Goal: Task Accomplishment & Management: Complete application form

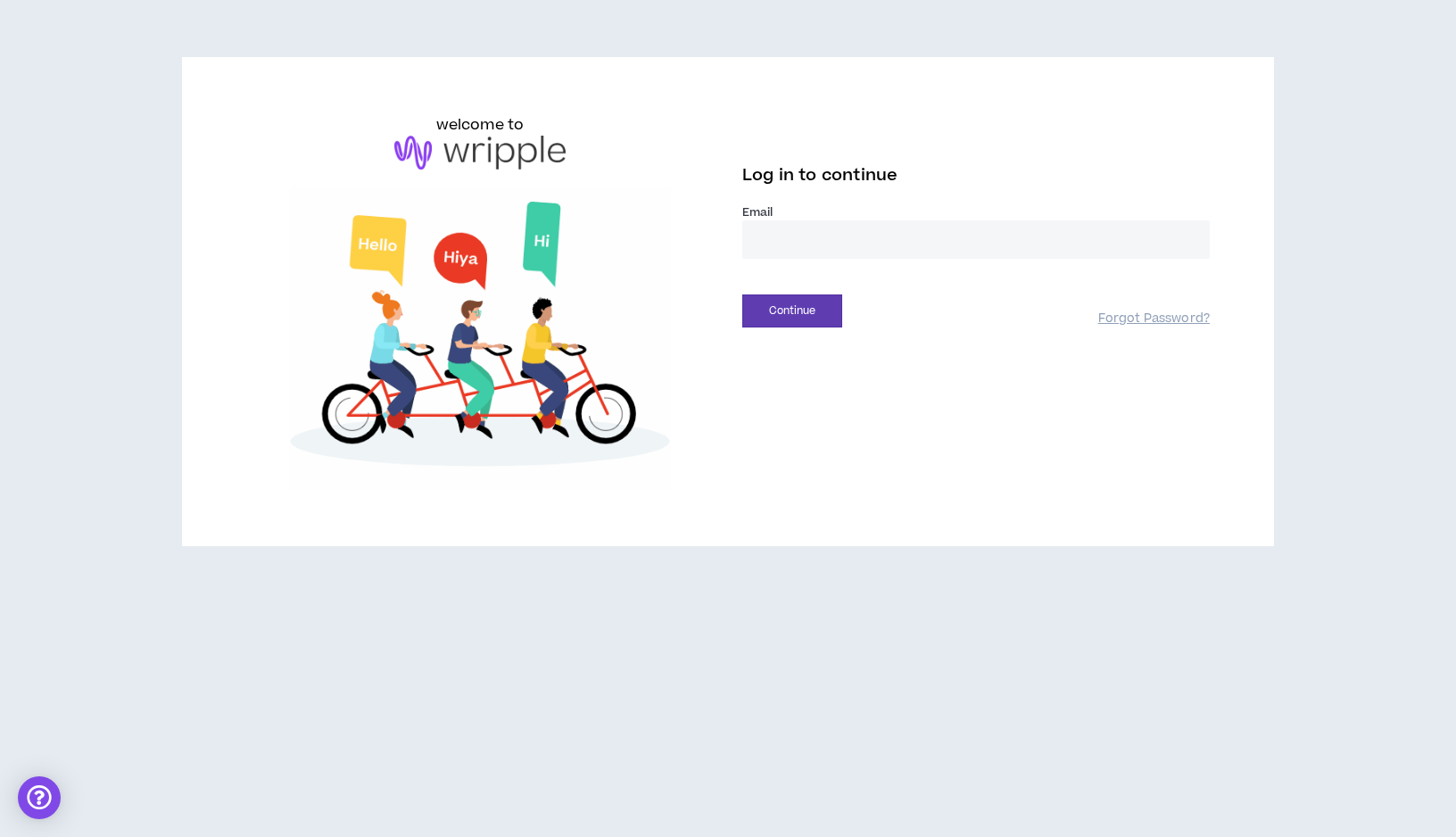
click at [788, 246] on input "email" at bounding box center [975, 239] width 467 height 38
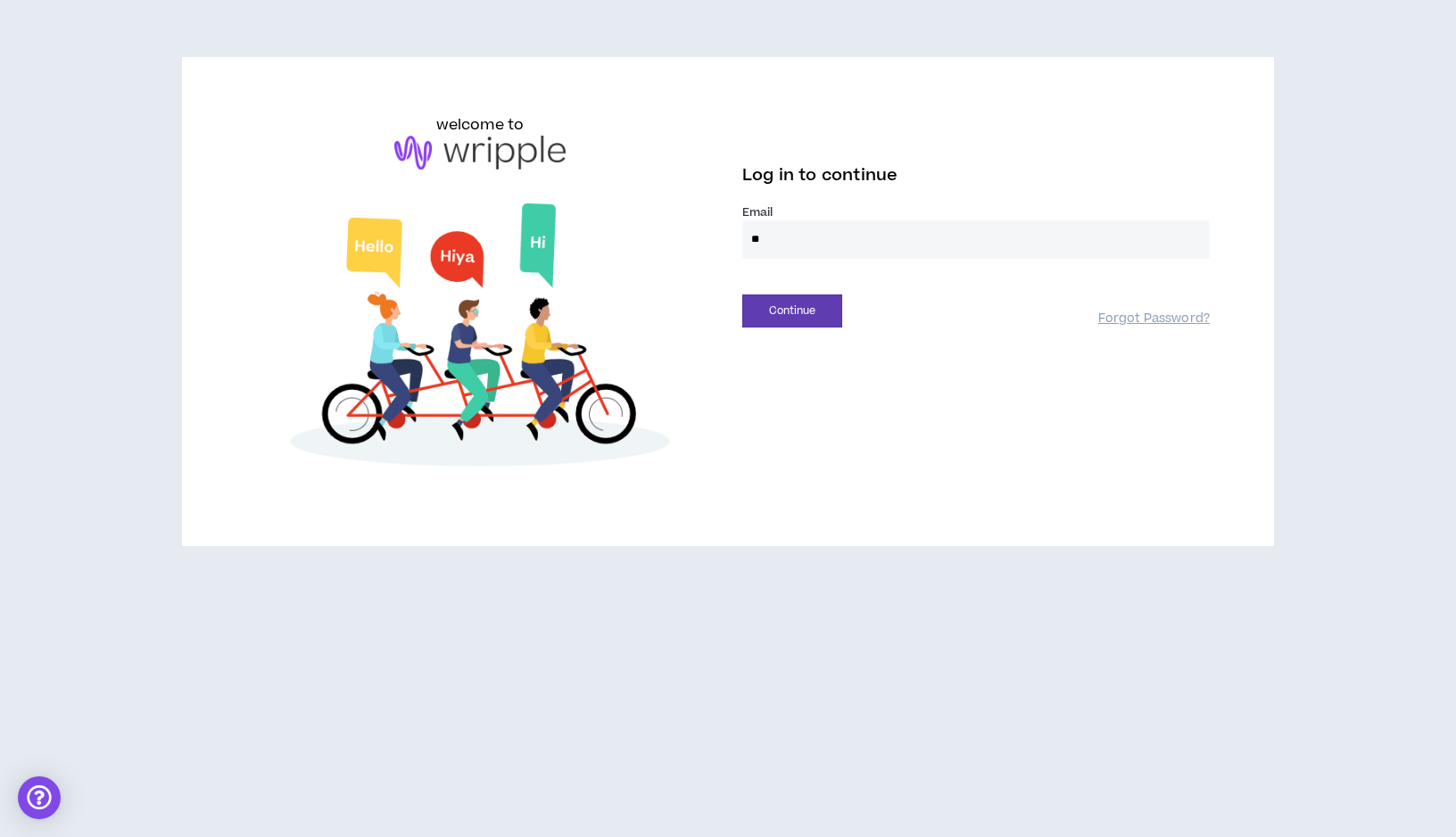
type input "**********"
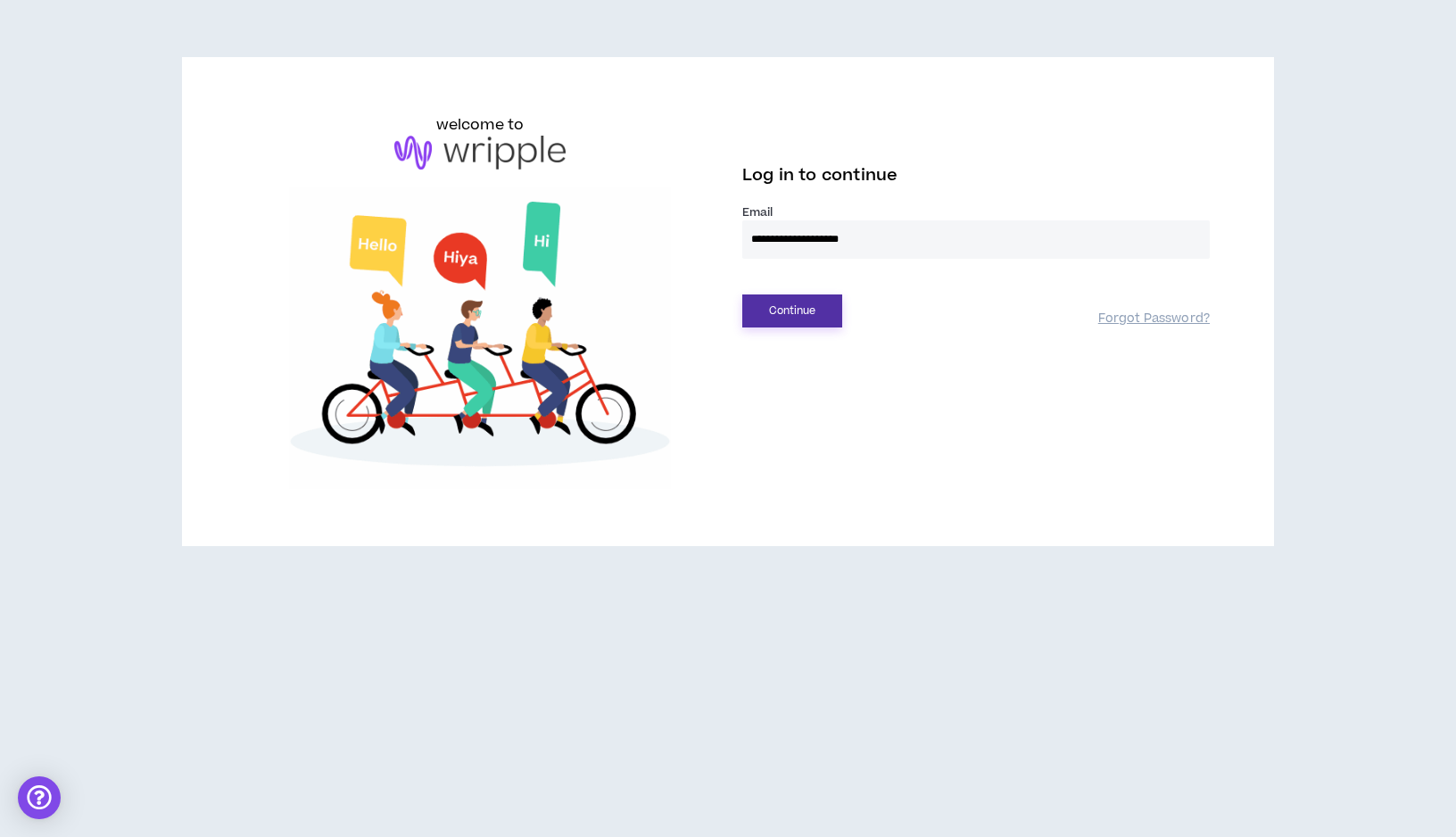
click at [801, 308] on button "Continue" at bounding box center [792, 311] width 100 height 33
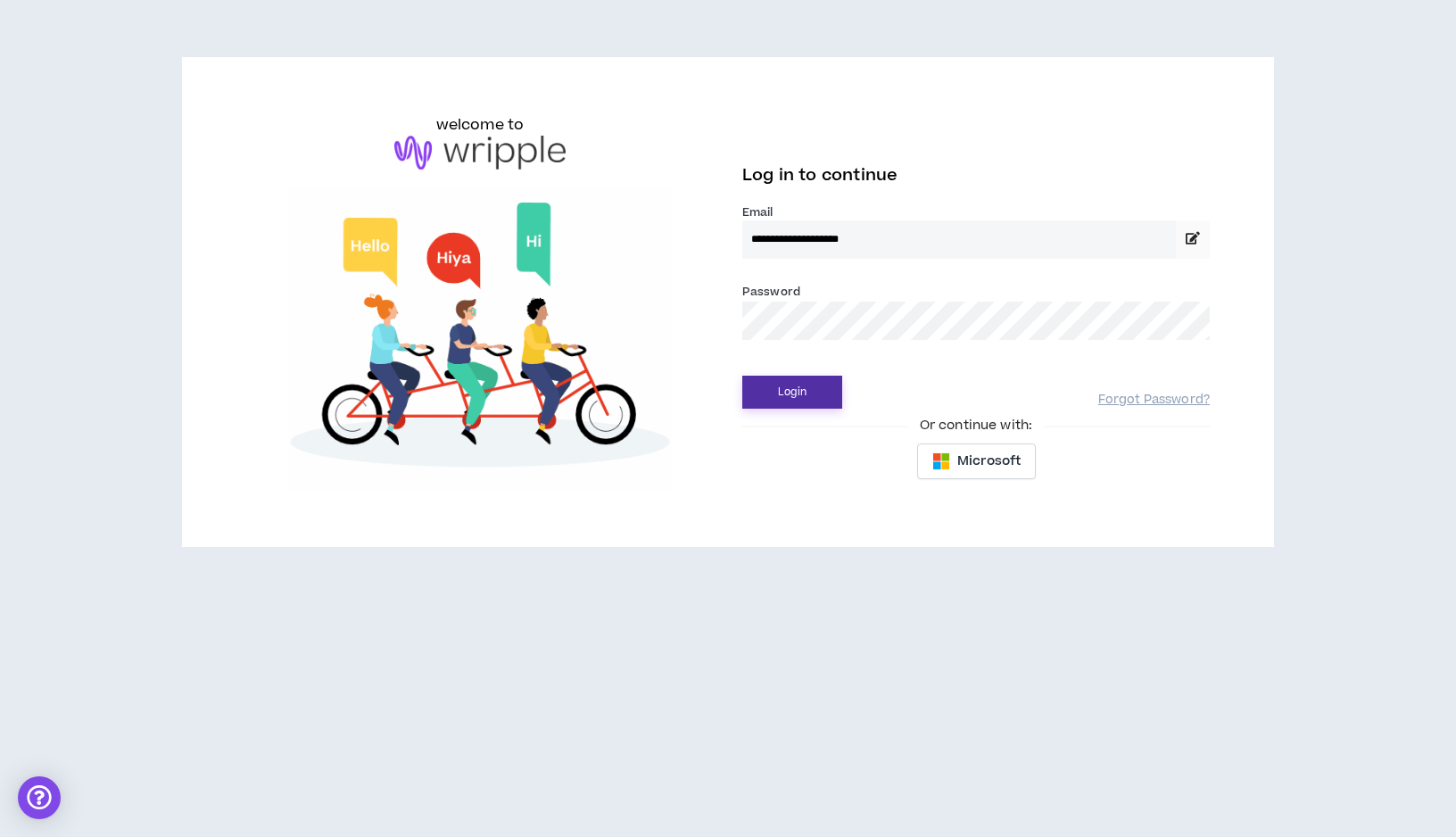
click at [742, 376] on button "Login" at bounding box center [792, 392] width 100 height 33
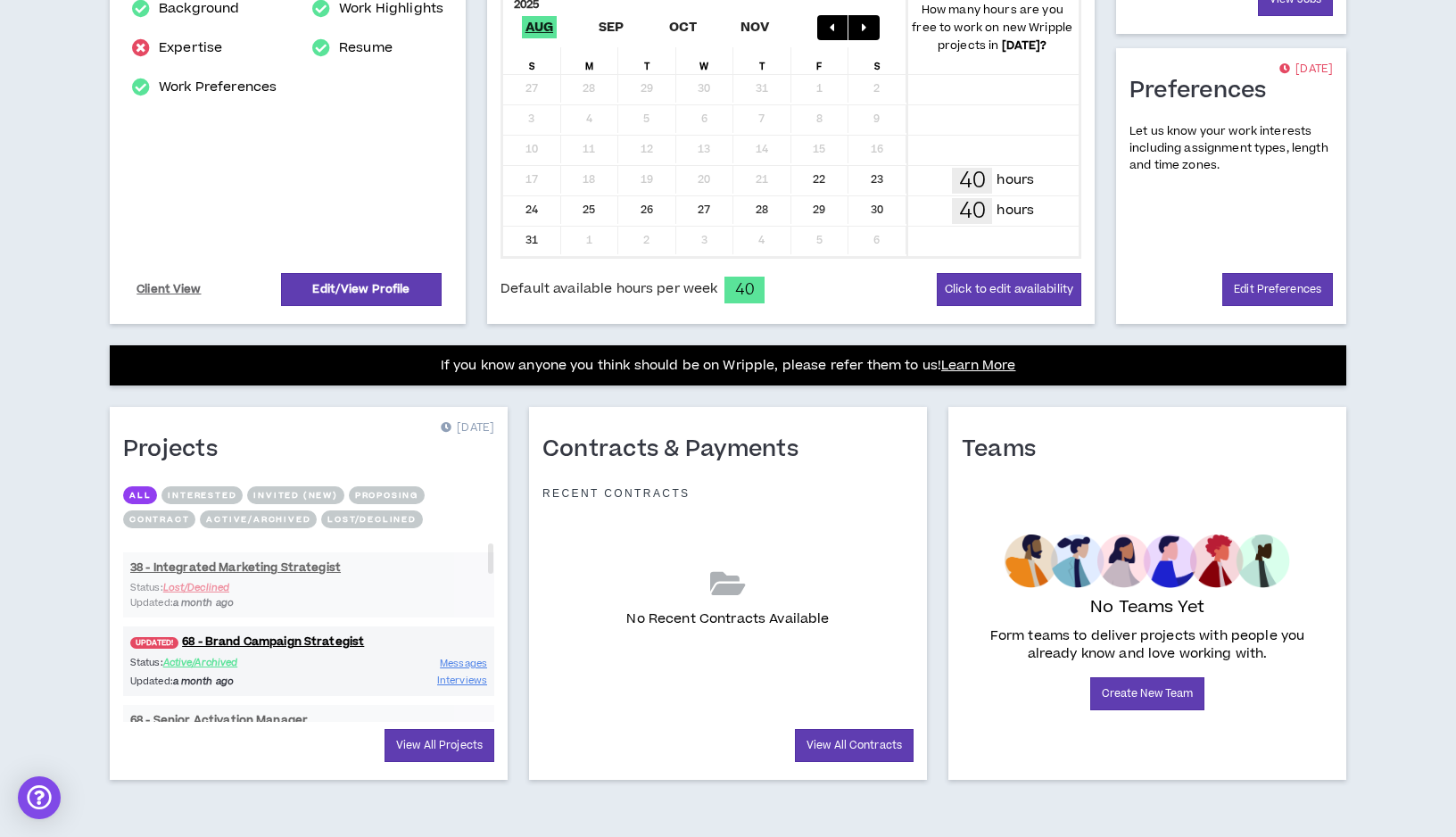
scroll to position [391, 0]
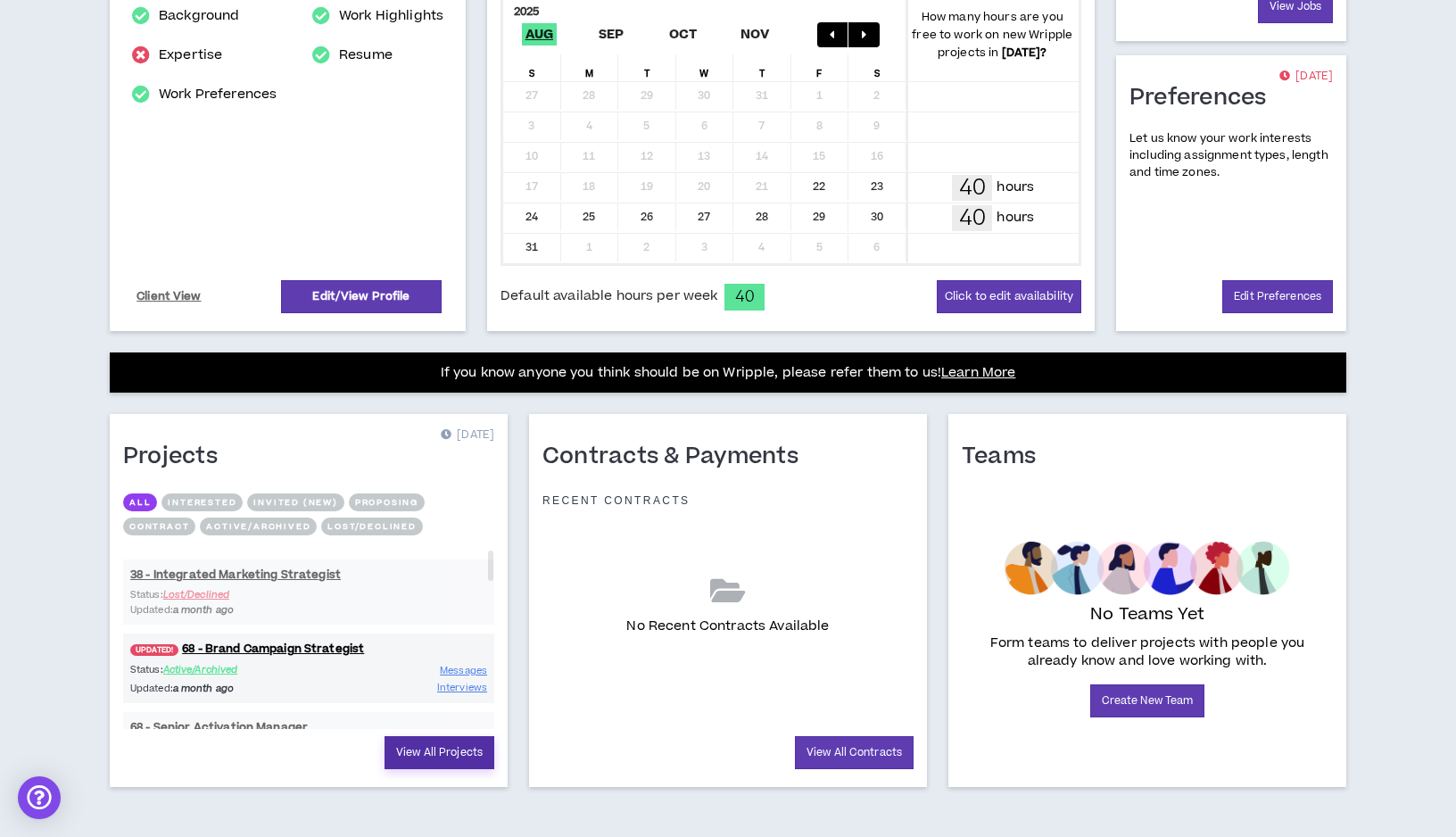
click at [437, 759] on link "View All Projects" at bounding box center [439, 752] width 110 height 33
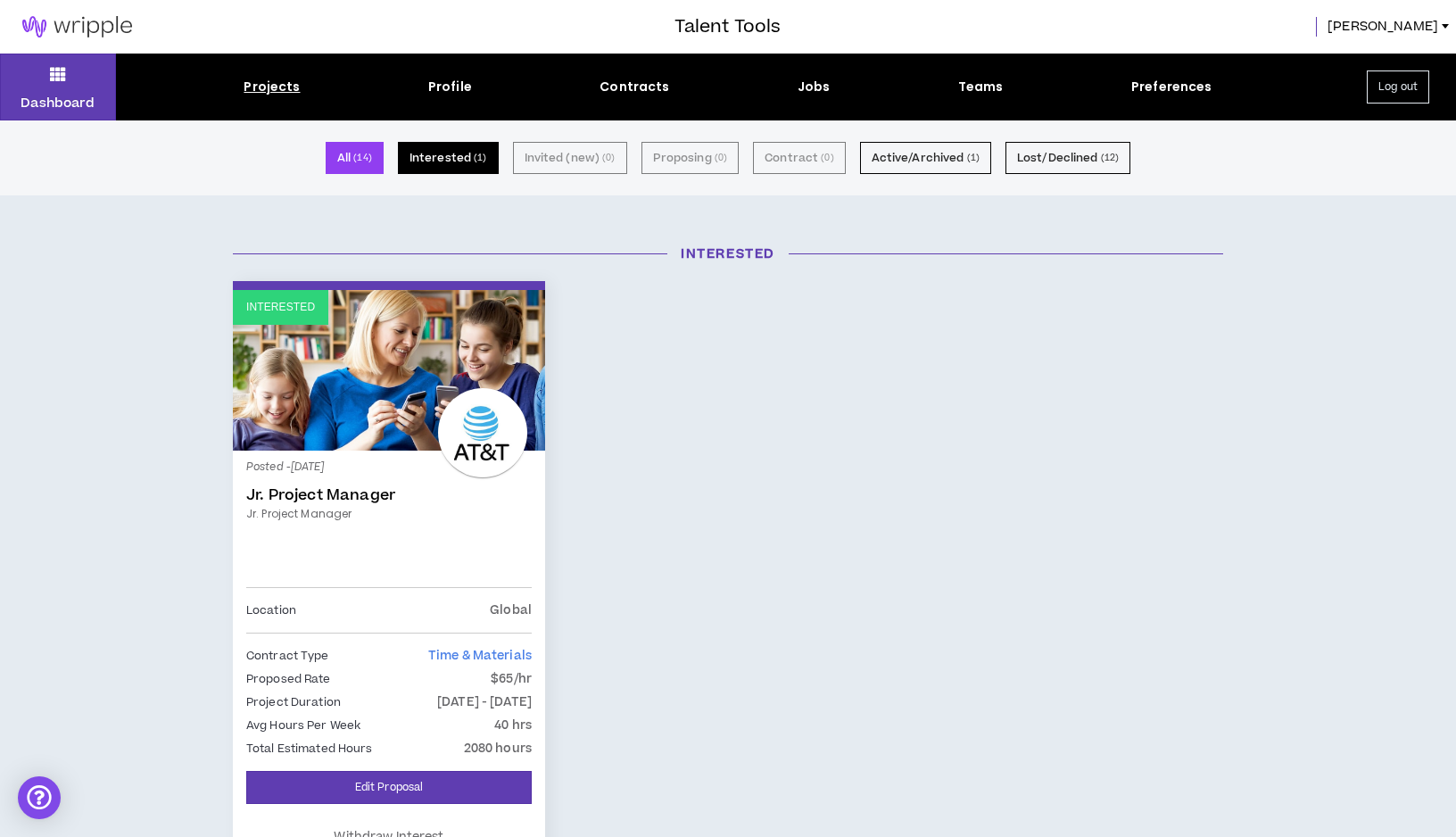
click at [478, 158] on small "( 1 )" at bounding box center [480, 158] width 13 height 16
click at [285, 88] on div "Projects" at bounding box center [272, 87] width 56 height 19
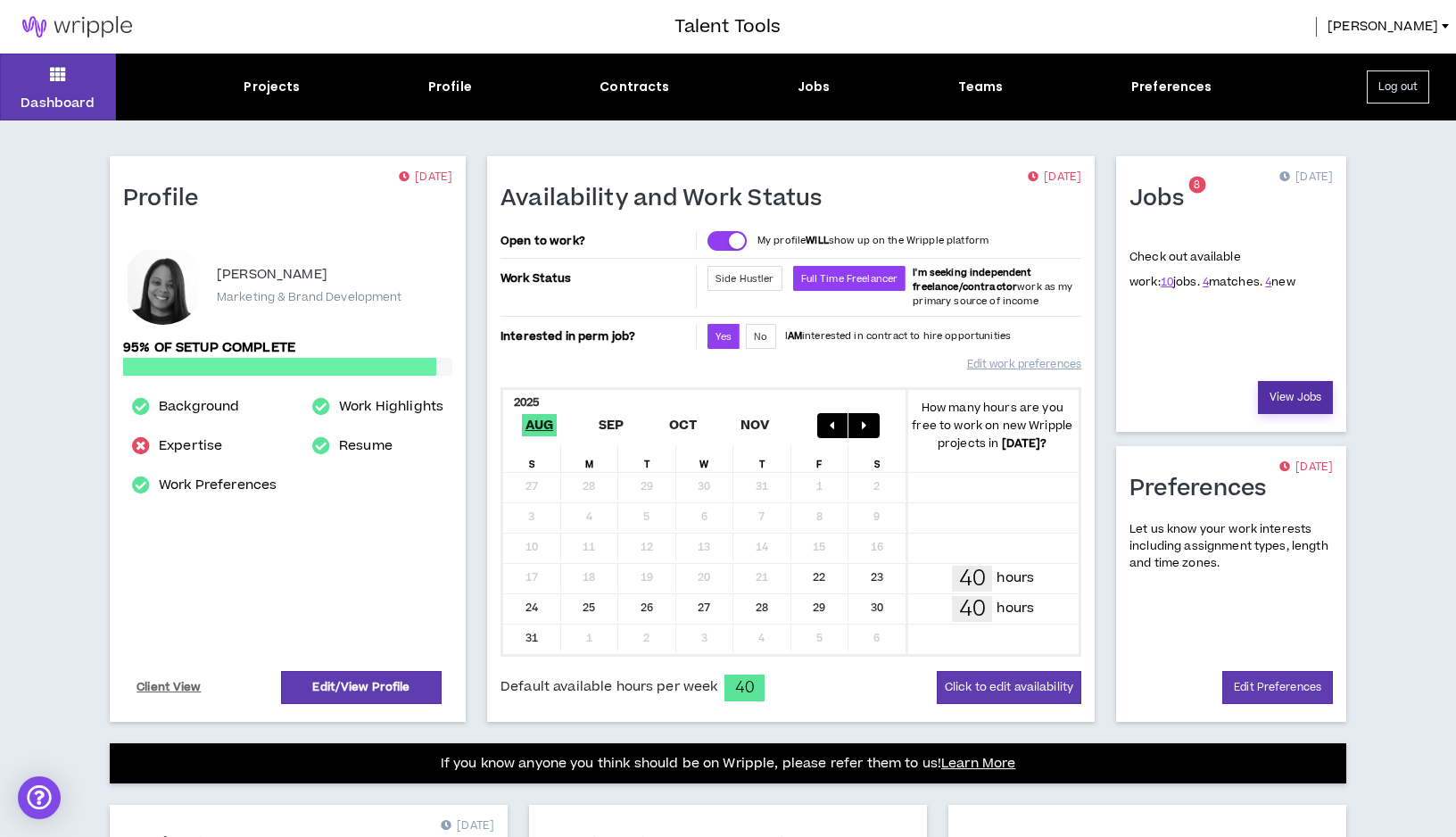
click at [1286, 402] on link "View Jobs" at bounding box center [1296, 398] width 75 height 33
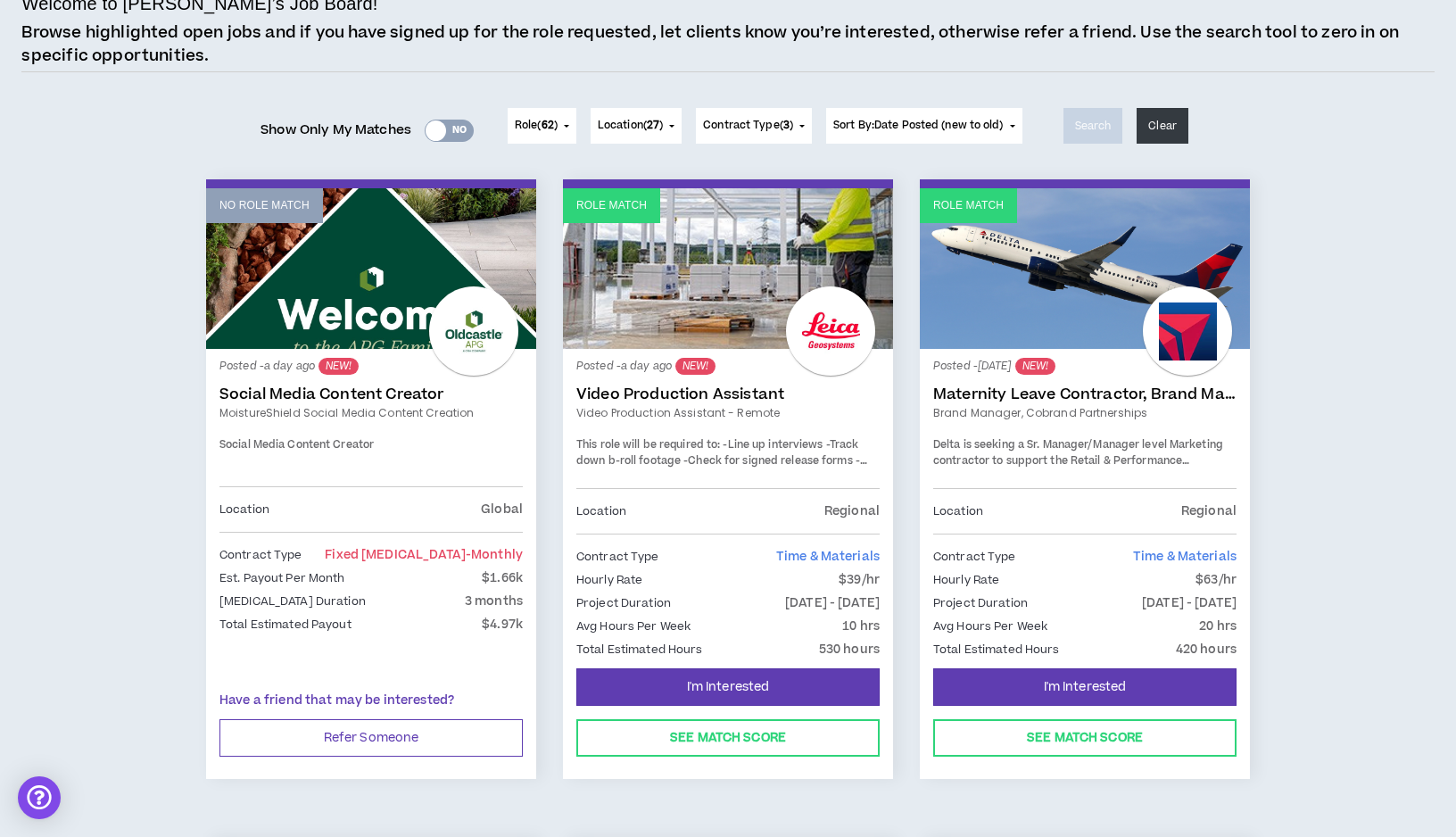
scroll to position [146, 0]
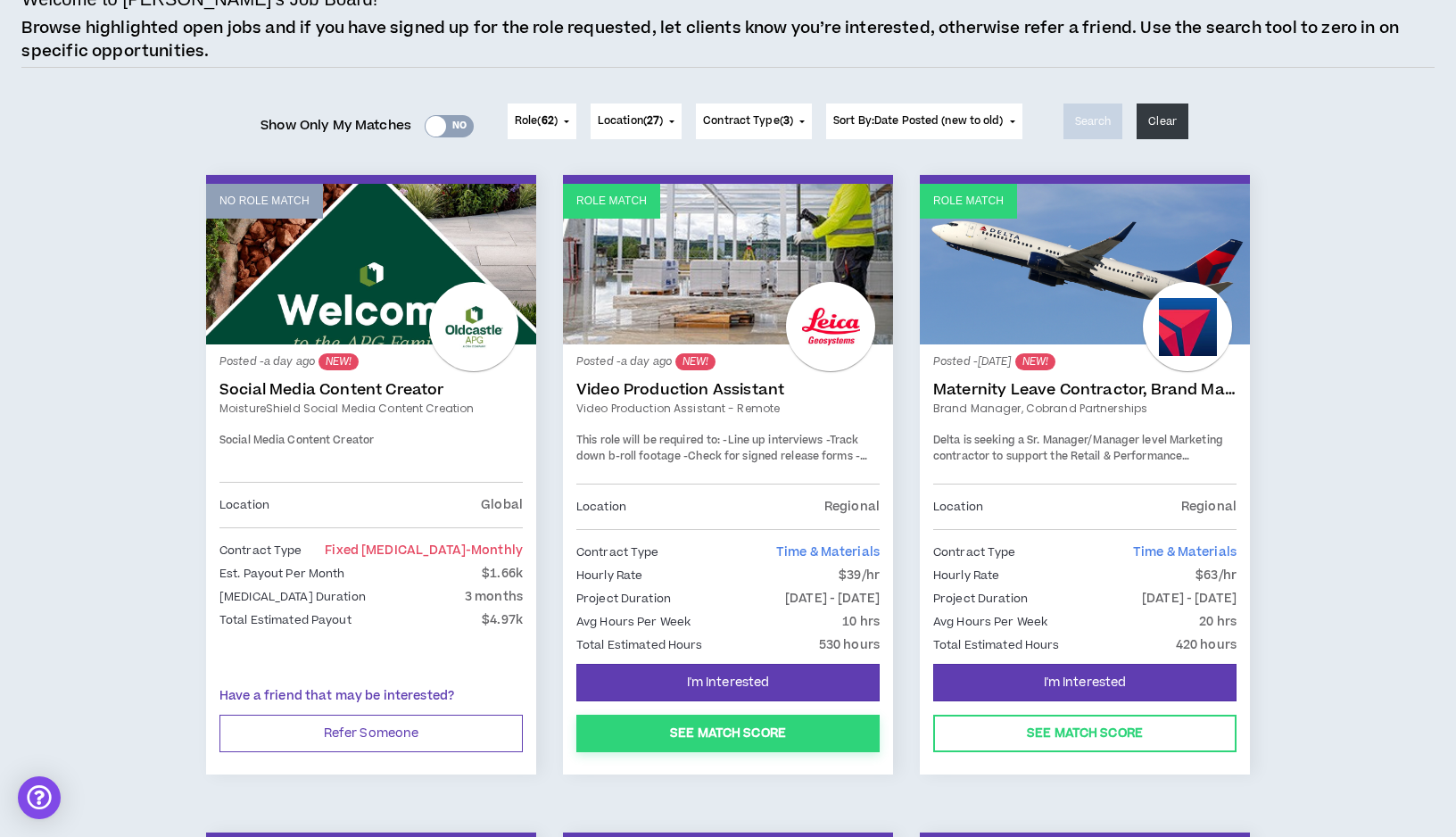
click at [736, 740] on button "See Match Score" at bounding box center [728, 733] width 304 height 38
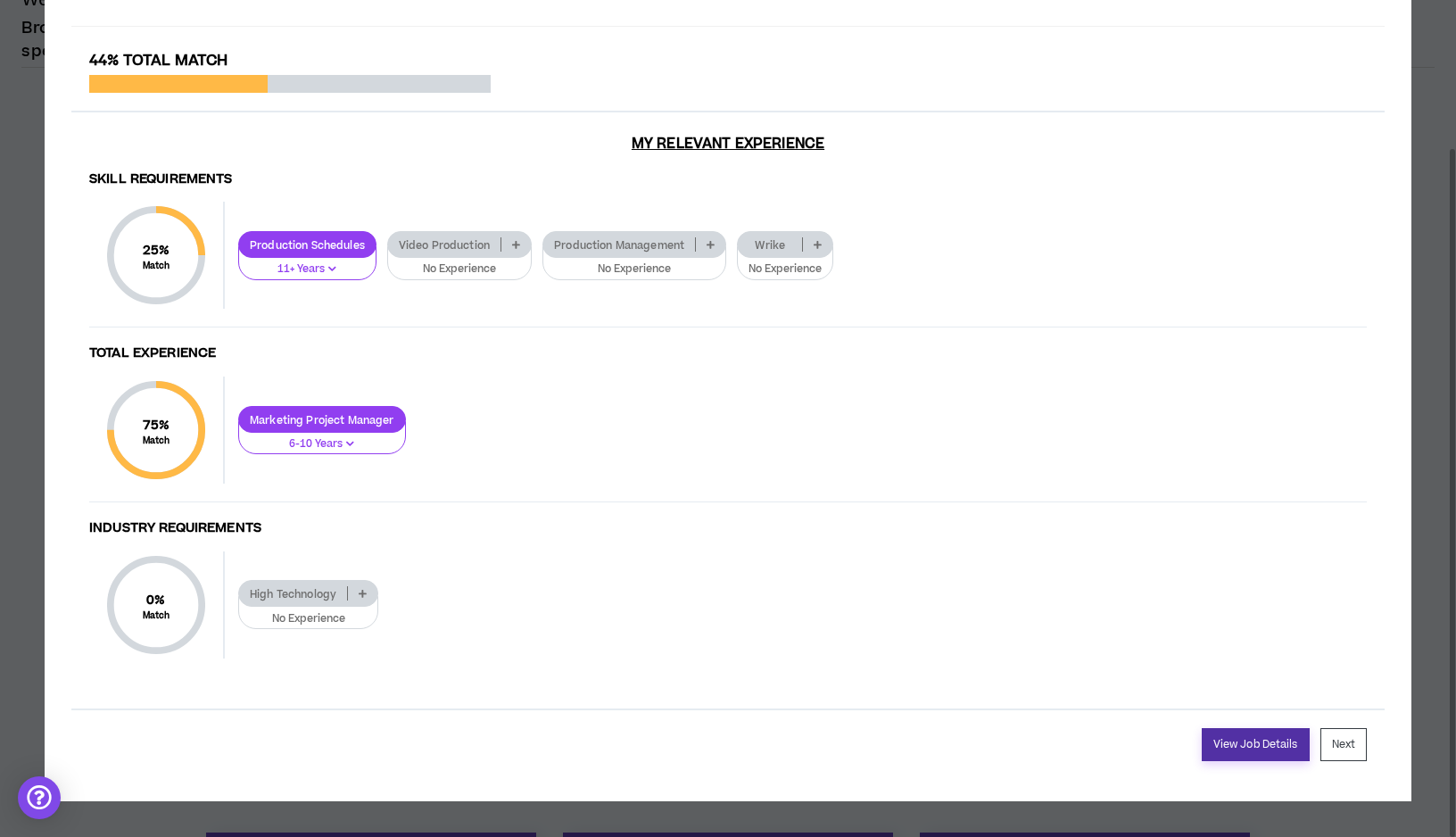
click at [1246, 747] on link "View Job Details" at bounding box center [1256, 744] width 108 height 33
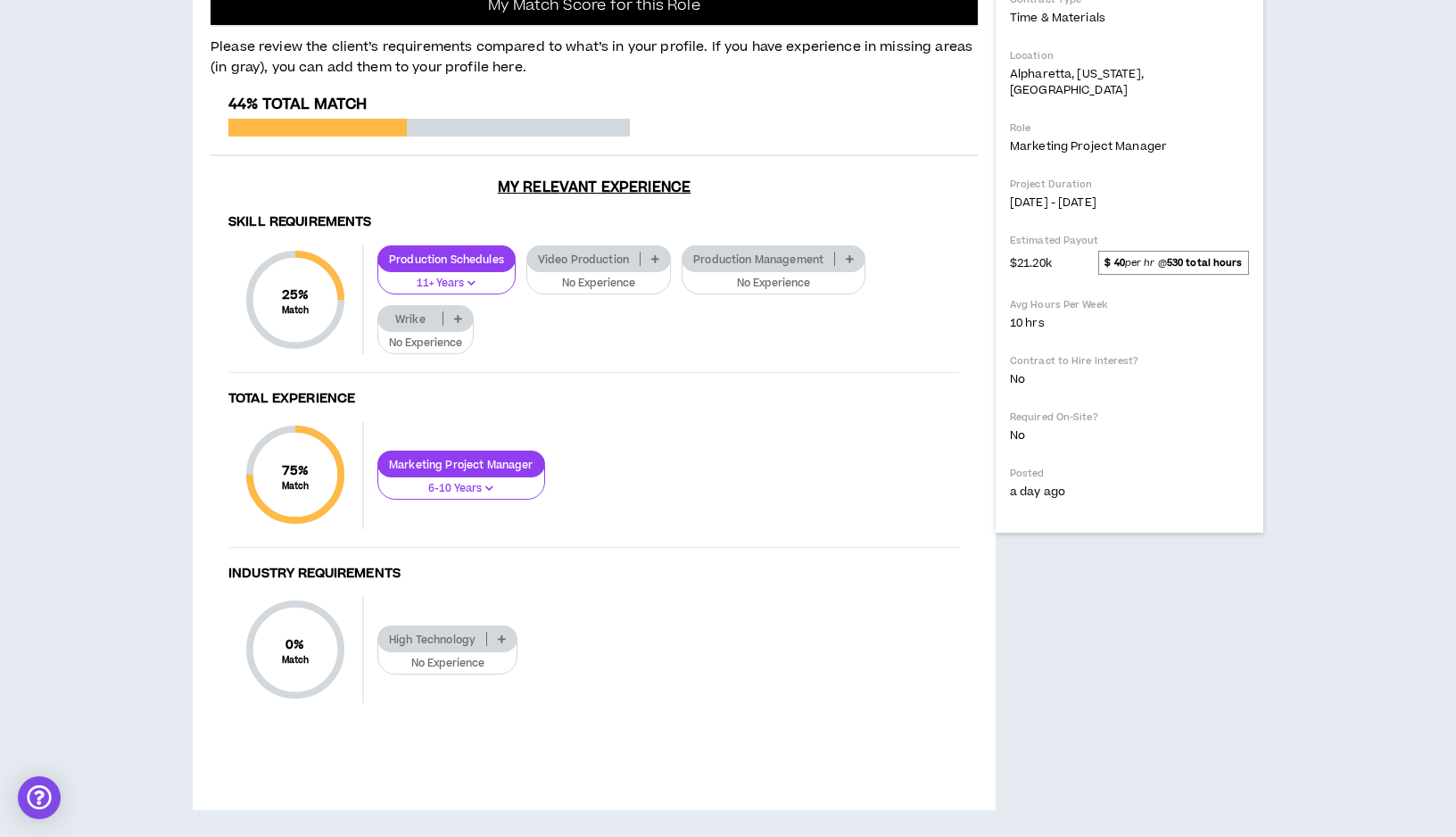
scroll to position [720, 0]
click at [726, 499] on div "Marketing Project Manager 6-10 Years" at bounding box center [662, 475] width 596 height 49
click at [854, 264] on icon at bounding box center [849, 259] width 8 height 9
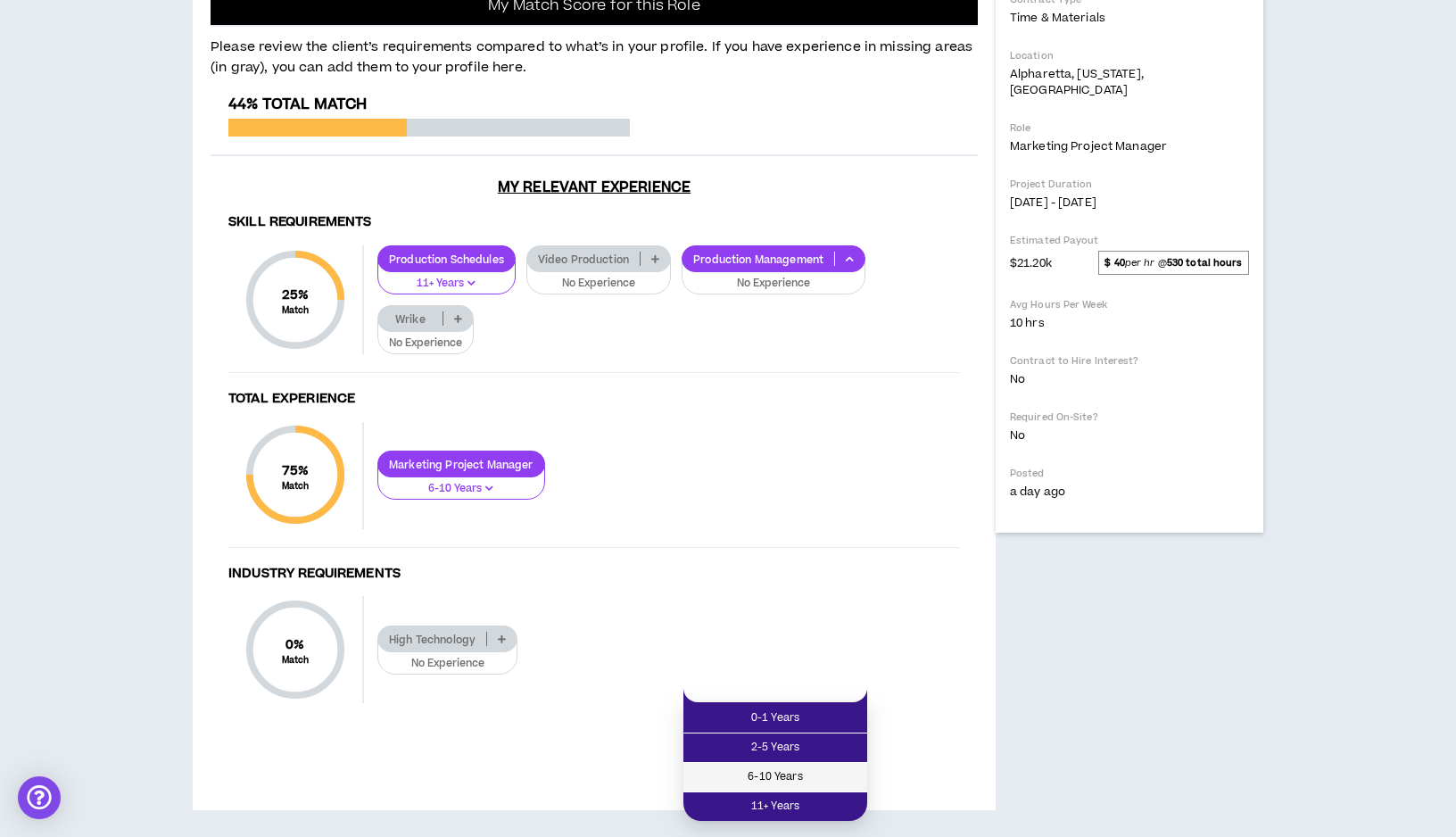
click at [823, 767] on span "6-10 Years" at bounding box center [775, 777] width 163 height 20
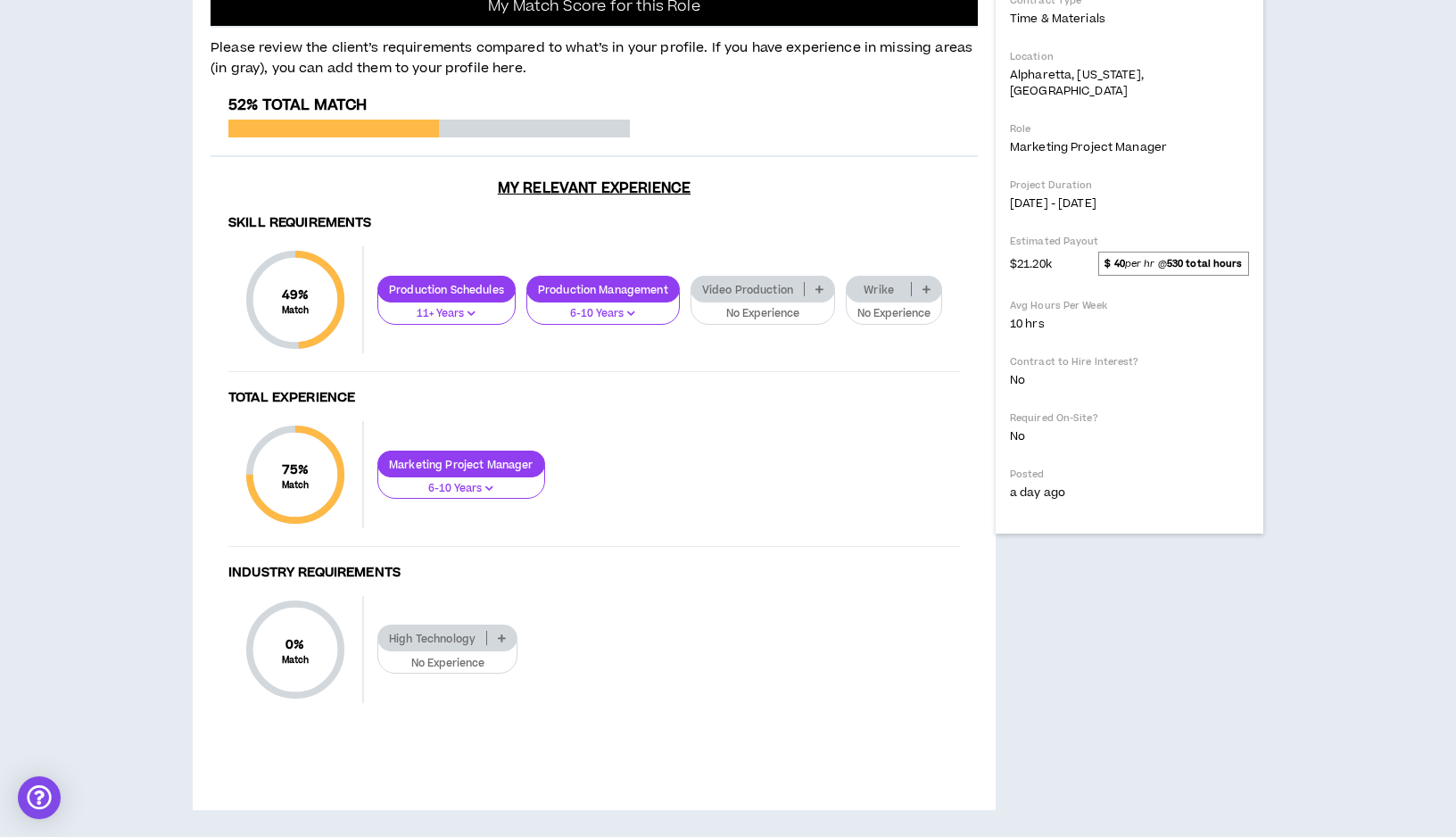
click at [820, 294] on icon at bounding box center [819, 289] width 8 height 9
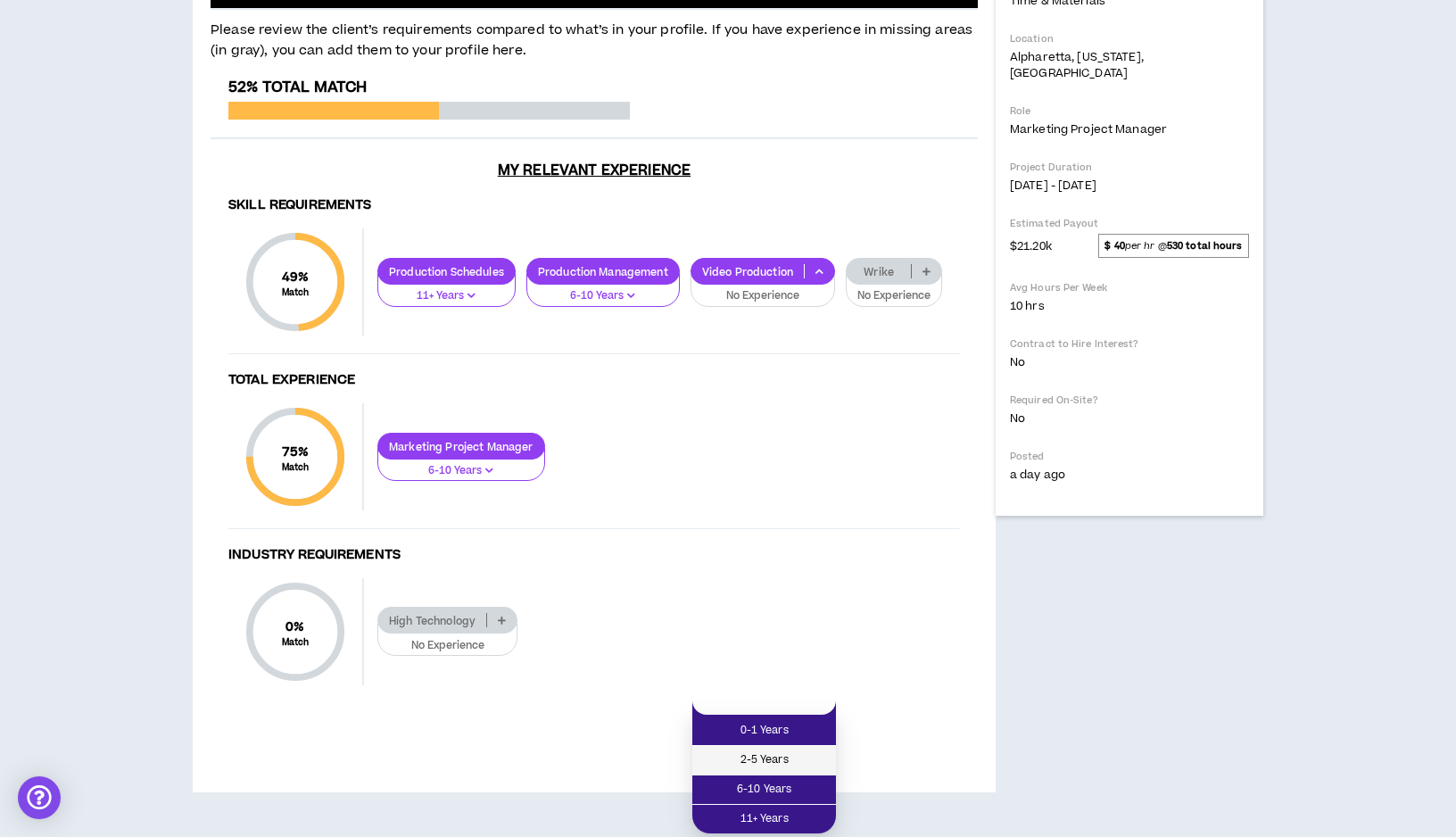
click at [810, 750] on span "2-5 Years" at bounding box center [764, 760] width 122 height 20
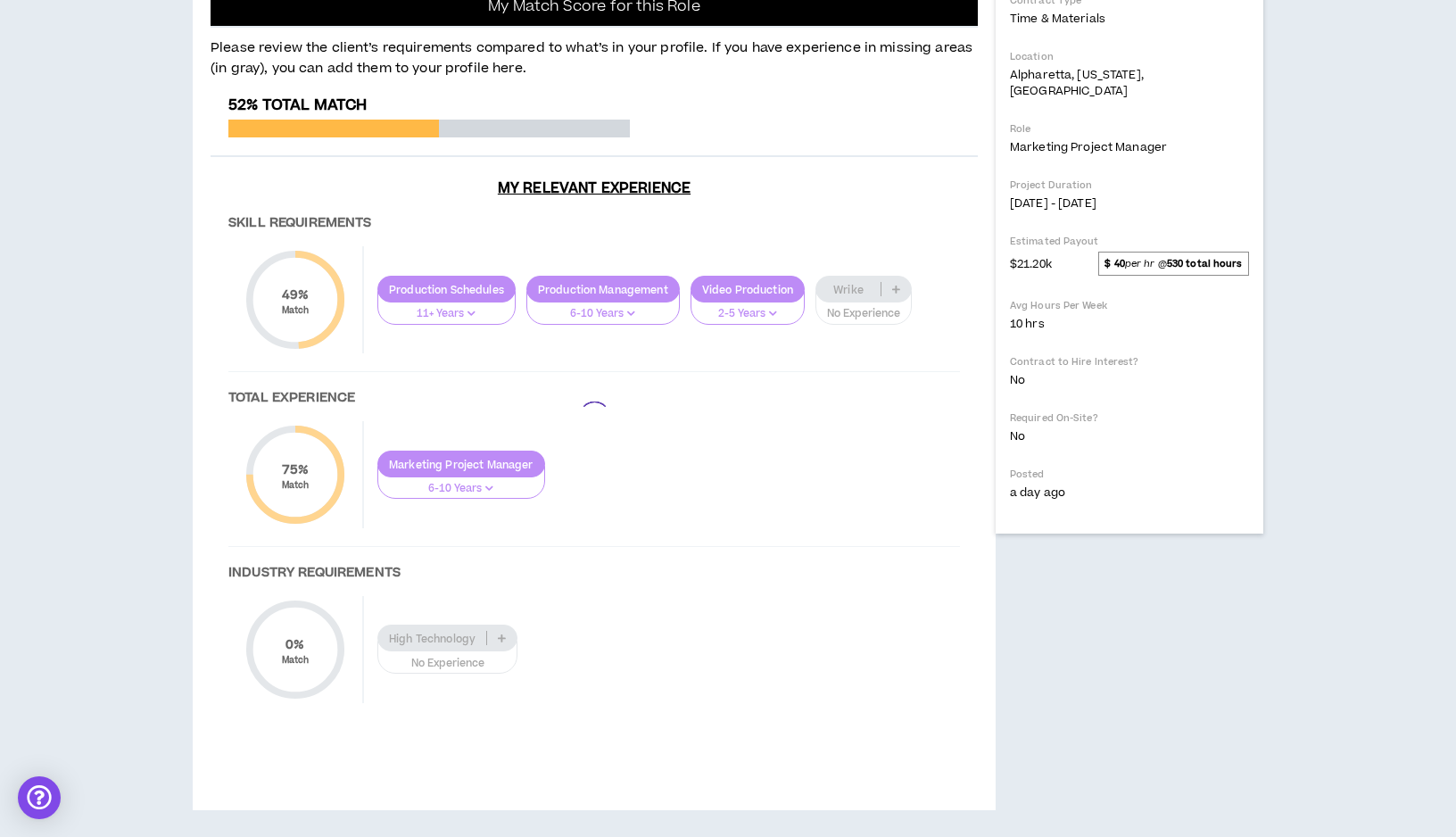
click at [899, 671] on div at bounding box center [594, 417] width 767 height 642
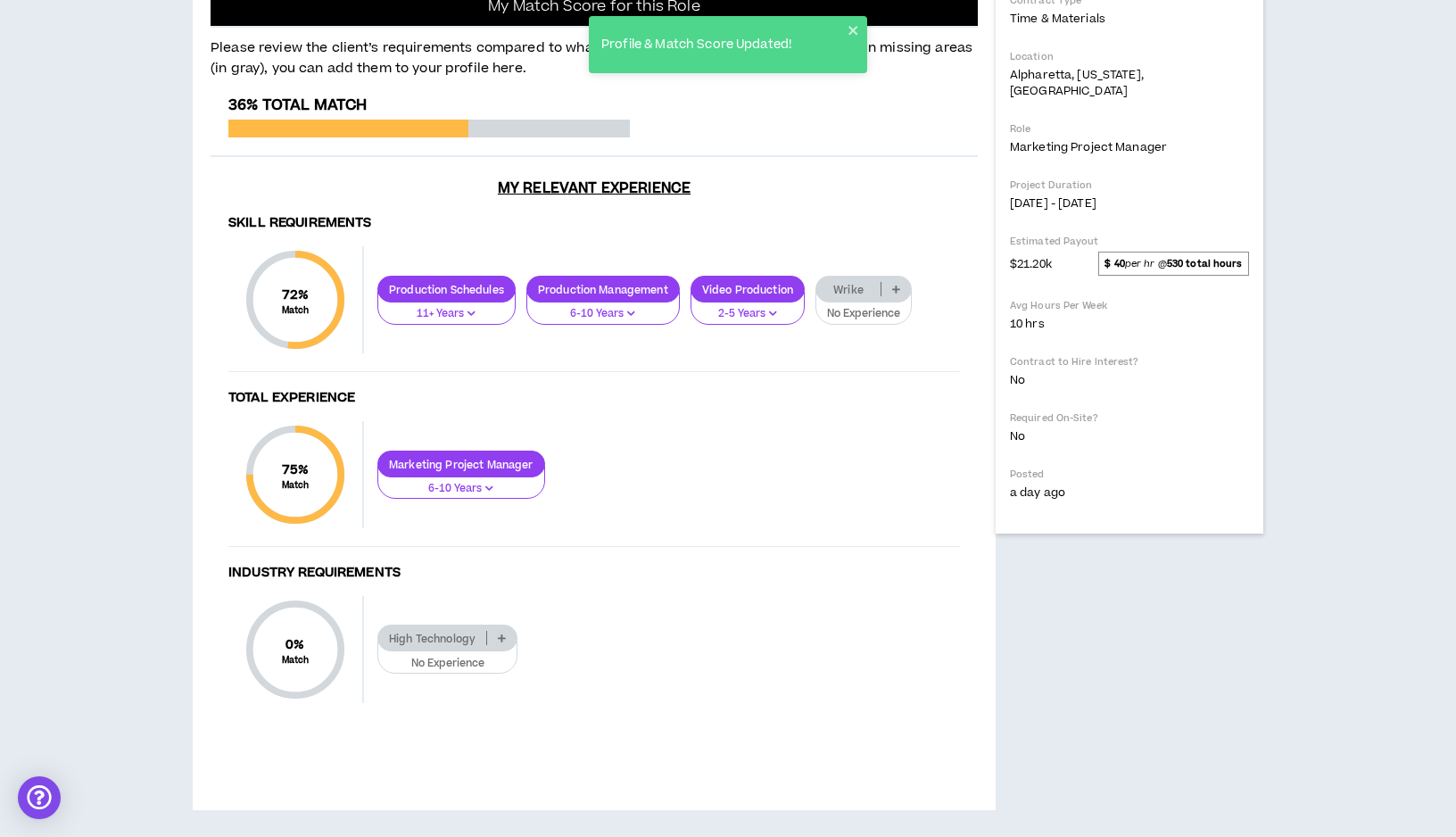
click at [899, 294] on icon at bounding box center [896, 289] width 8 height 9
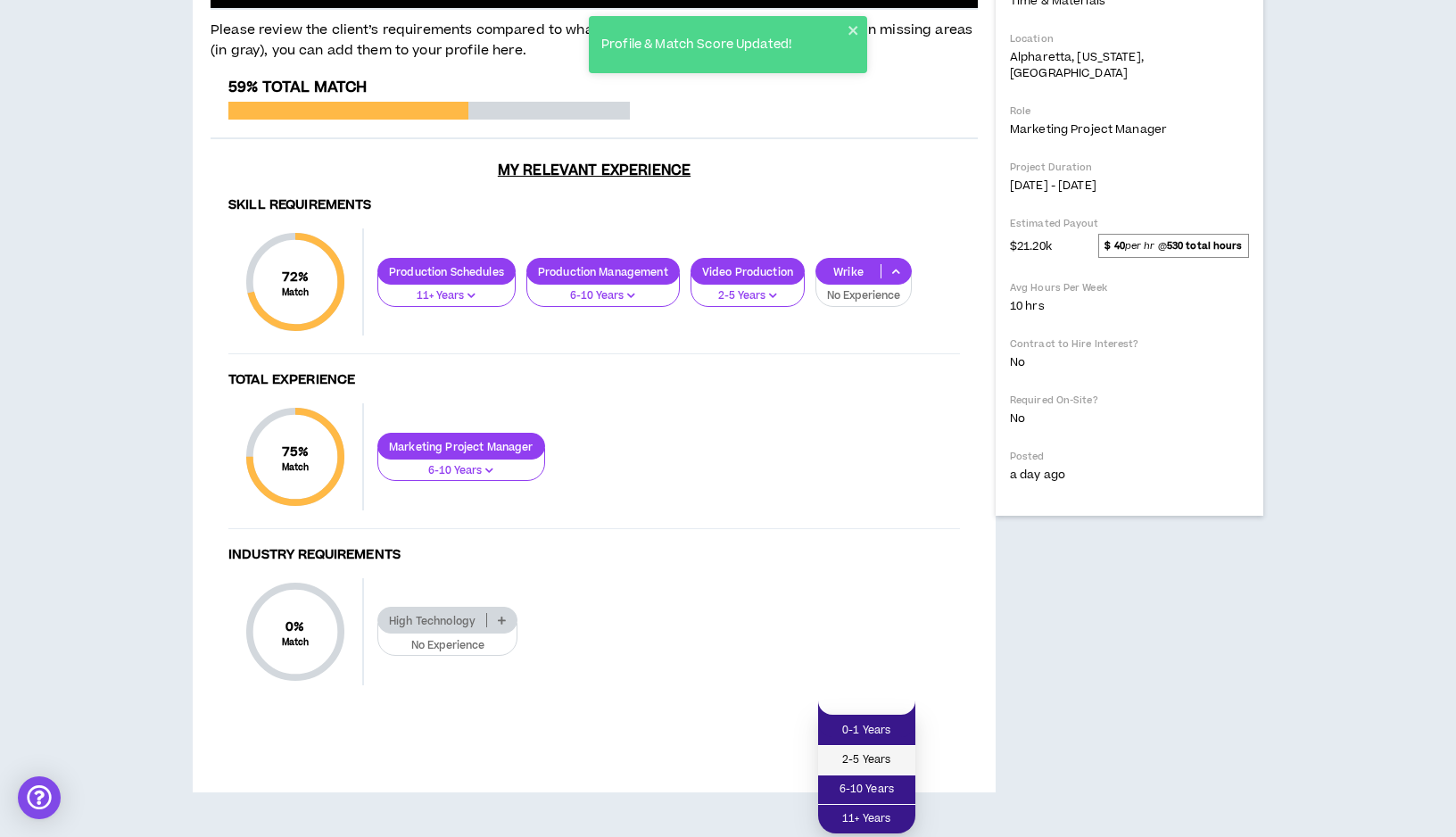
click at [887, 750] on span "2-5 Years" at bounding box center [866, 760] width 76 height 20
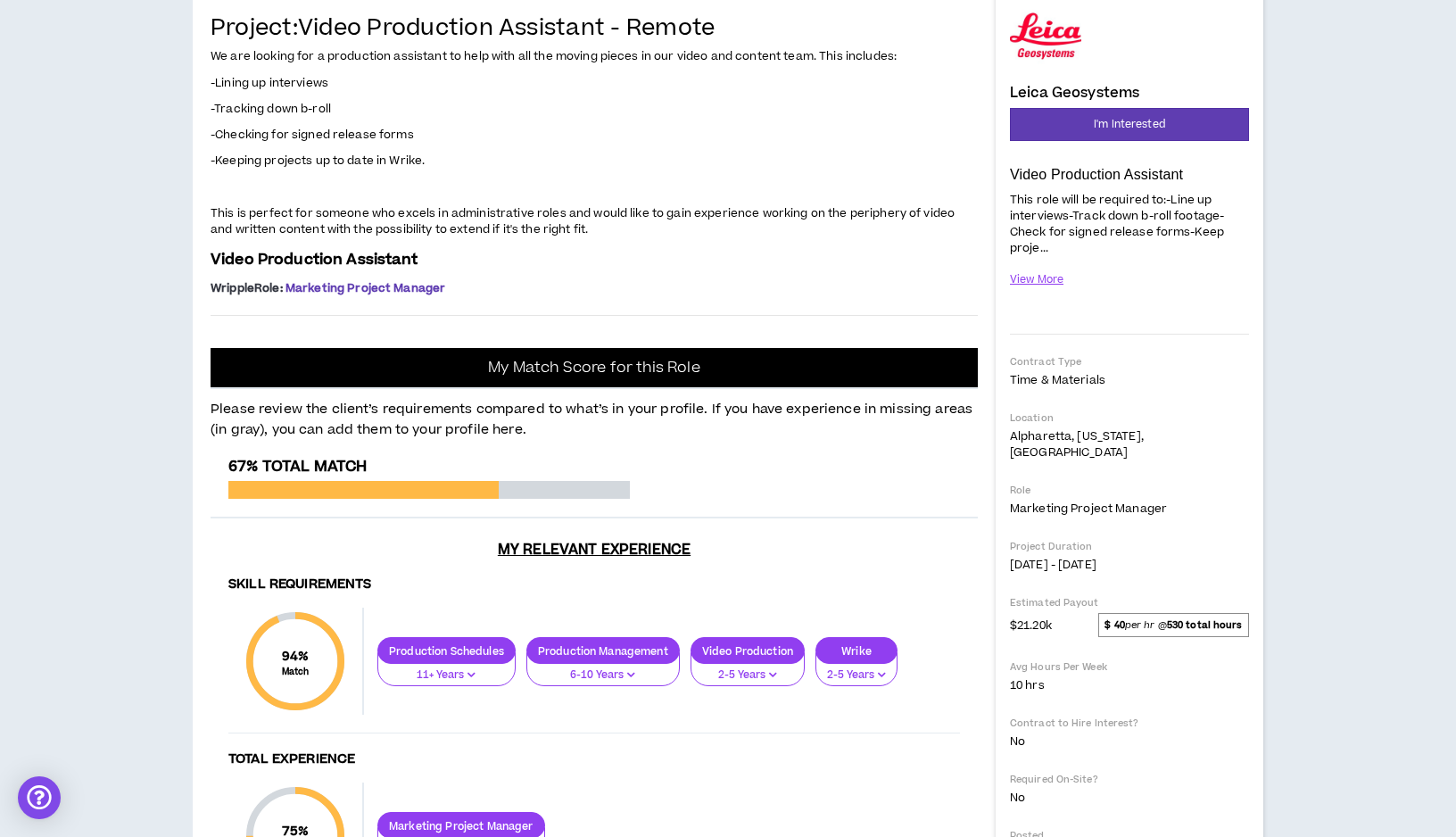
scroll to position [167, 0]
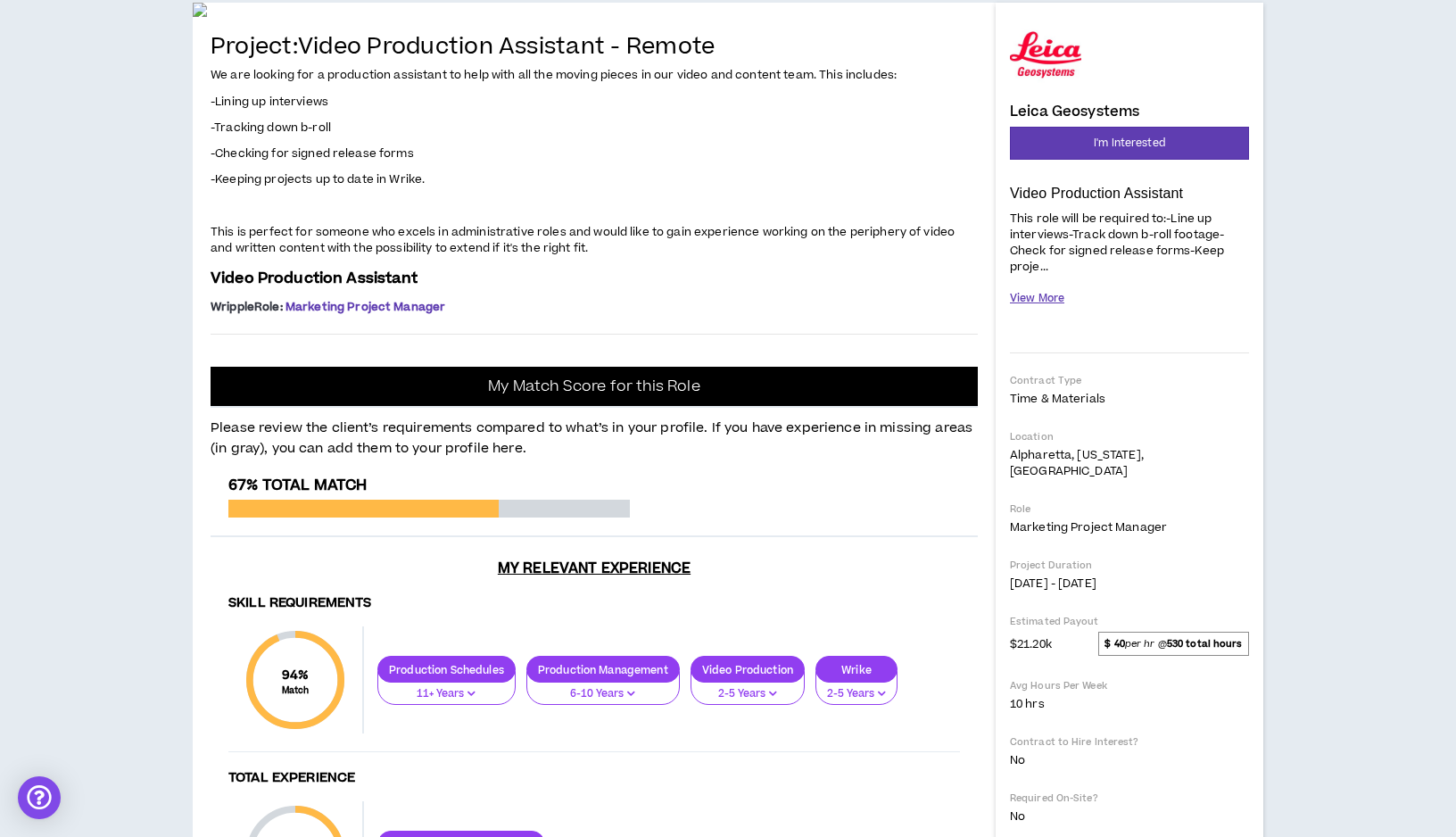
click at [1041, 294] on button "View More" at bounding box center [1037, 298] width 54 height 31
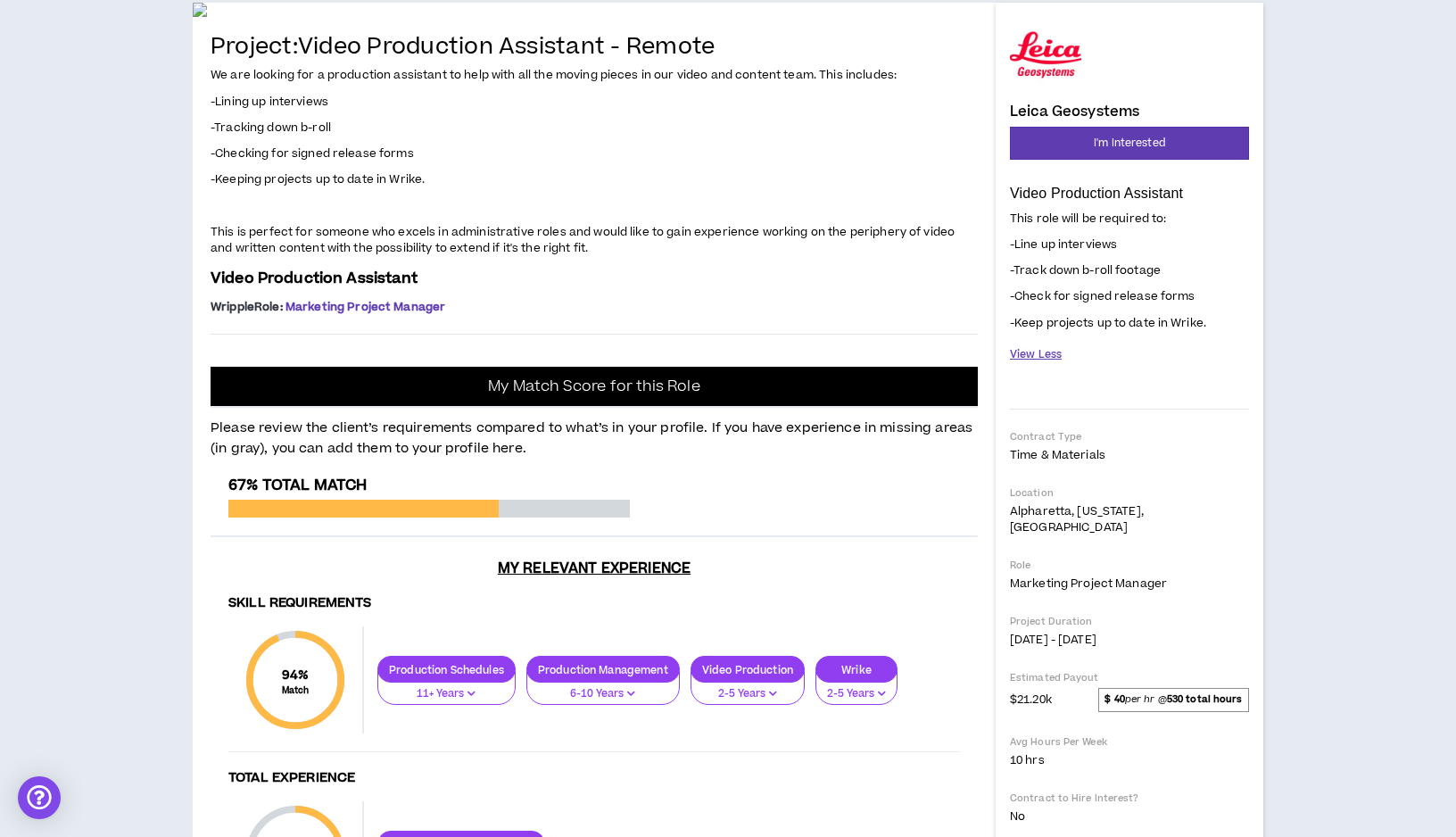
click at [1036, 354] on button "View Less" at bounding box center [1036, 355] width 52 height 31
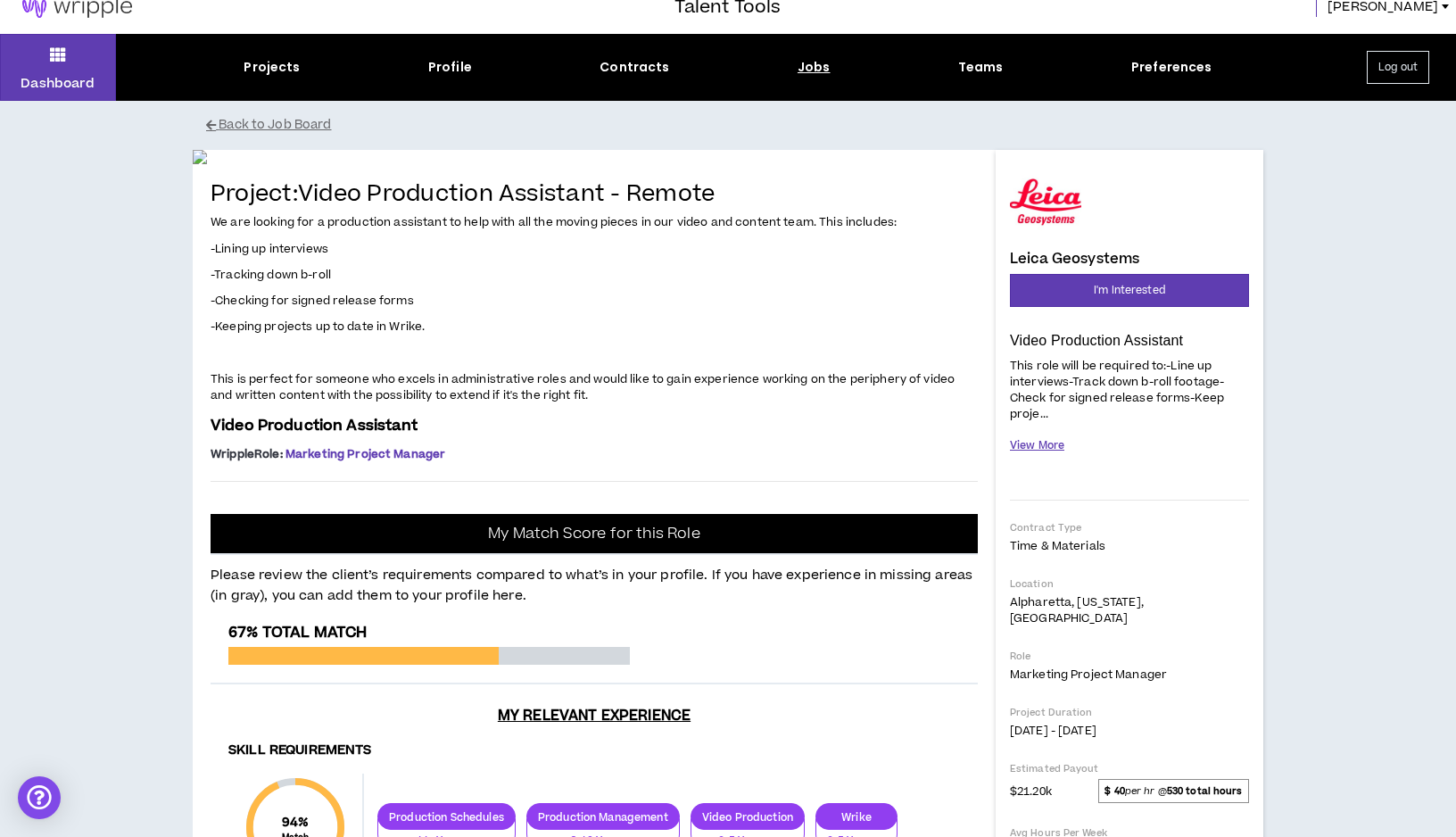
scroll to position [0, 0]
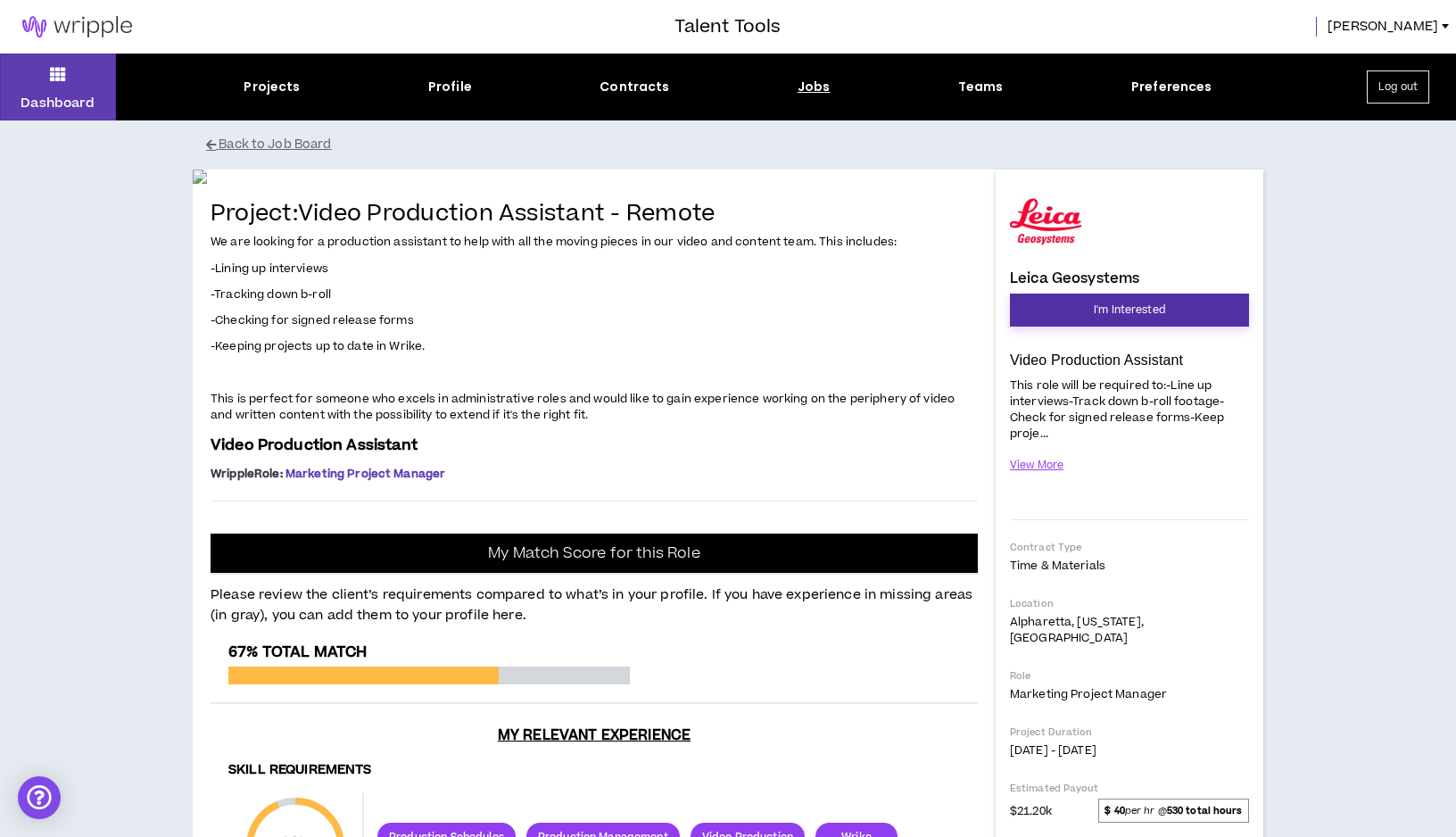
click at [1117, 308] on span "I'm Interested" at bounding box center [1130, 310] width 71 height 17
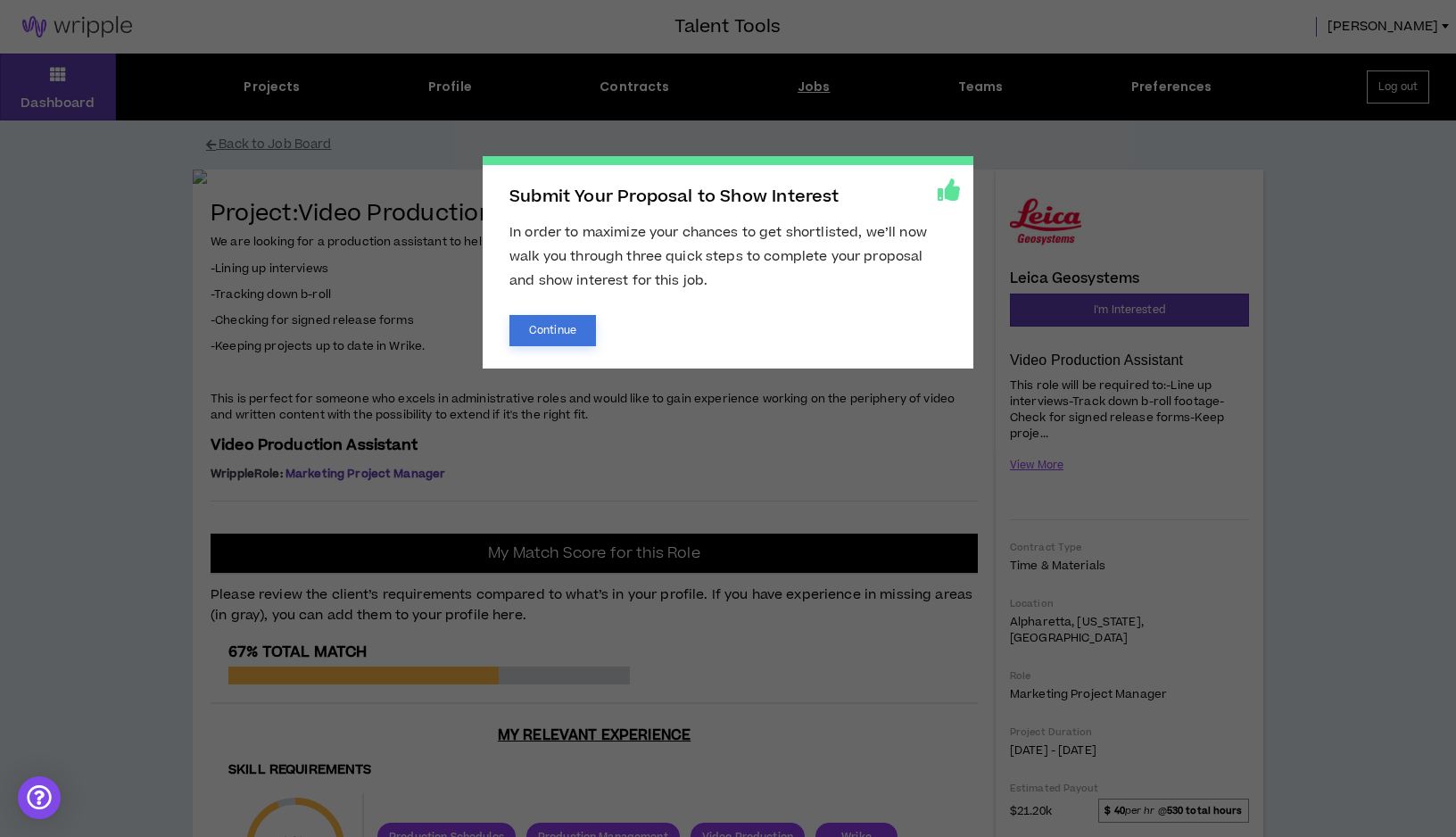
click at [548, 328] on button "Continue" at bounding box center [552, 331] width 87 height 31
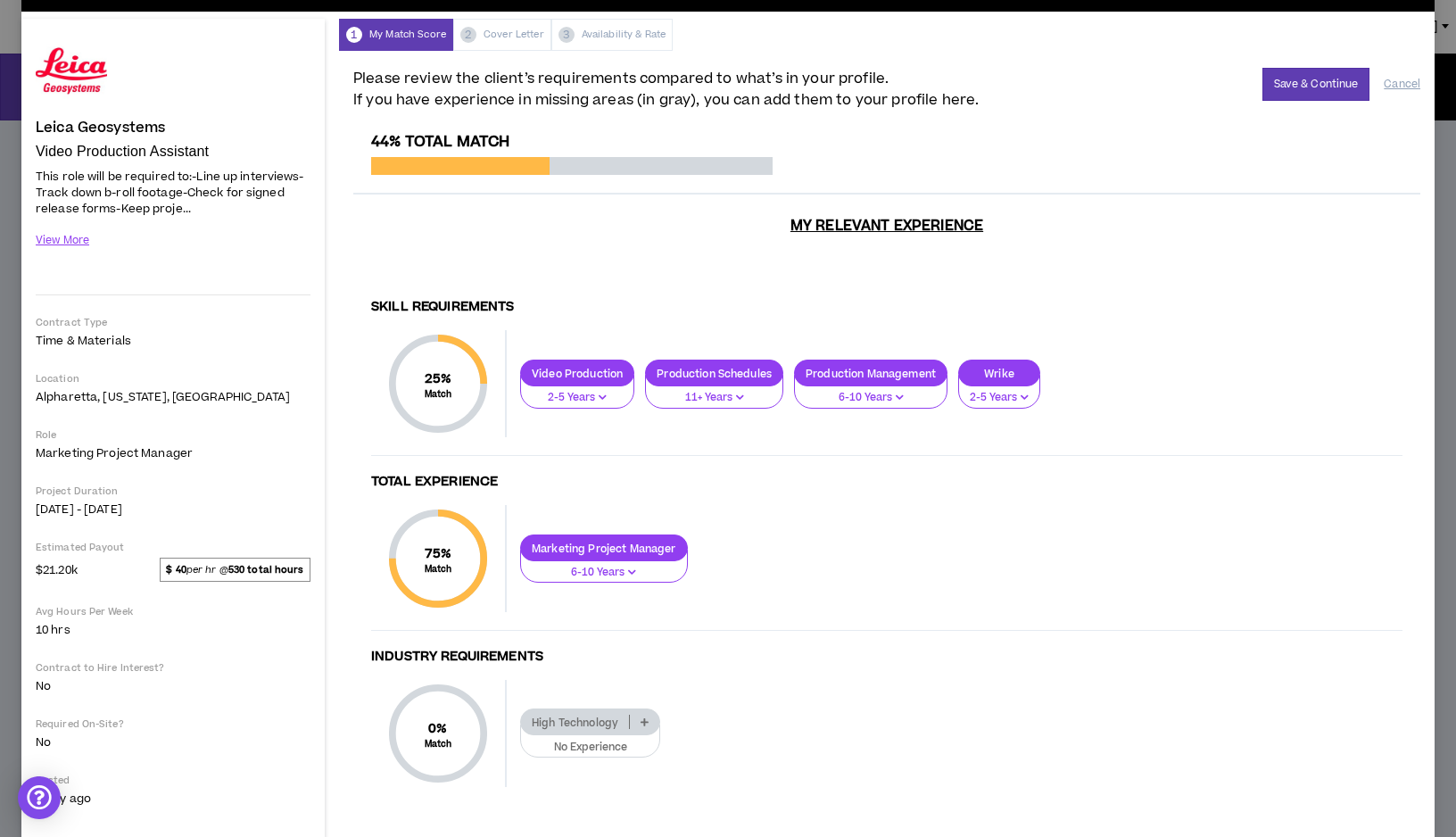
scroll to position [20, 0]
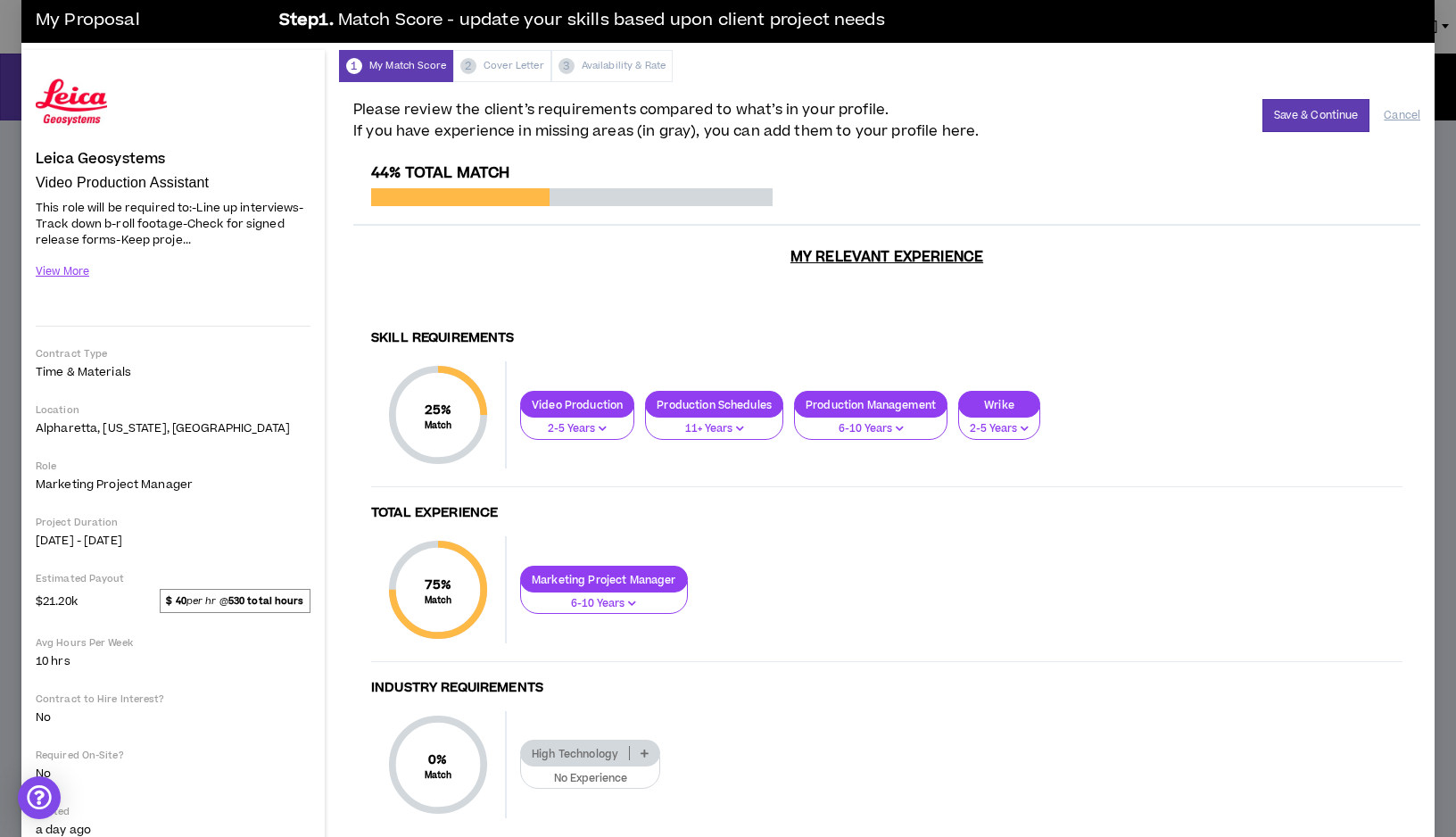
click at [925, 258] on h3 "My Relevant Experience" at bounding box center [887, 280] width 1067 height 65
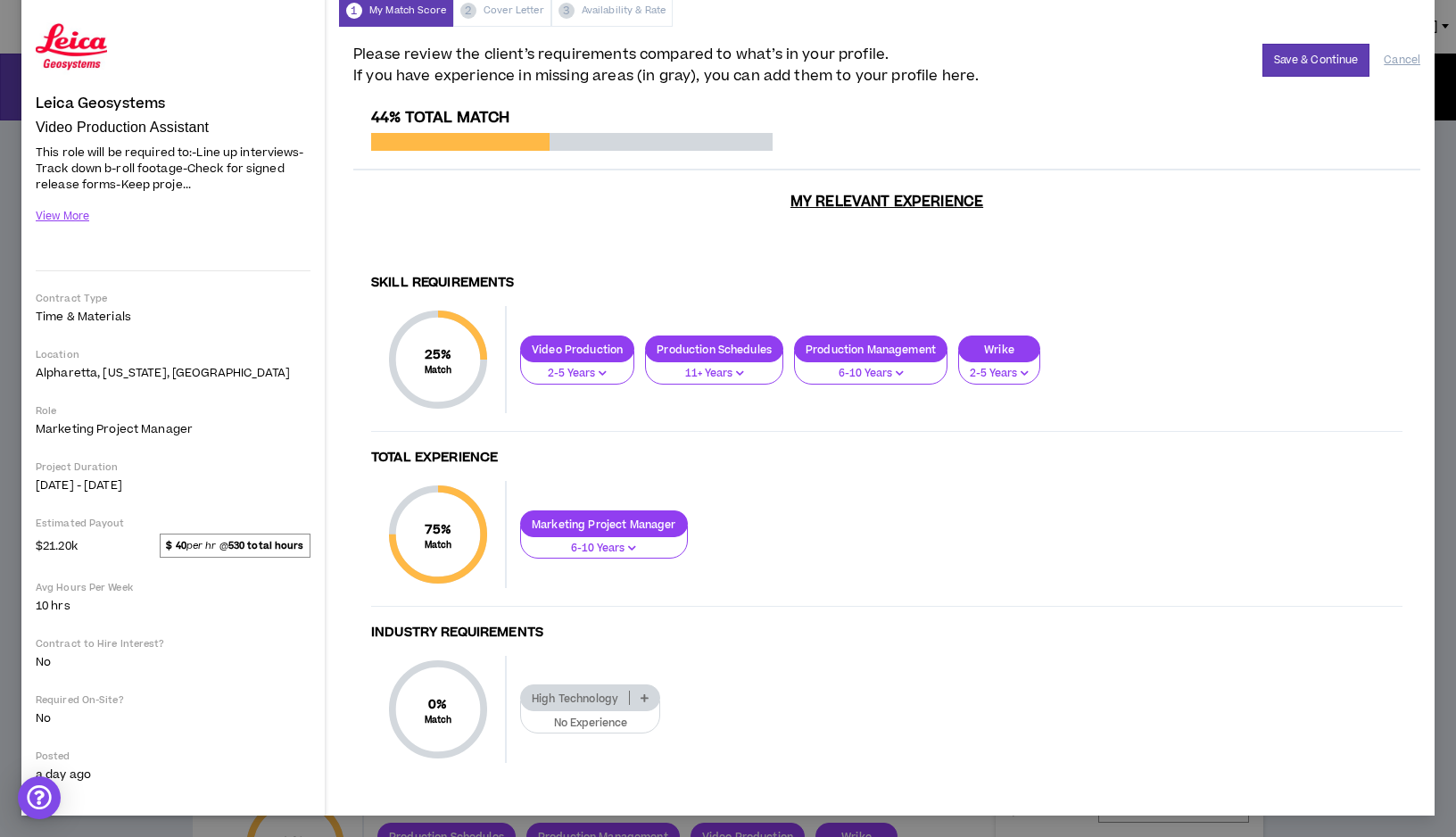
click at [630, 542] on p "6-10 Years" at bounding box center [604, 548] width 145 height 16
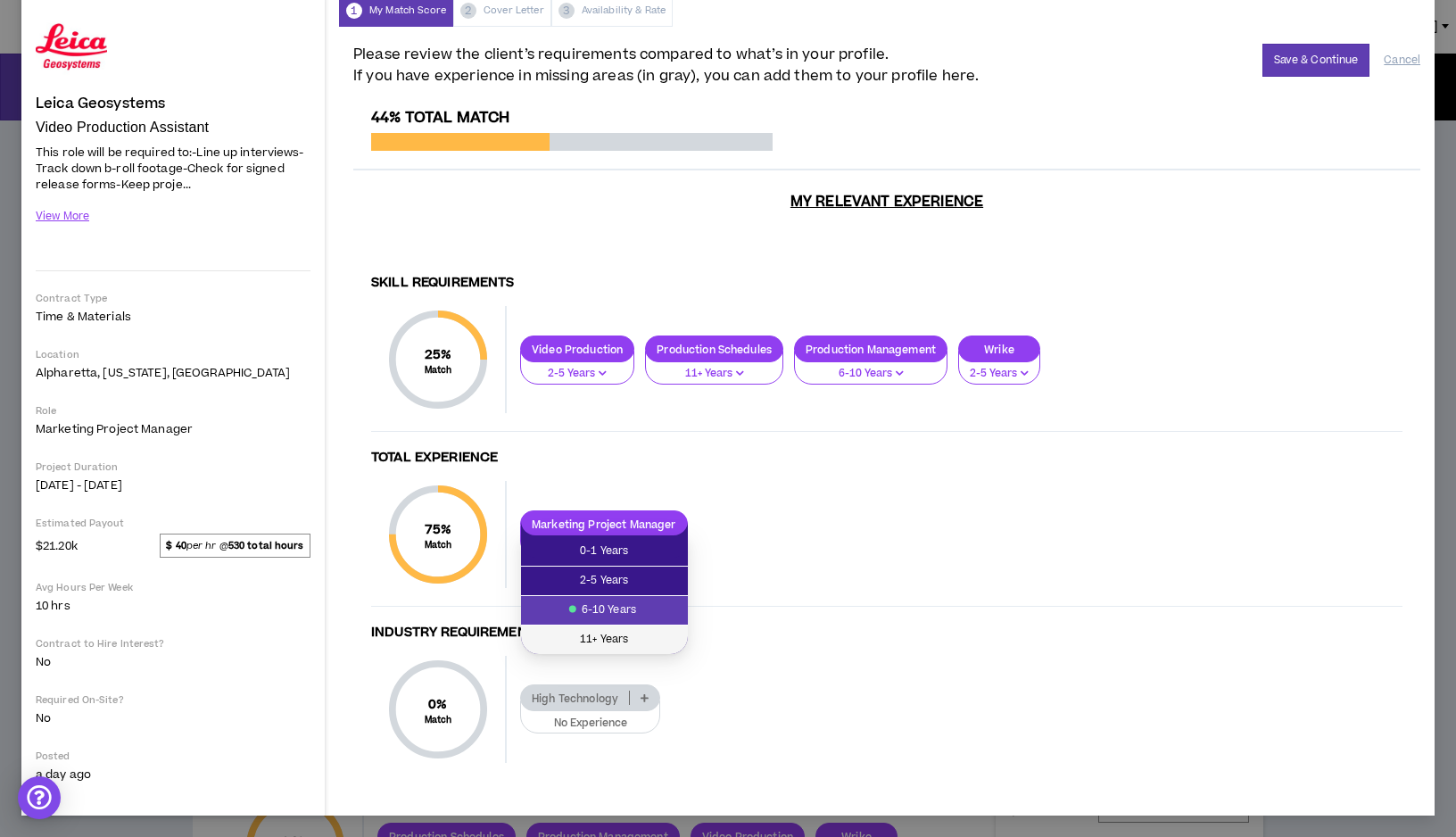
click at [623, 638] on span "11+ Years" at bounding box center [604, 640] width 146 height 20
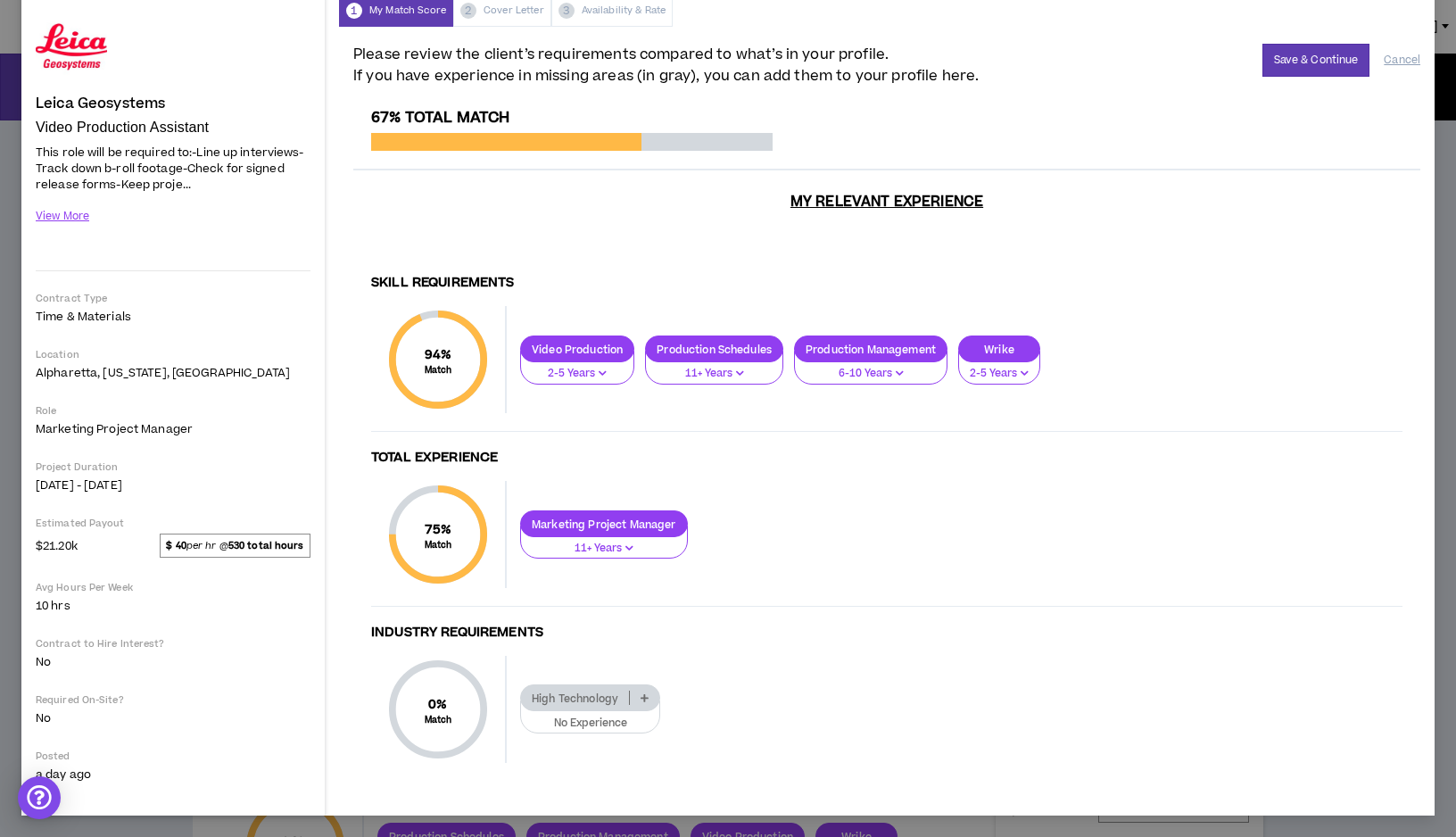
scroll to position [0, 0]
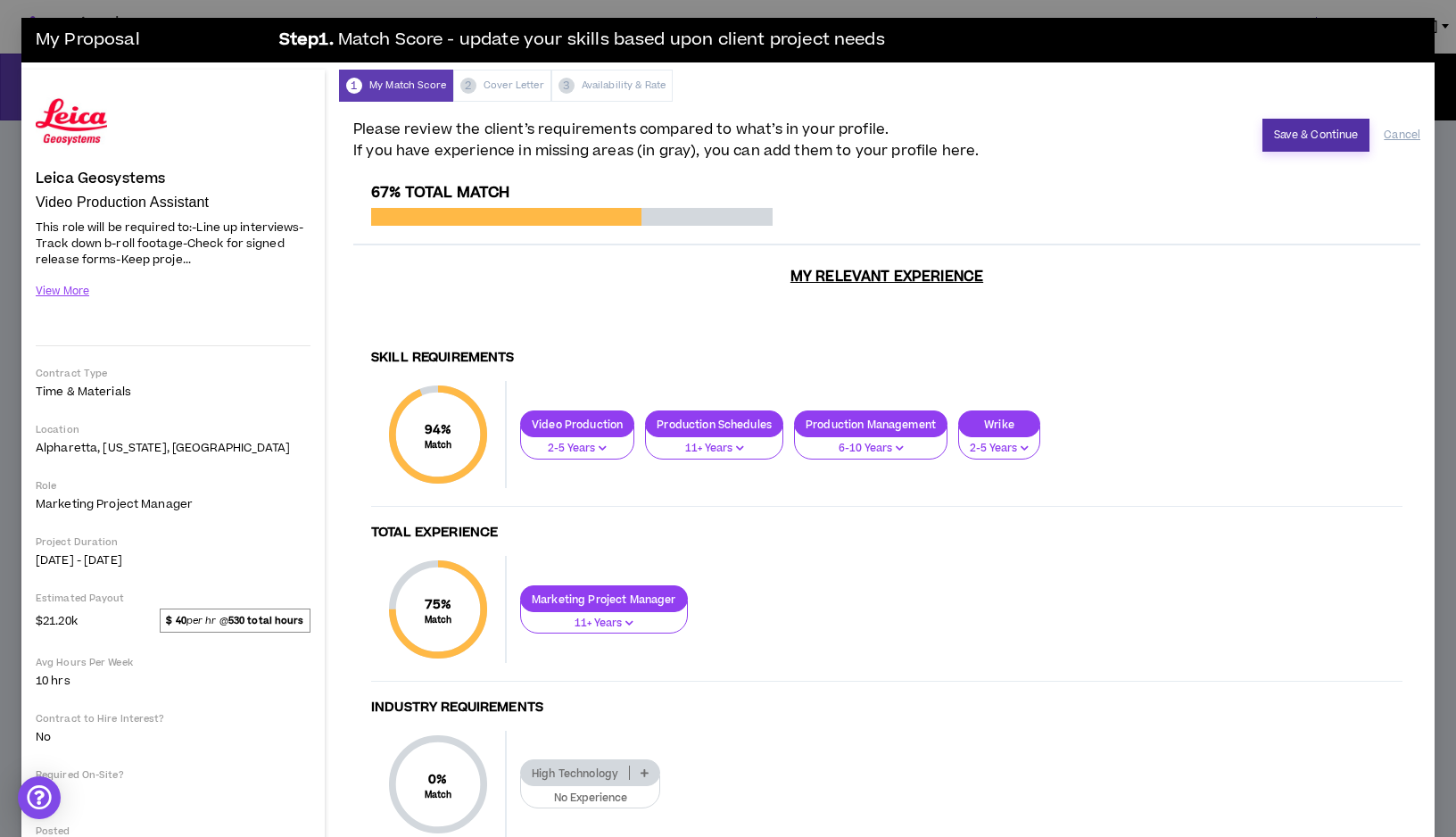
click at [1293, 141] on button "Save & Continue" at bounding box center [1317, 135] width 108 height 33
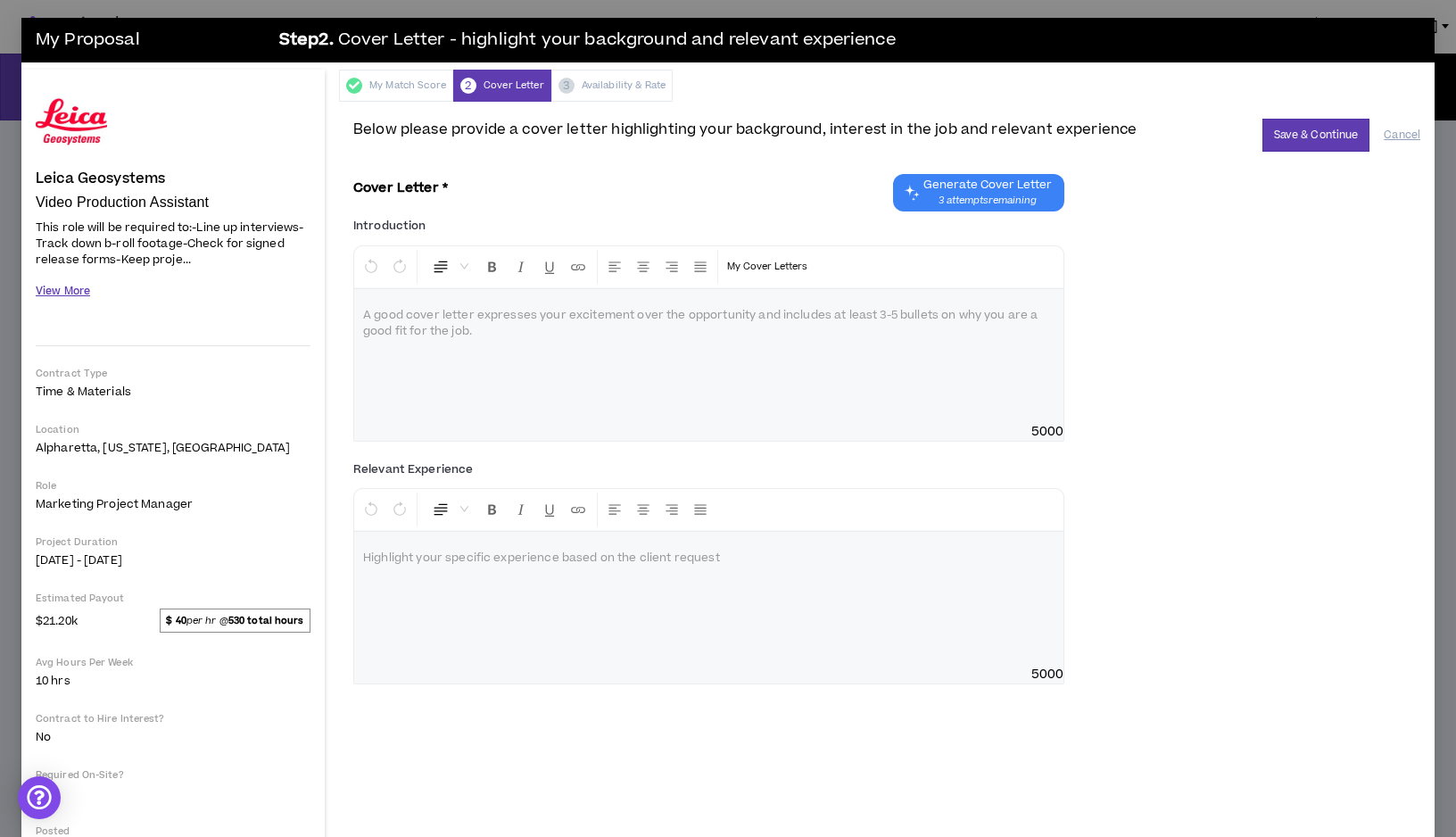
click at [69, 294] on button "View More" at bounding box center [63, 291] width 54 height 31
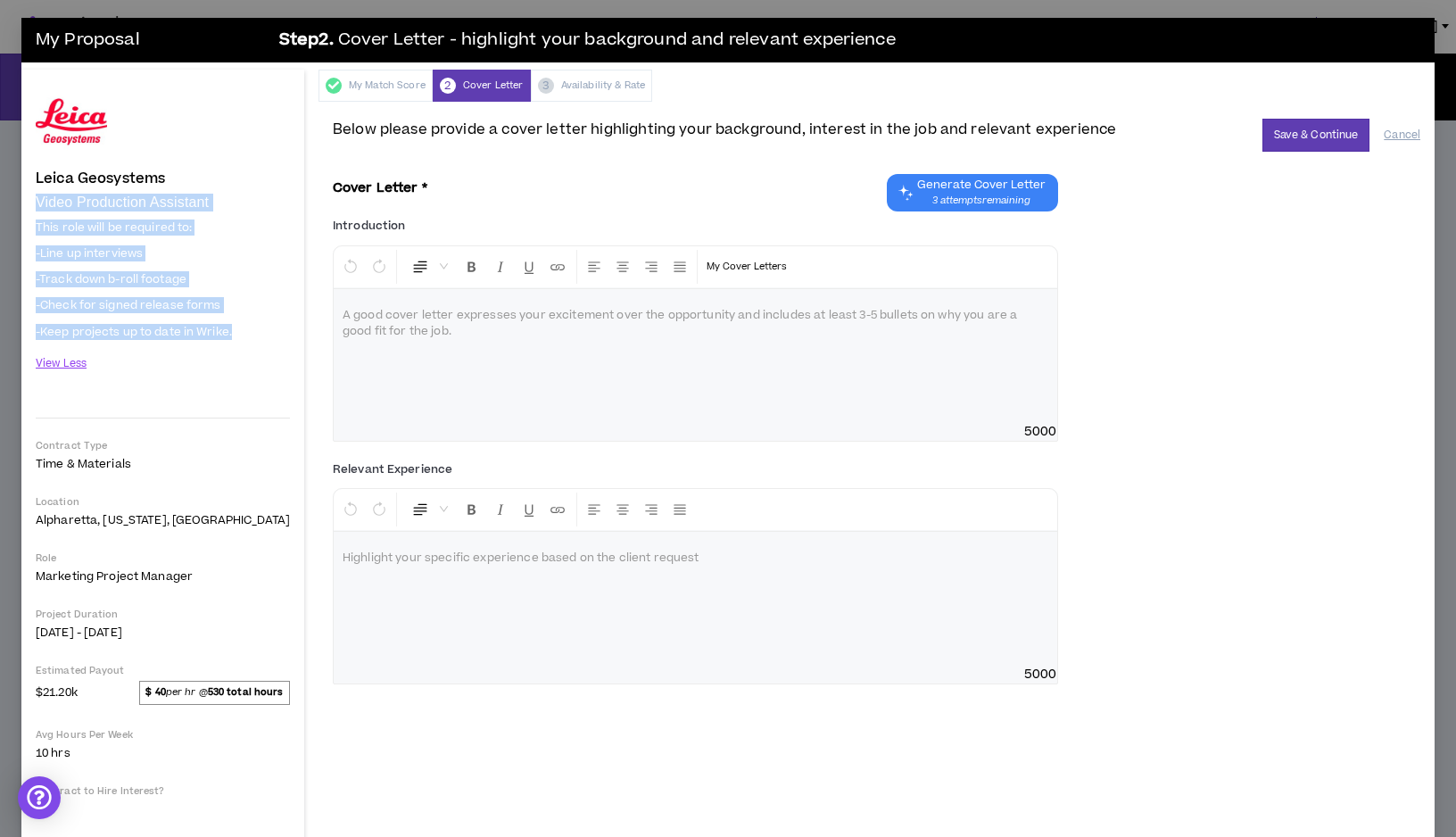
drag, startPoint x: 238, startPoint y: 331, endPoint x: 38, endPoint y: 202, distance: 238.0
click at [38, 202] on div "Video Production Assistant This role will be required to: -Line up interviews -…" at bounding box center [163, 296] width 255 height 204
copy div "Video Production Assistant This role will be required to: -Line up interviews -…"
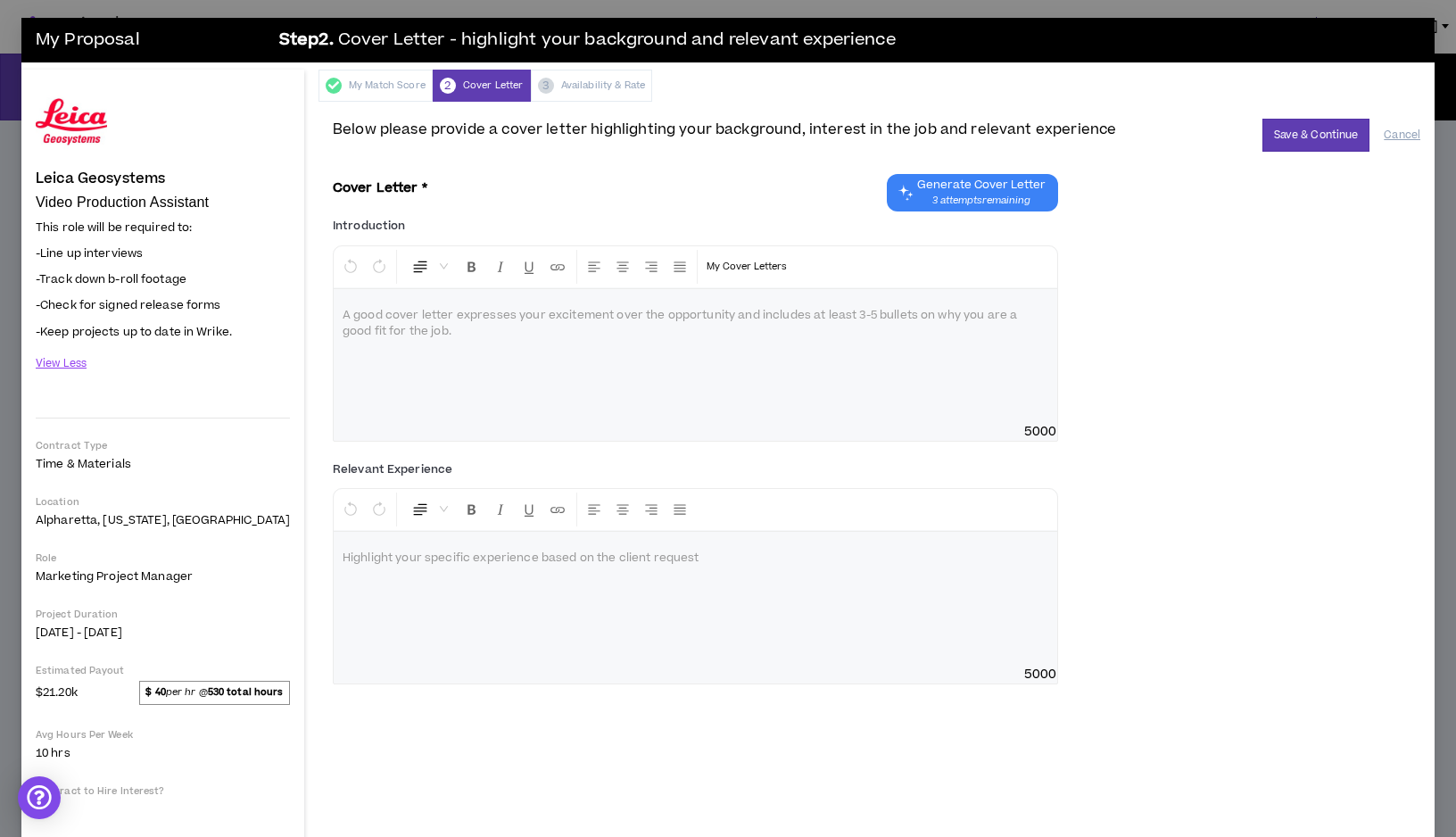
click at [356, 570] on div at bounding box center [696, 598] width 724 height 134
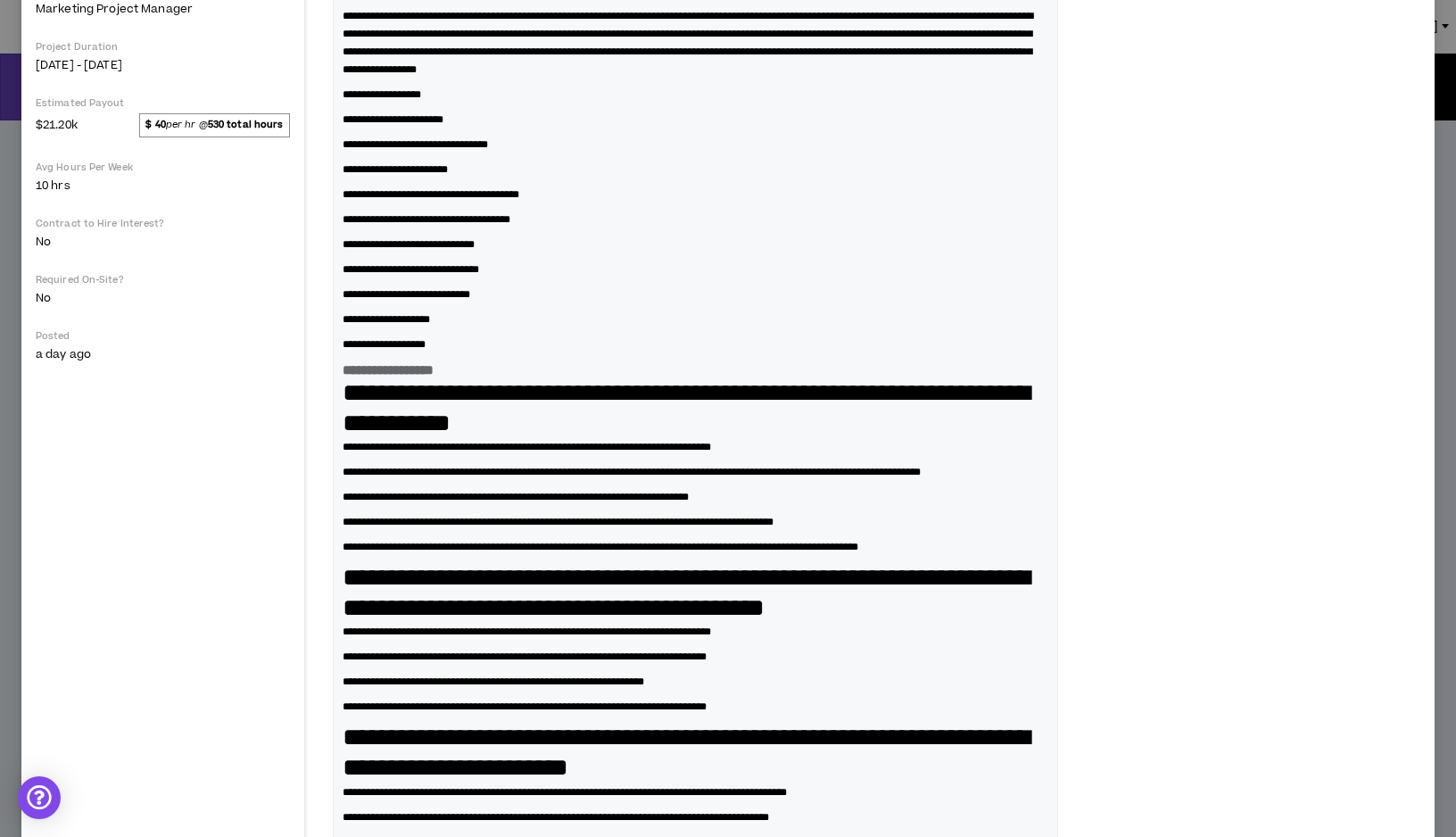
scroll to position [146, 0]
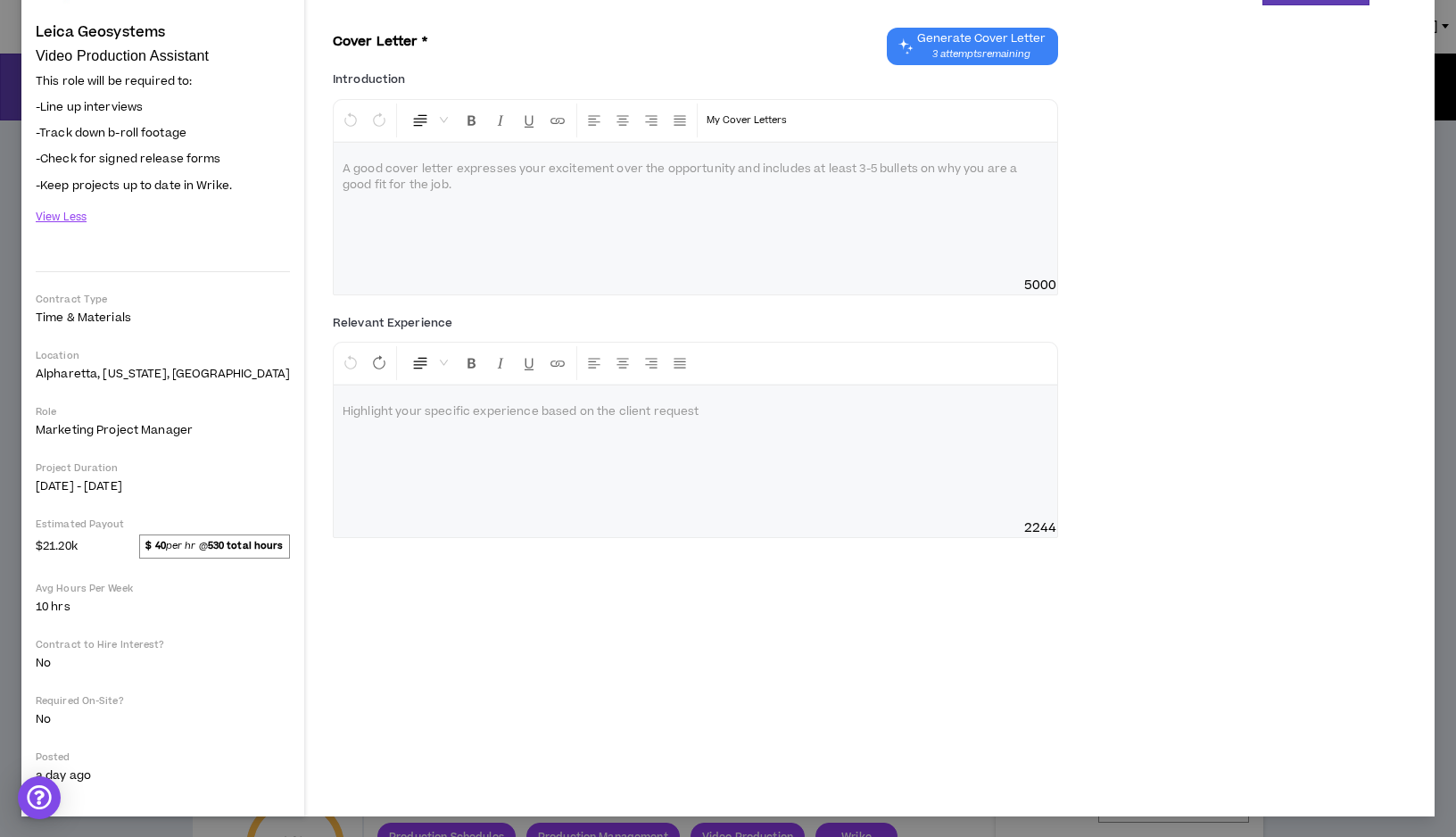
click at [343, 418] on p at bounding box center [696, 413] width 706 height 18
click at [343, 414] on p at bounding box center [696, 413] width 706 height 18
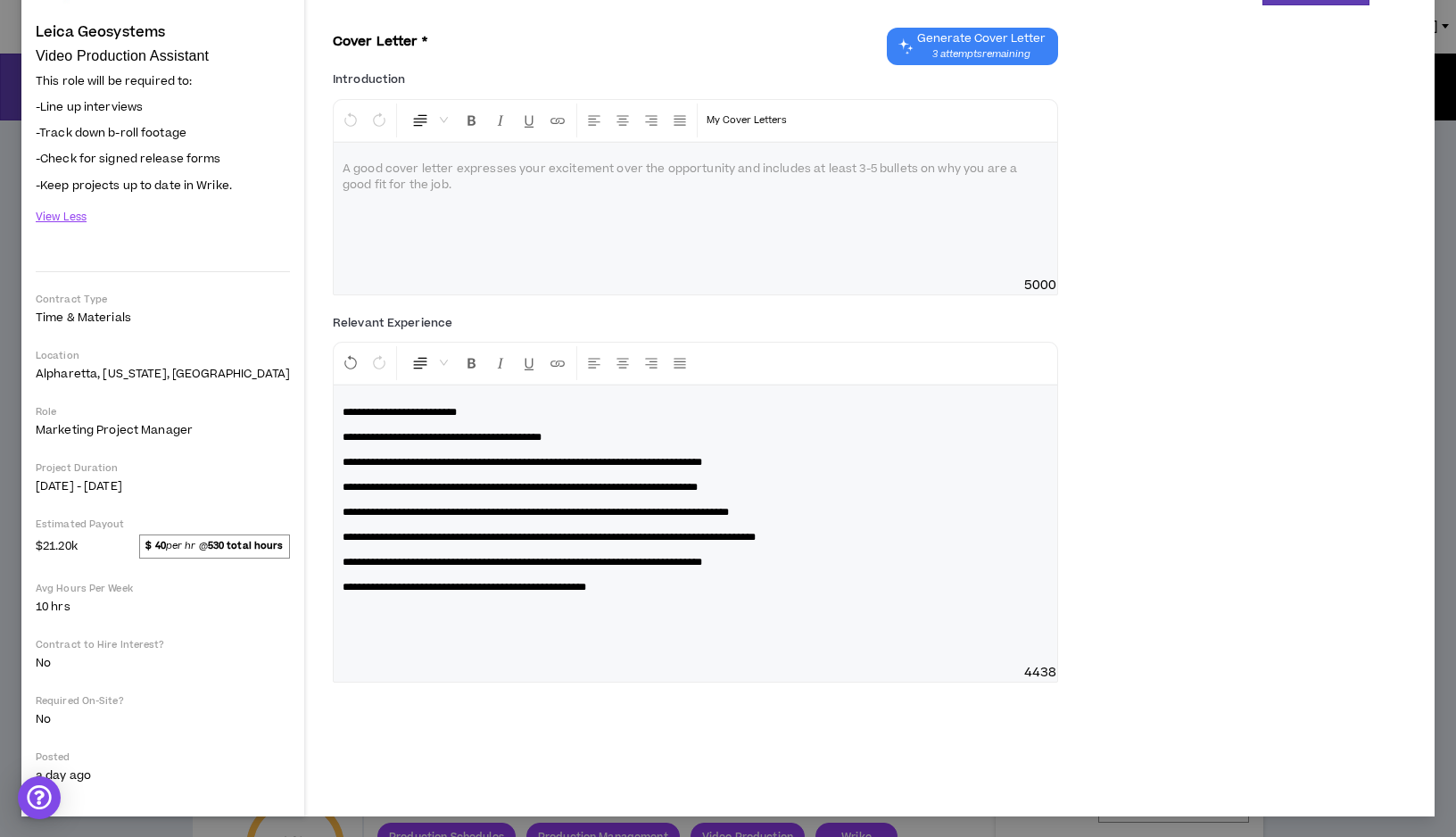
click at [1442, 387] on div "My Proposal Step 2 . Cover Letter - highlight your background and relevant expe…" at bounding box center [728, 418] width 1456 height 837
click at [874, 829] on div "My Proposal Step 2 . Cover Letter - highlight your background and relevant expe…" at bounding box center [728, 418] width 1456 height 837
click at [343, 618] on p at bounding box center [696, 612] width 706 height 18
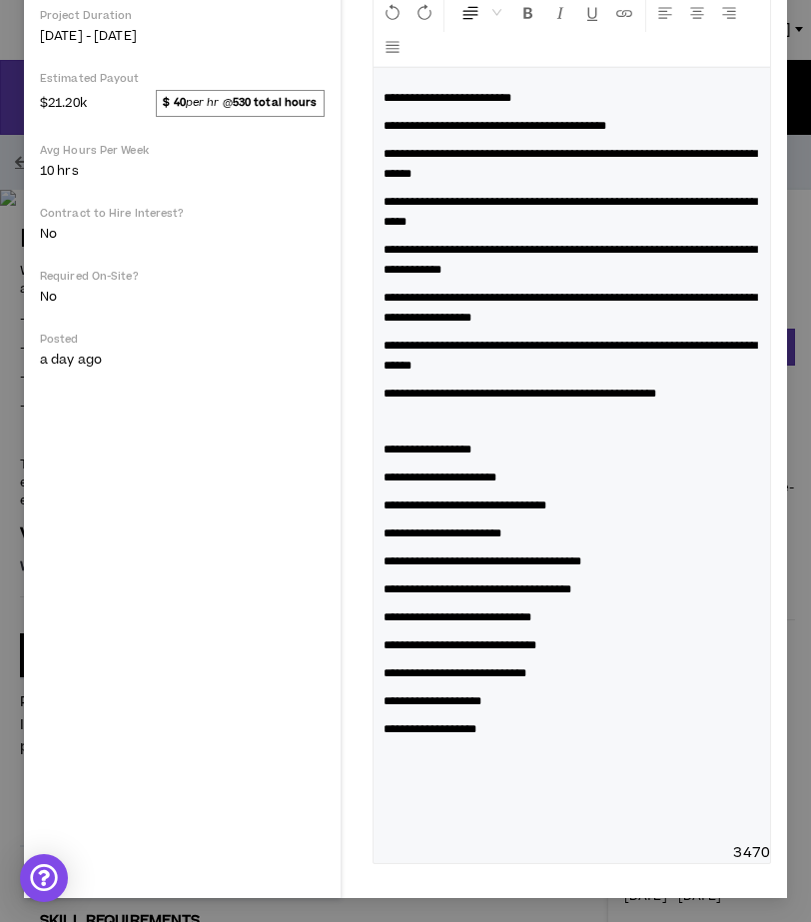
scroll to position [618, 0]
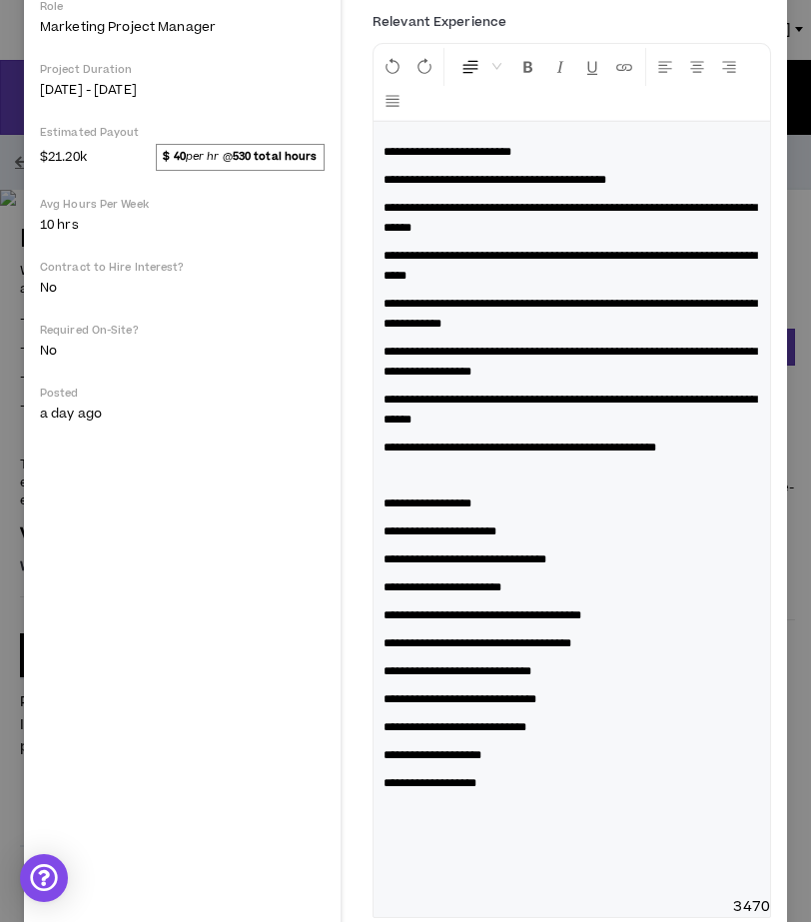
click at [384, 829] on p at bounding box center [572, 839] width 377 height 20
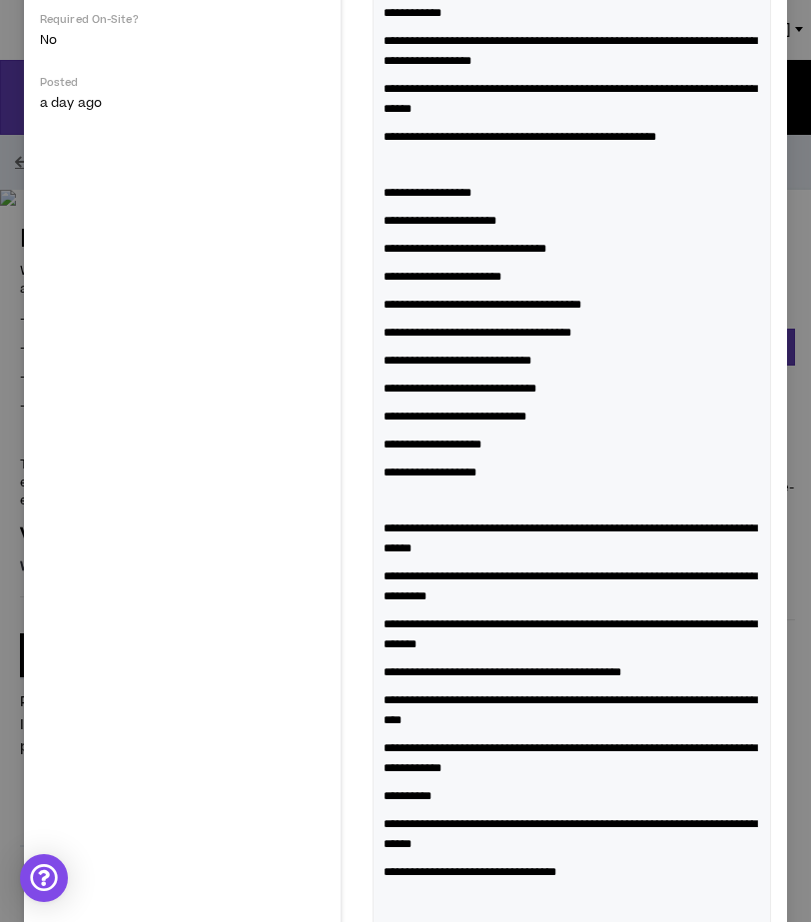
scroll to position [962, 0]
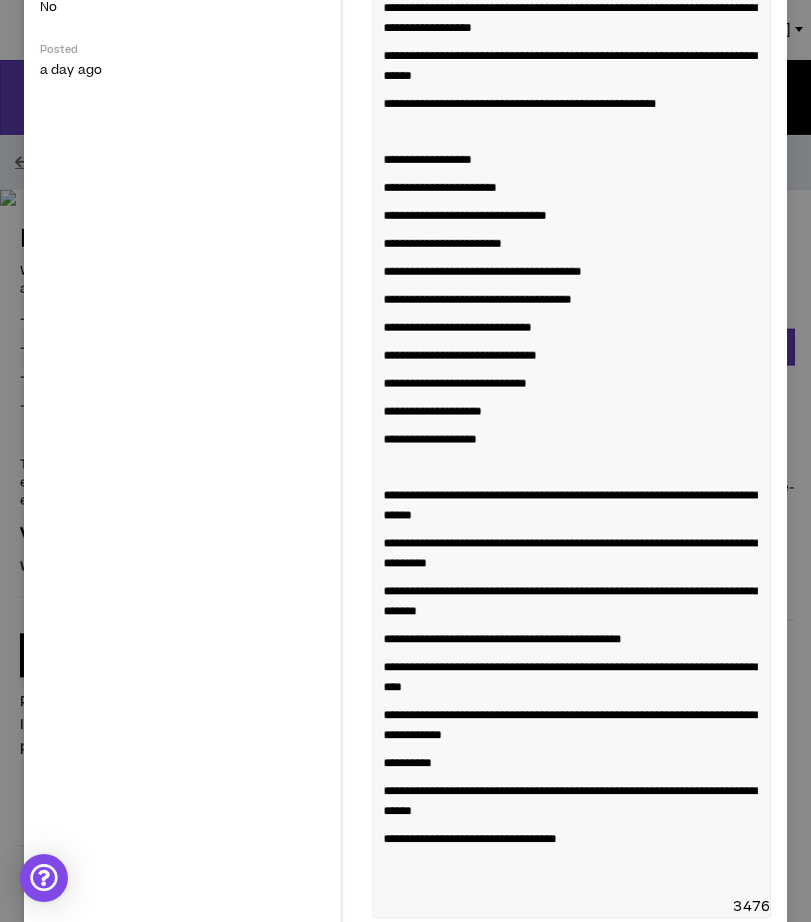
click at [384, 833] on span "**********" at bounding box center [470, 839] width 173 height 12
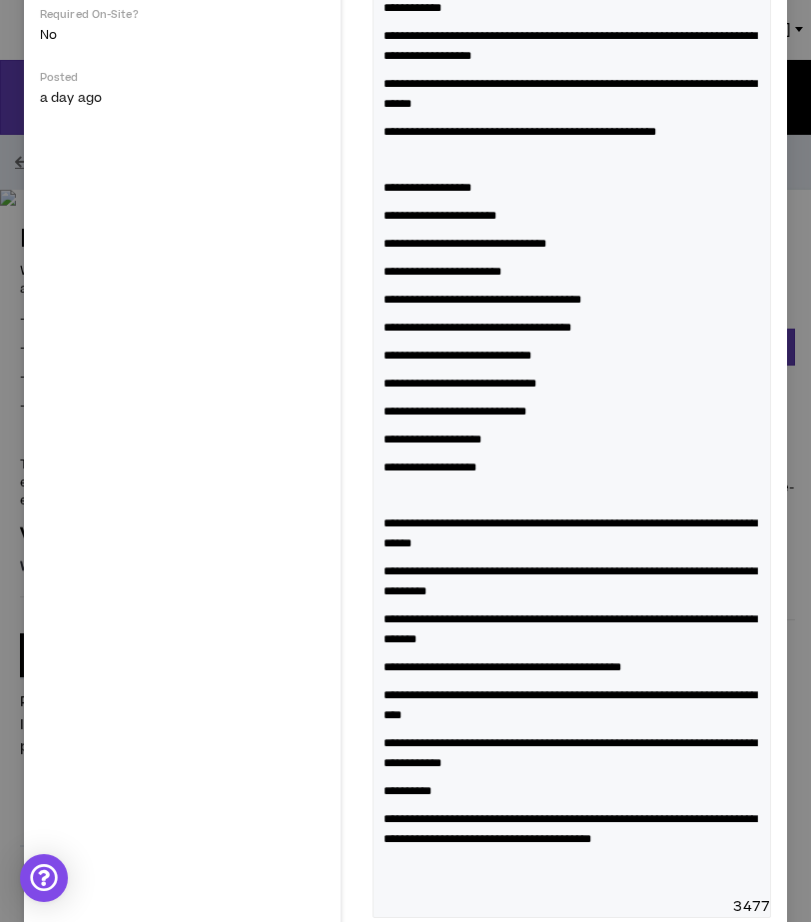
click at [374, 612] on div "**********" at bounding box center [572, 351] width 397 height 1091
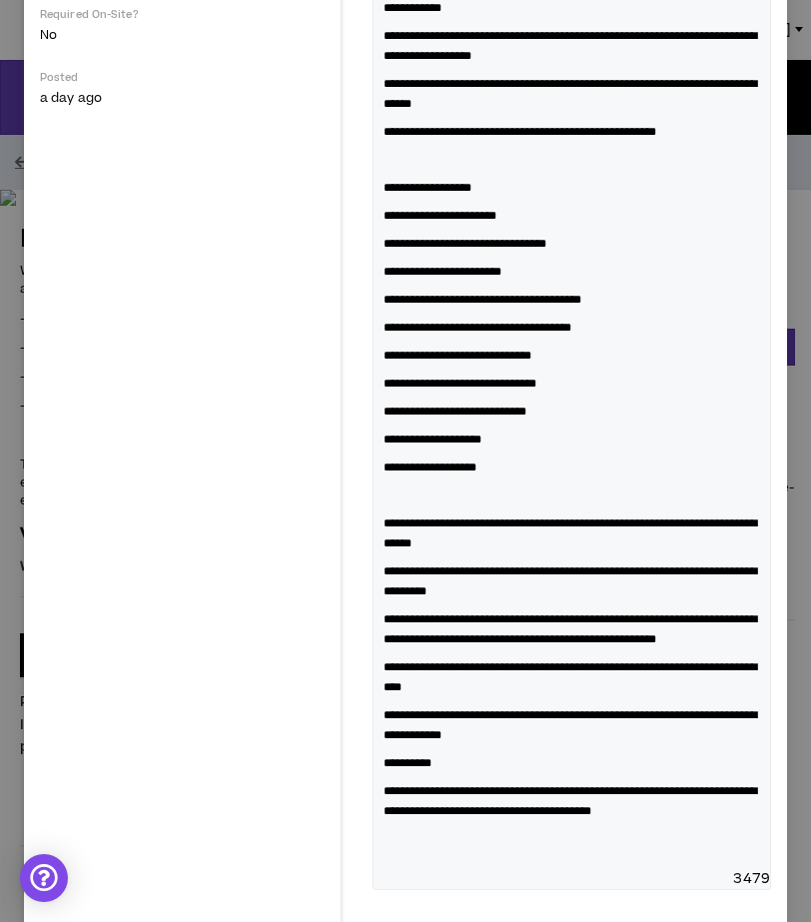
scroll to position [926, 0]
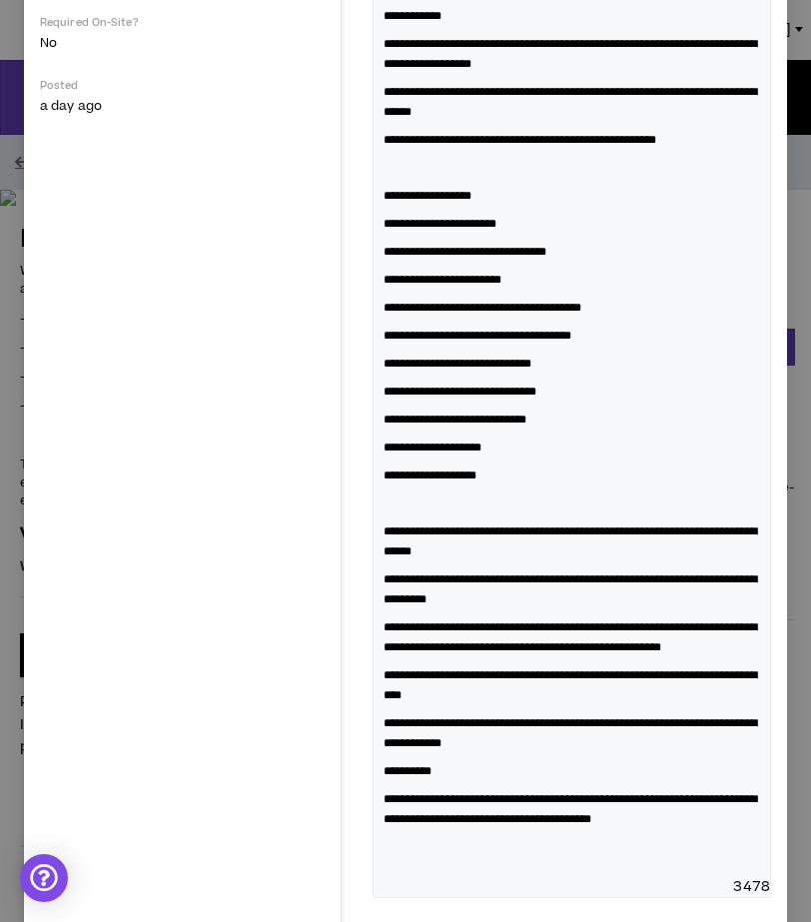
click at [755, 789] on p "**********" at bounding box center [572, 809] width 377 height 40
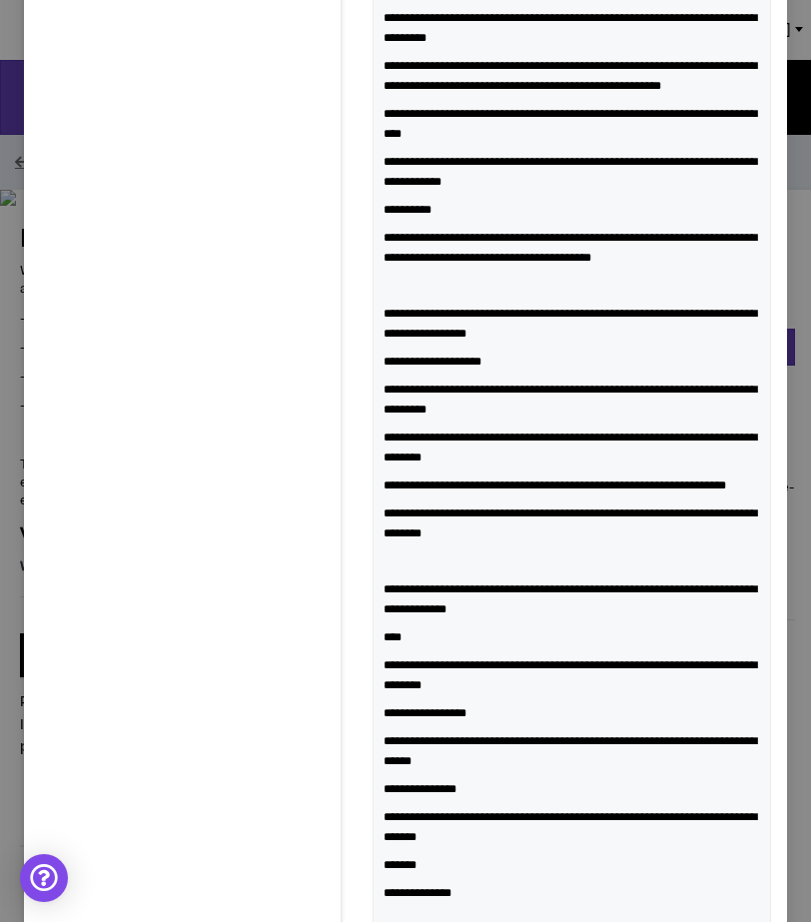
scroll to position [1489, 0]
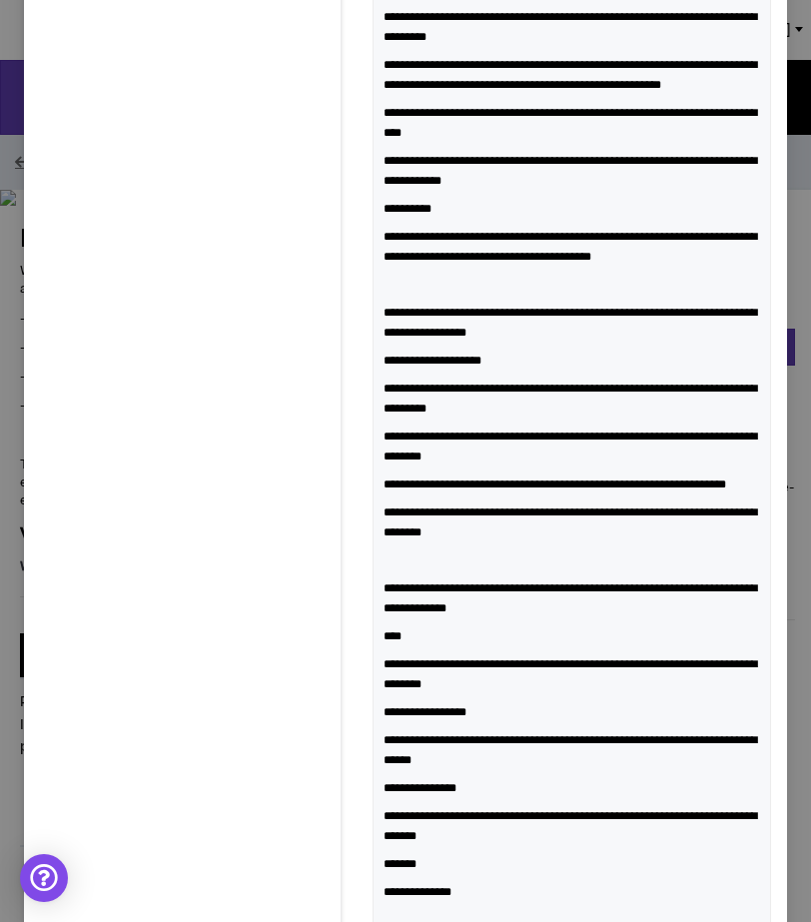
click at [384, 782] on span "**********" at bounding box center [420, 788] width 73 height 12
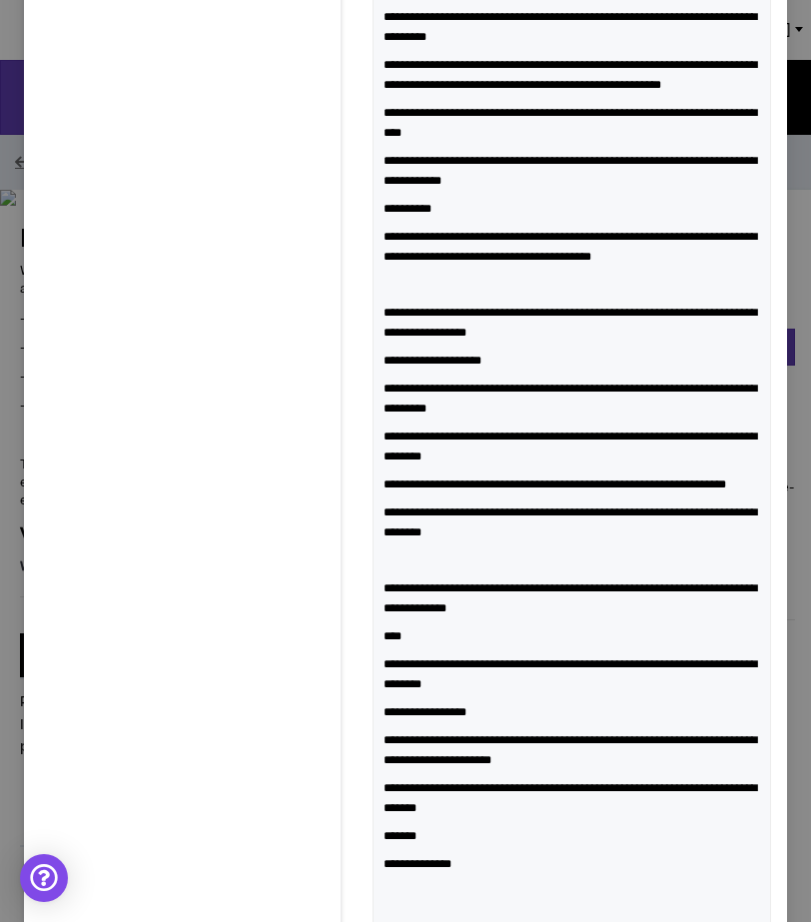
click at [374, 698] on div "**********" at bounding box center [572, 87] width 397 height 1670
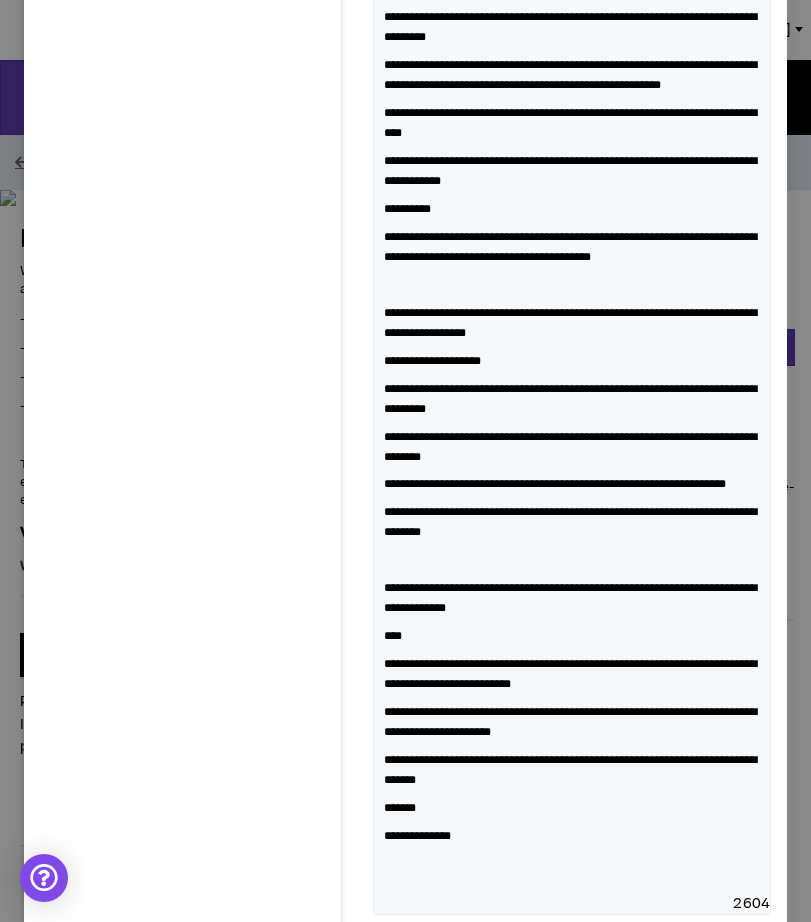
click at [384, 802] on span "*******" at bounding box center [400, 808] width 33 height 12
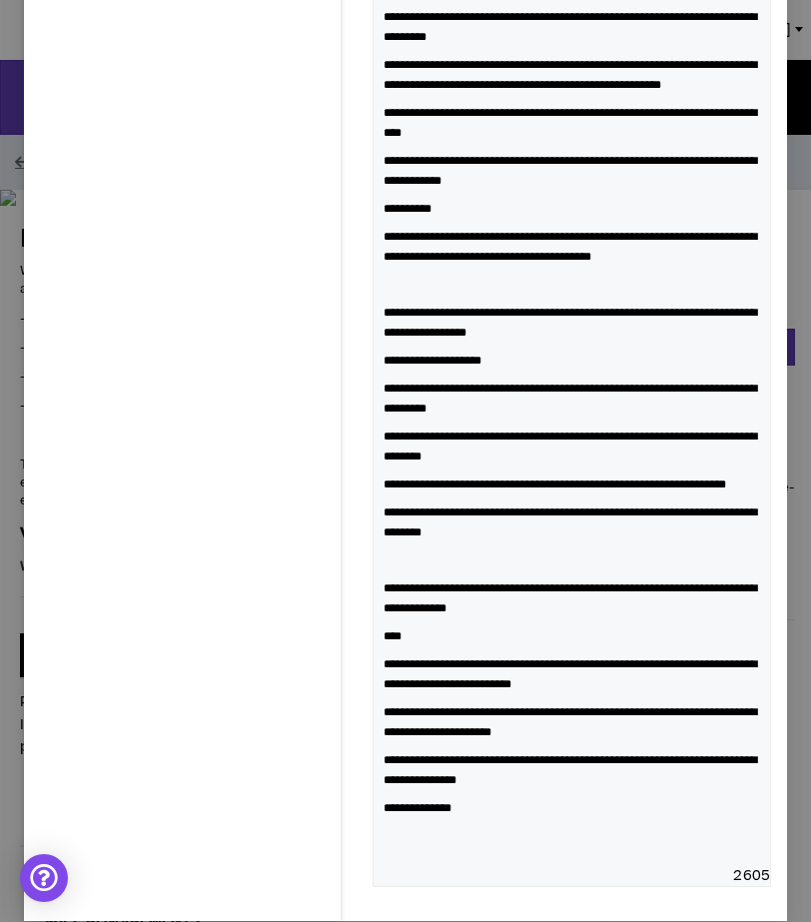
click at [436, 799] on p "**********" at bounding box center [572, 808] width 377 height 20
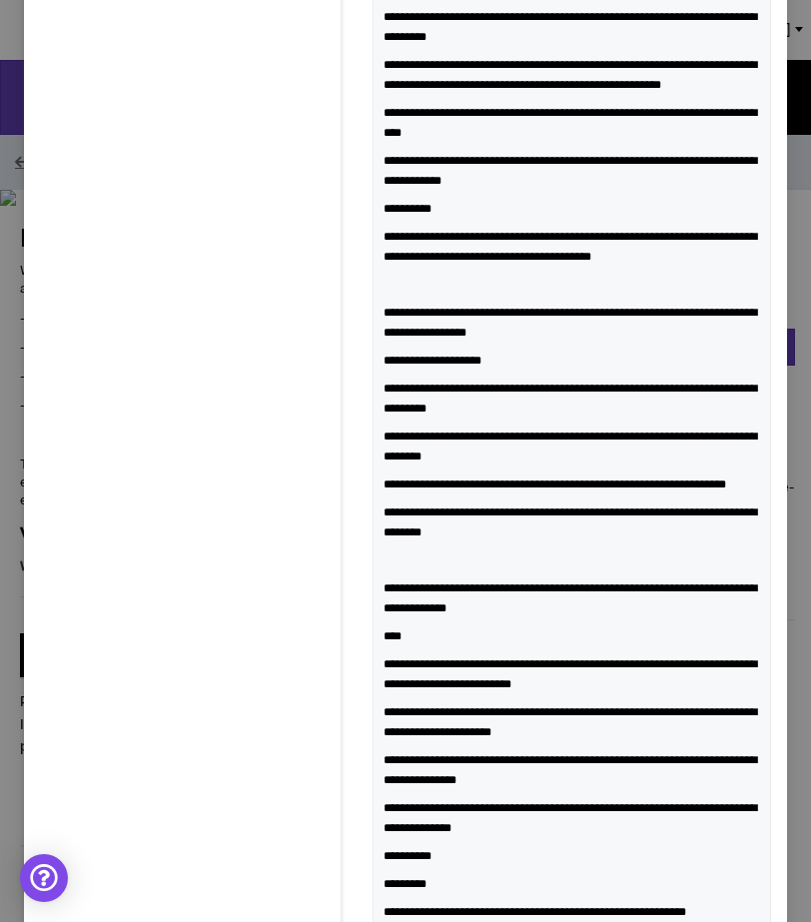
scroll to position [1652, 0]
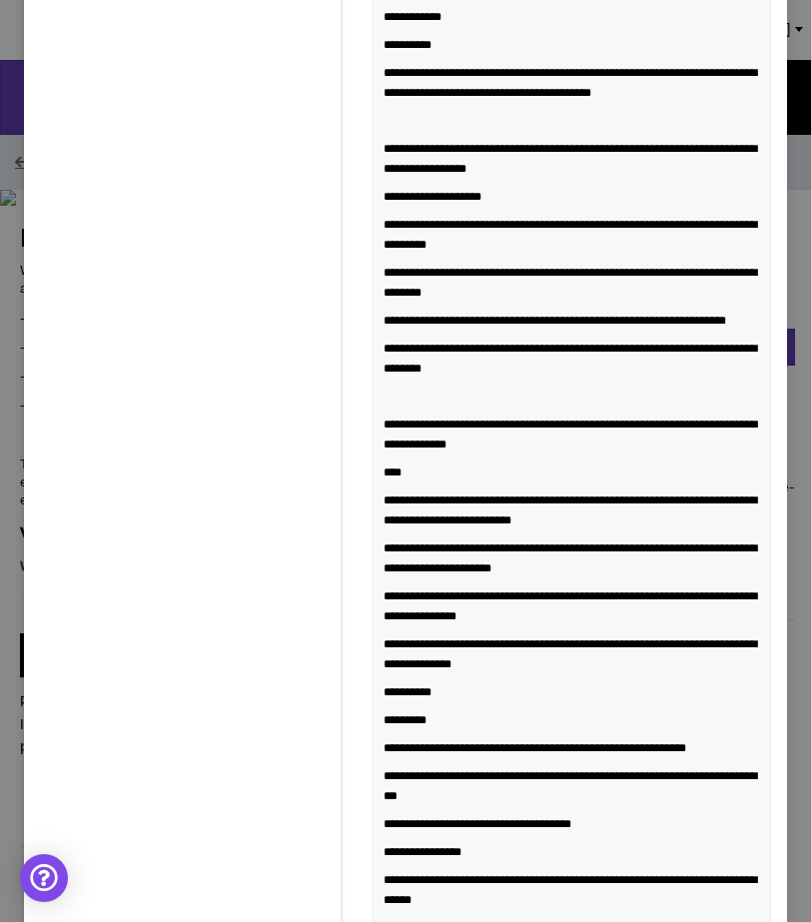
click at [384, 686] on span "**********" at bounding box center [408, 692] width 48 height 12
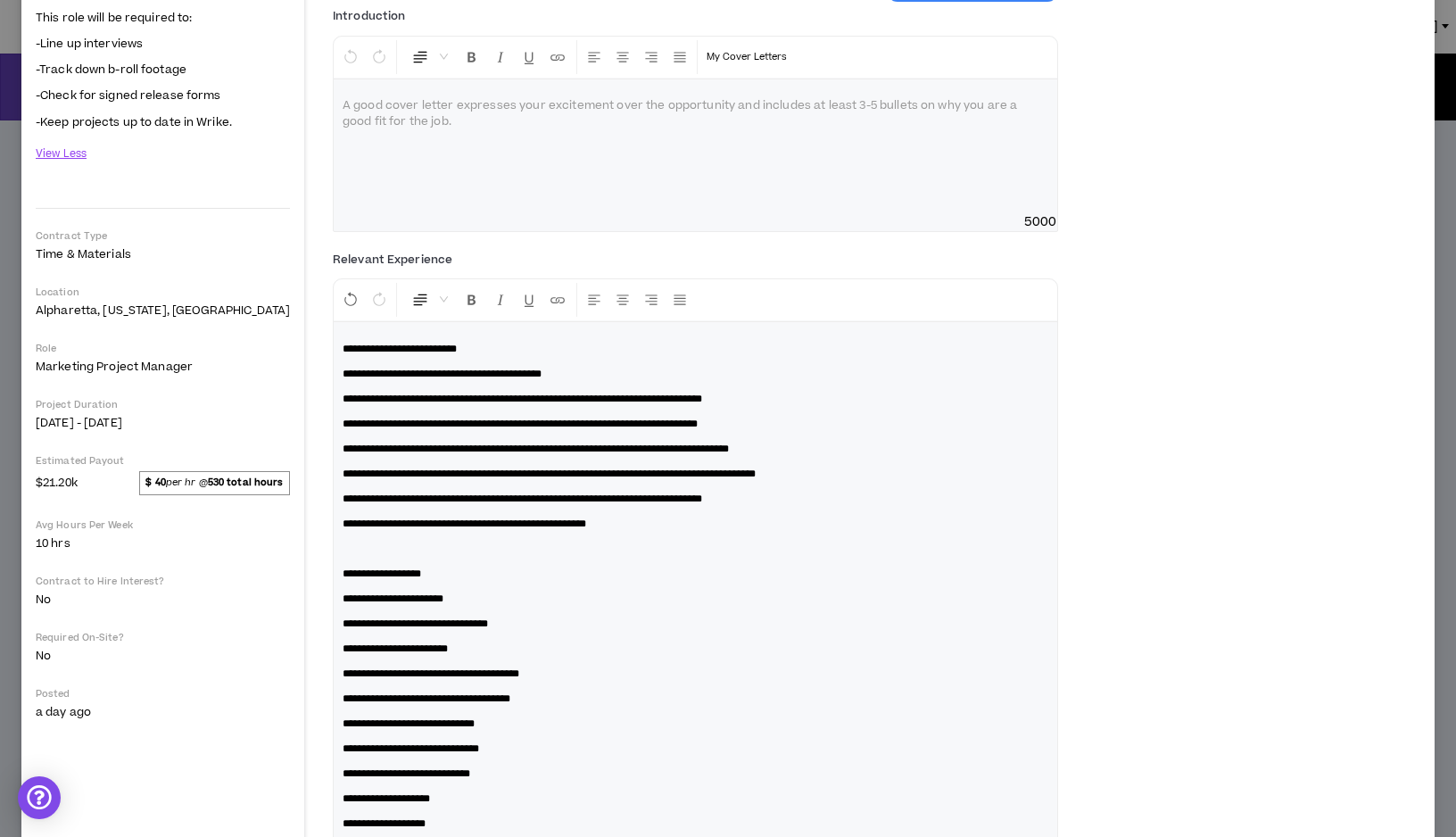
scroll to position [0, 0]
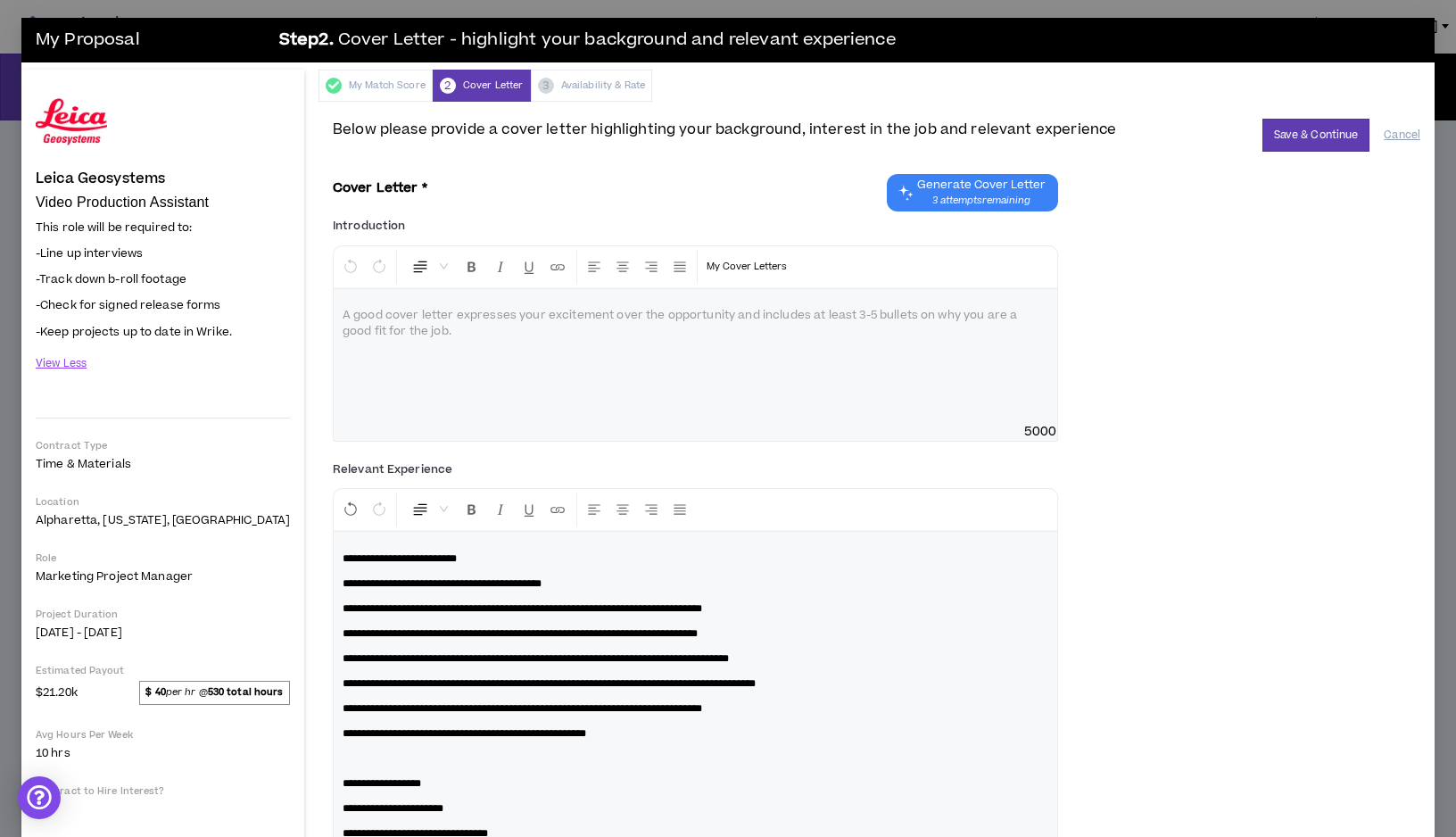
click at [343, 310] on p at bounding box center [696, 316] width 706 height 18
paste div
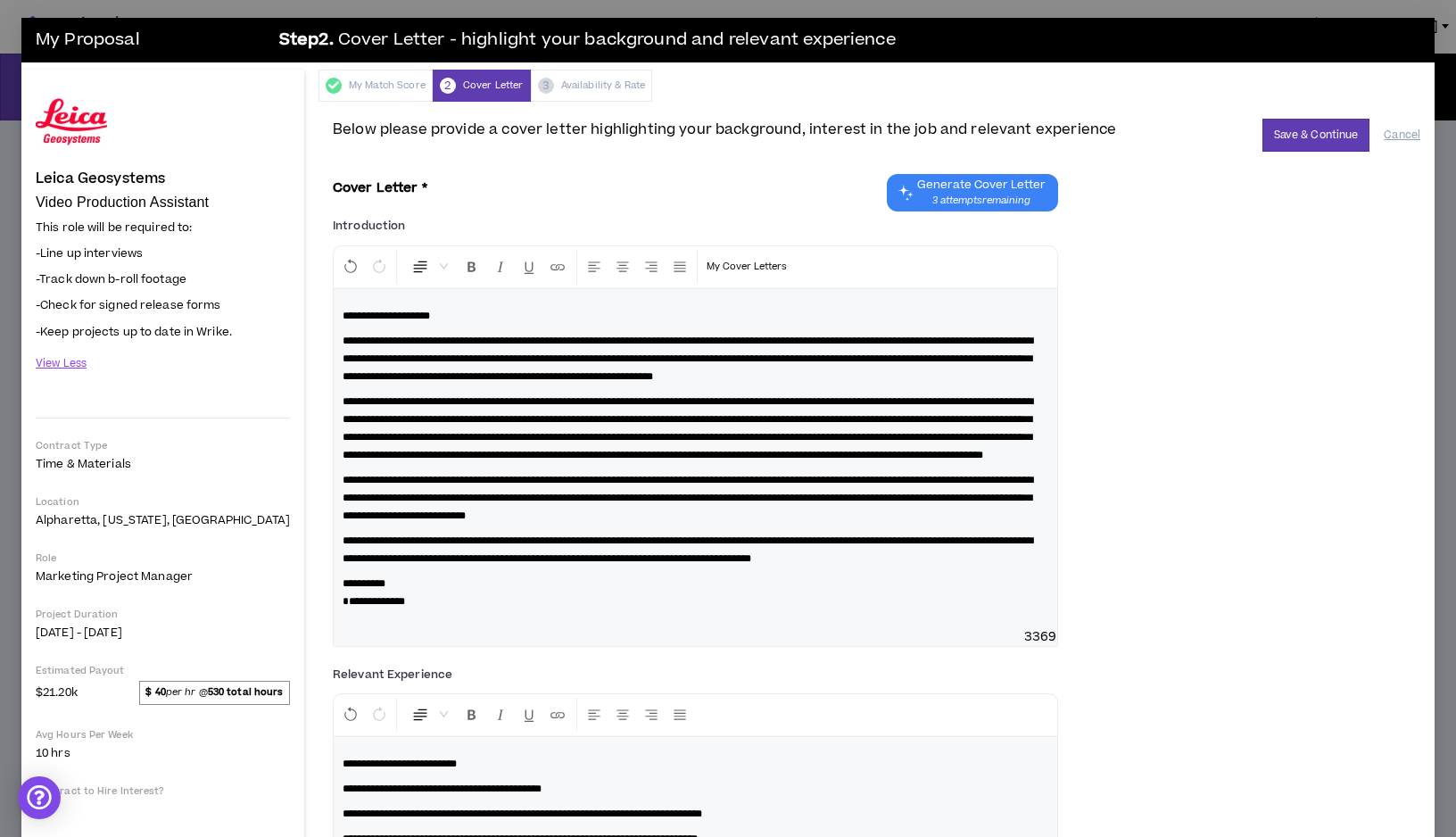
click at [343, 313] on span "**********" at bounding box center [387, 316] width 88 height 11
click at [773, 339] on span "**********" at bounding box center [688, 359] width 690 height 46
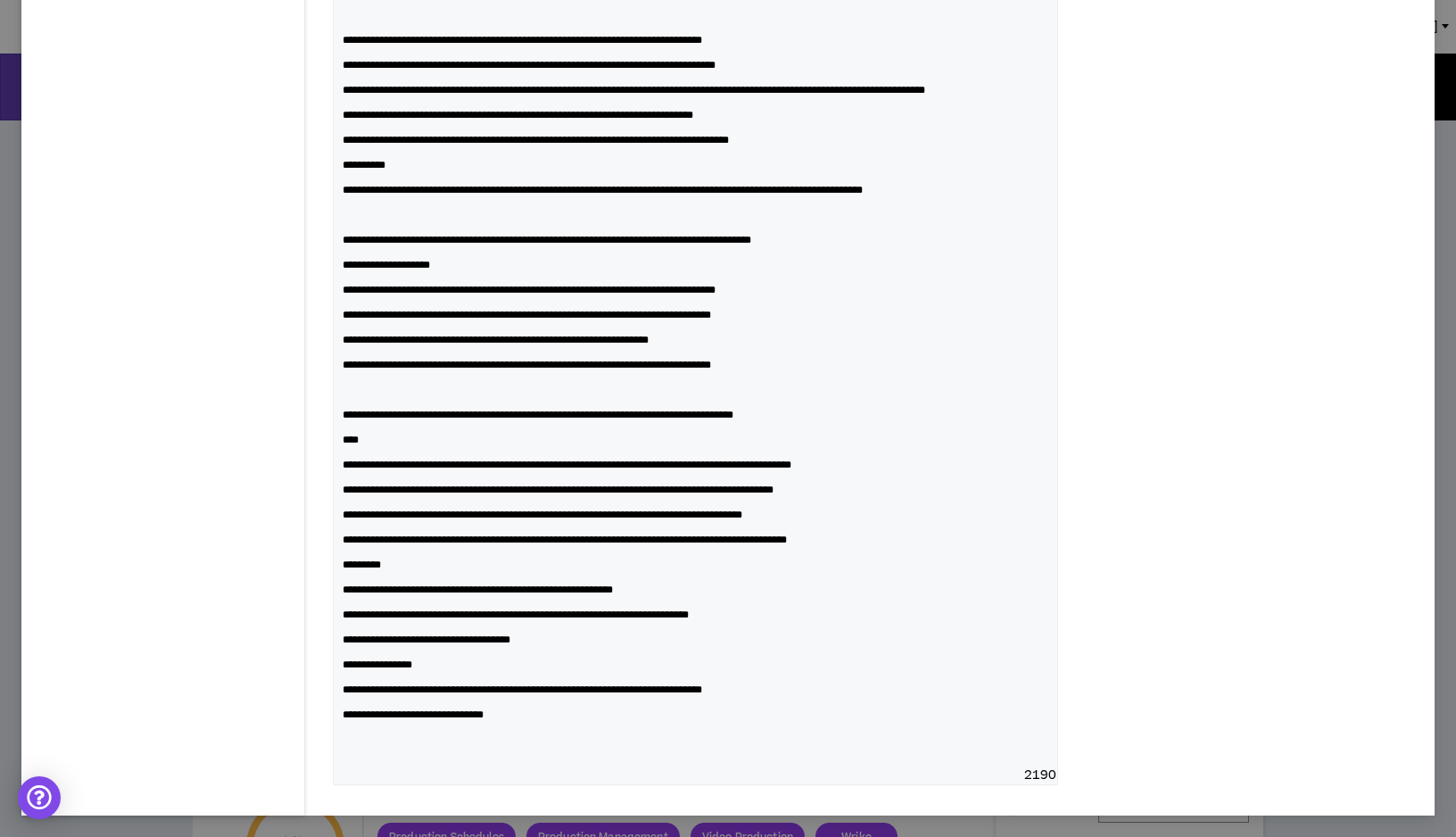
scroll to position [1275, 0]
click at [870, 548] on p "**********" at bounding box center [696, 540] width 706 height 18
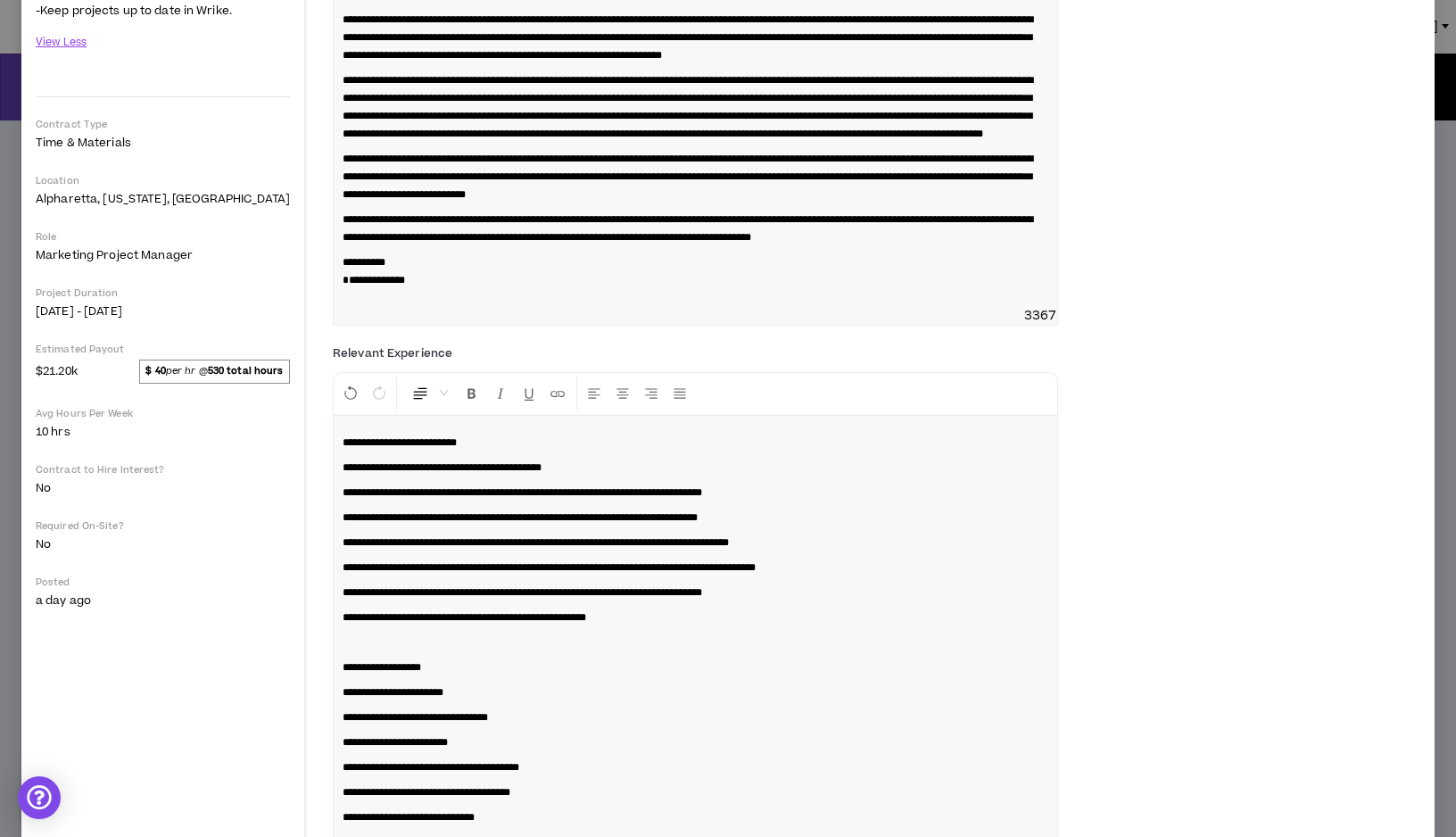
scroll to position [0, 0]
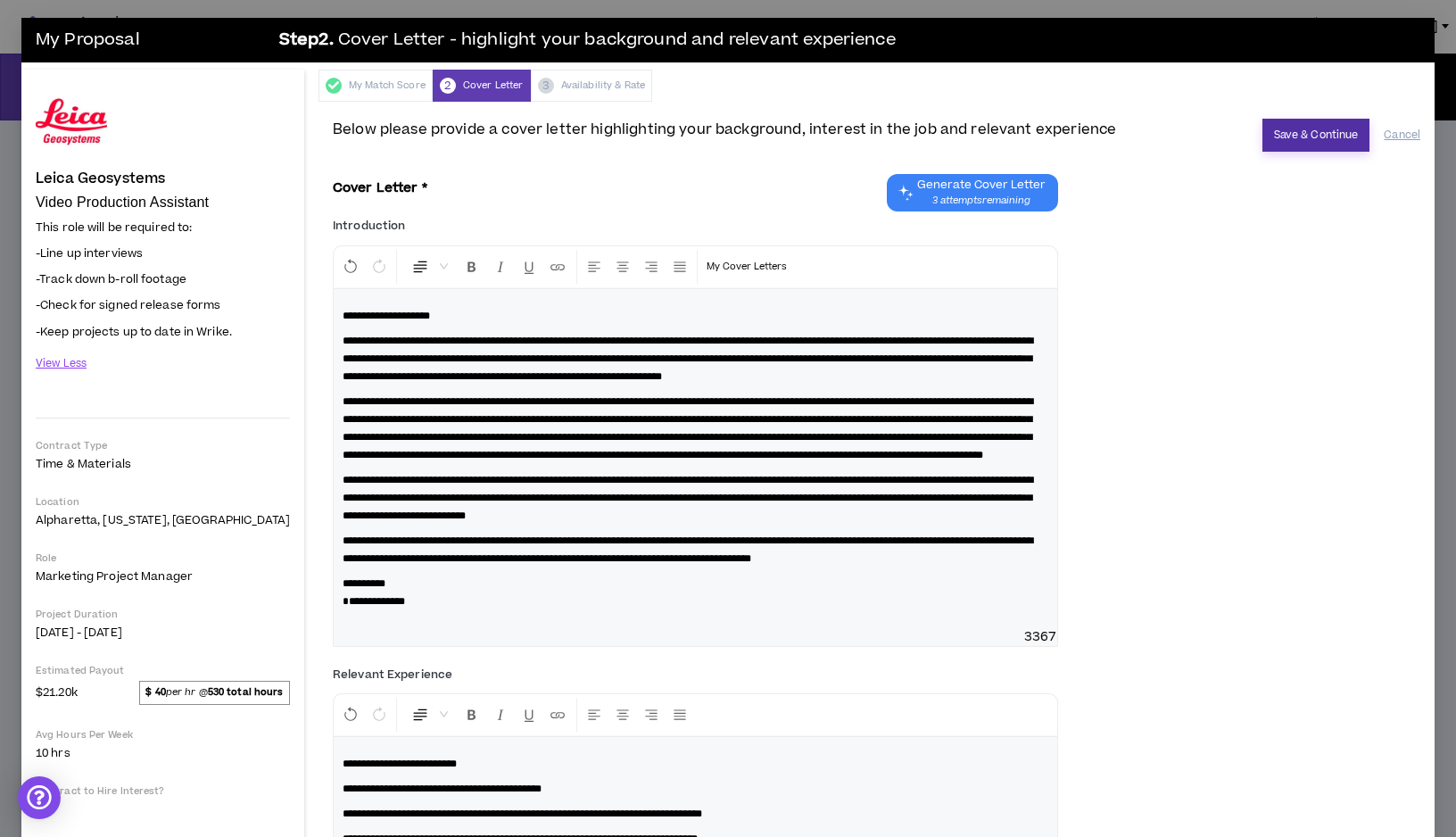
click at [1291, 138] on button "Save & Continue" at bounding box center [1317, 135] width 108 height 33
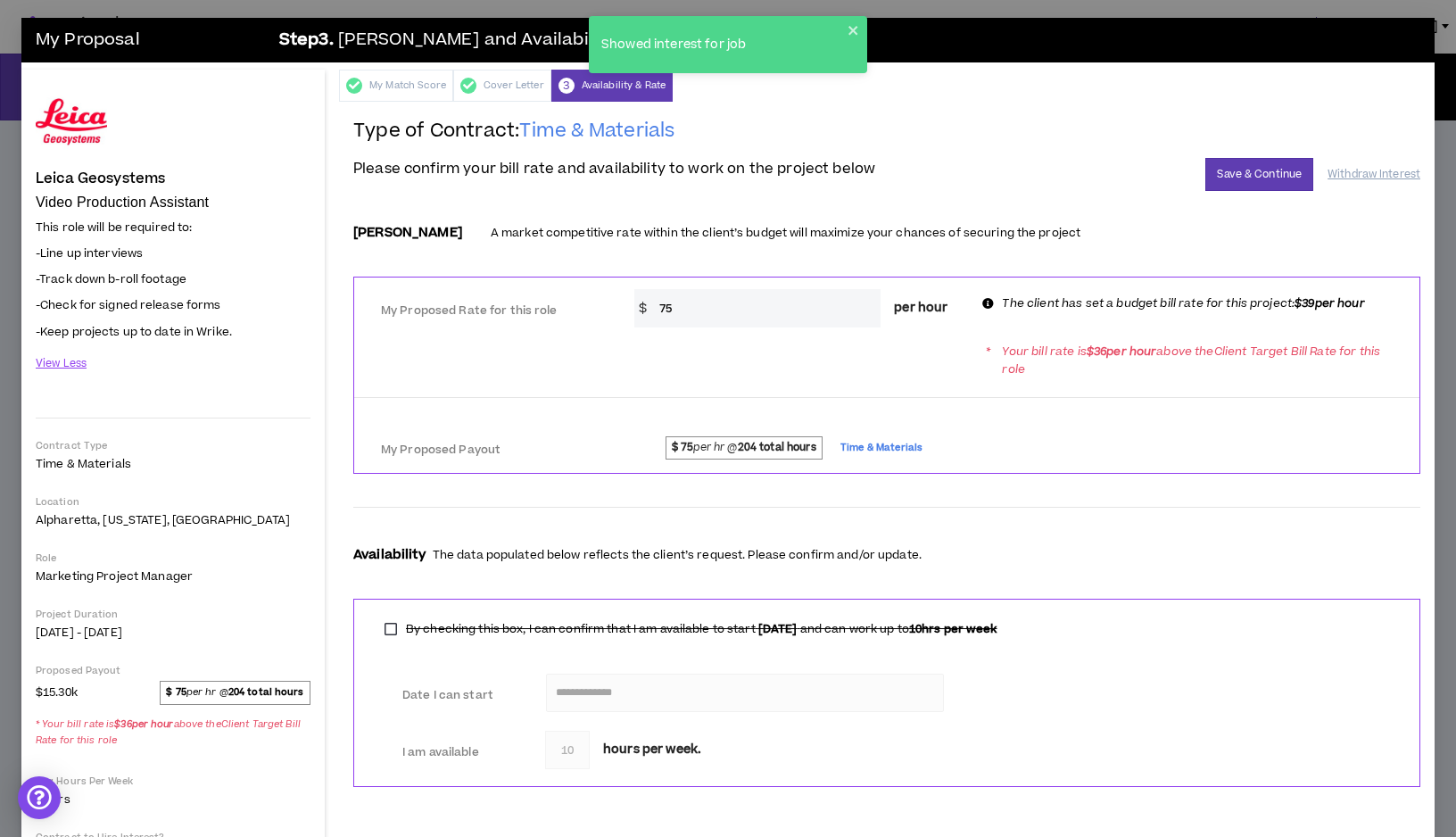
click at [682, 306] on input "75" at bounding box center [766, 308] width 231 height 38
type input "7"
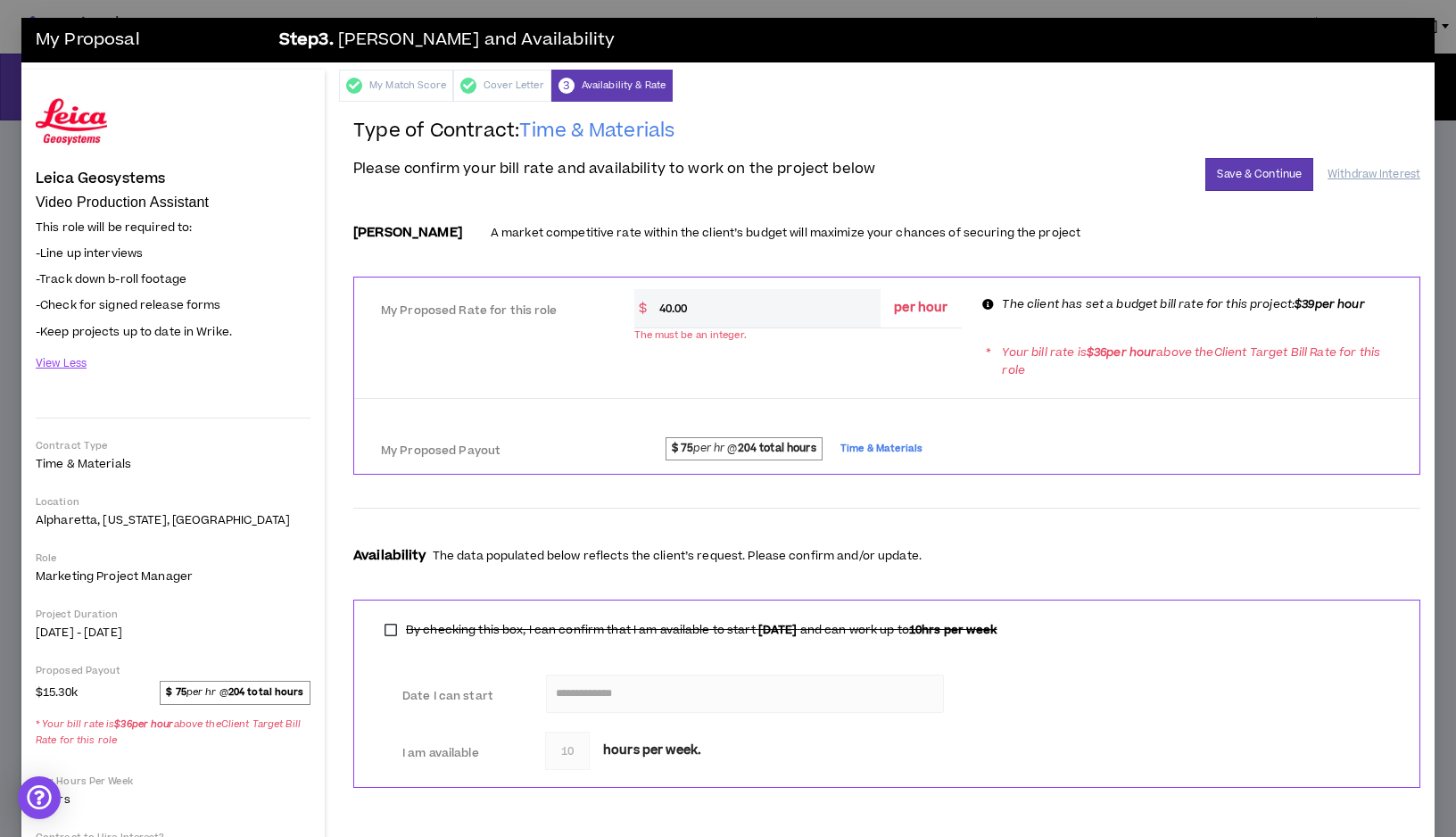
click at [807, 372] on div "* Your bill rate is $ 36 per hour above the Client Target Bill Rate for this ro…" at bounding box center [887, 361] width 1066 height 50
click at [715, 306] on input "40.00" at bounding box center [766, 308] width 231 height 38
click at [757, 363] on div "* Your bill rate is $ 36 per hour above the Client Target Bill Rate for this ro…" at bounding box center [887, 360] width 1066 height 50
click at [683, 314] on input "40" at bounding box center [766, 308] width 231 height 38
type input "4"
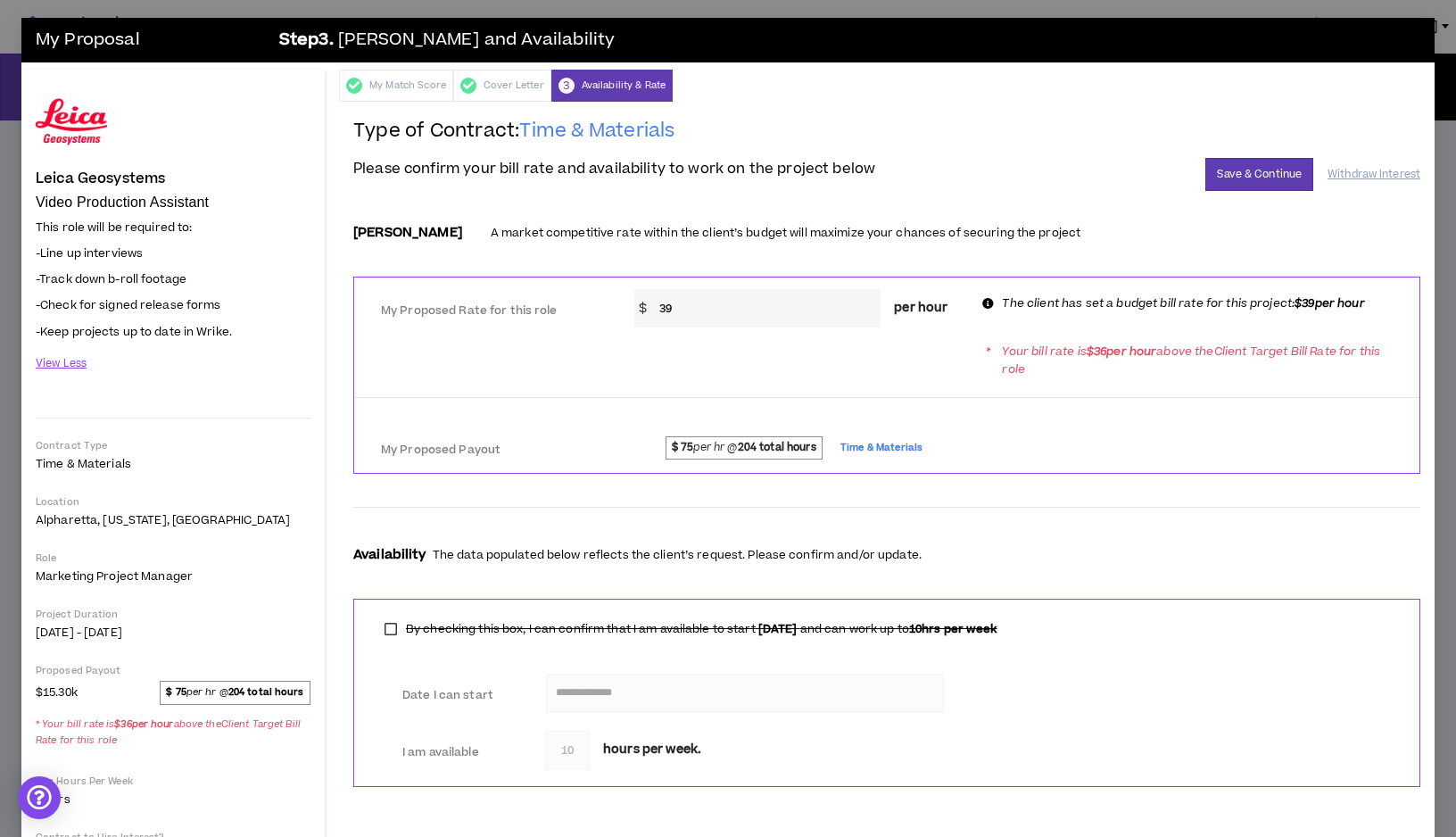
click at [922, 423] on div "My Proposed Payout $ 75 per hr @ 204 total hours Time & Materials" at bounding box center [887, 446] width 1066 height 54
click at [702, 305] on input "39" at bounding box center [766, 308] width 231 height 38
click at [788, 308] on input "39" at bounding box center [766, 308] width 231 height 38
type input "3"
type input "40"
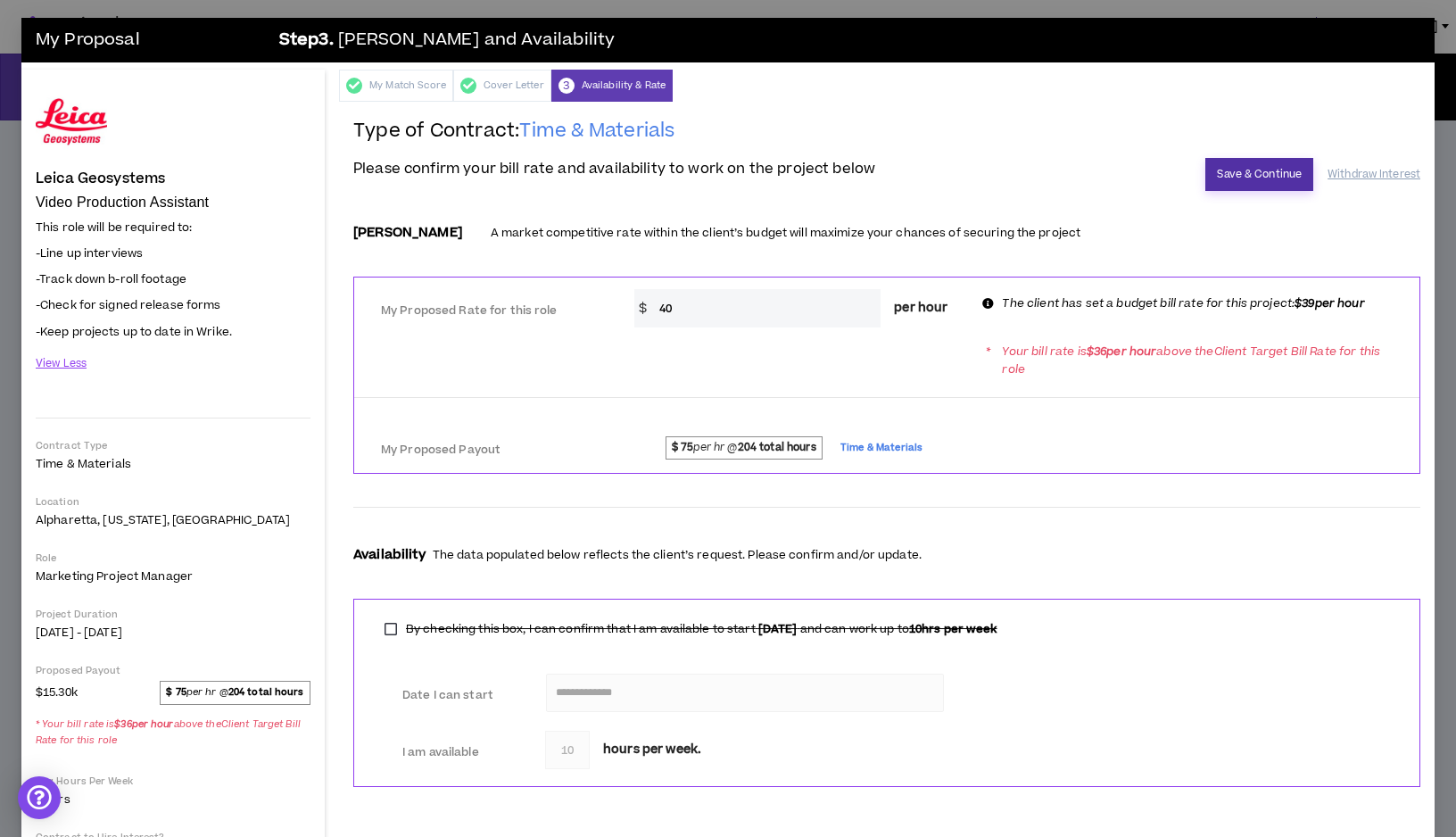
click at [1240, 168] on button "Save & Continue" at bounding box center [1259, 174] width 108 height 33
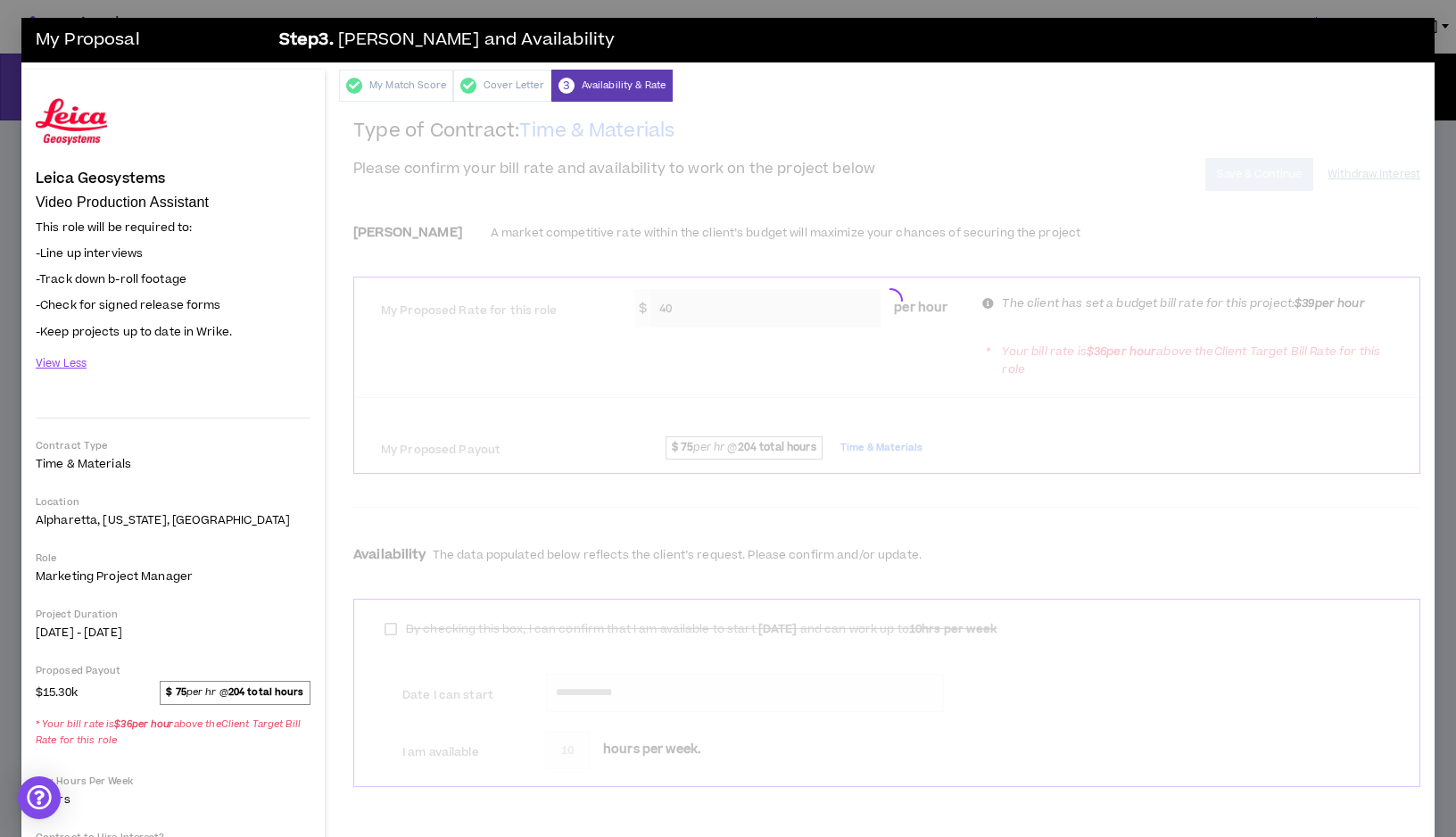
click at [1240, 168] on div at bounding box center [887, 297] width 1067 height 357
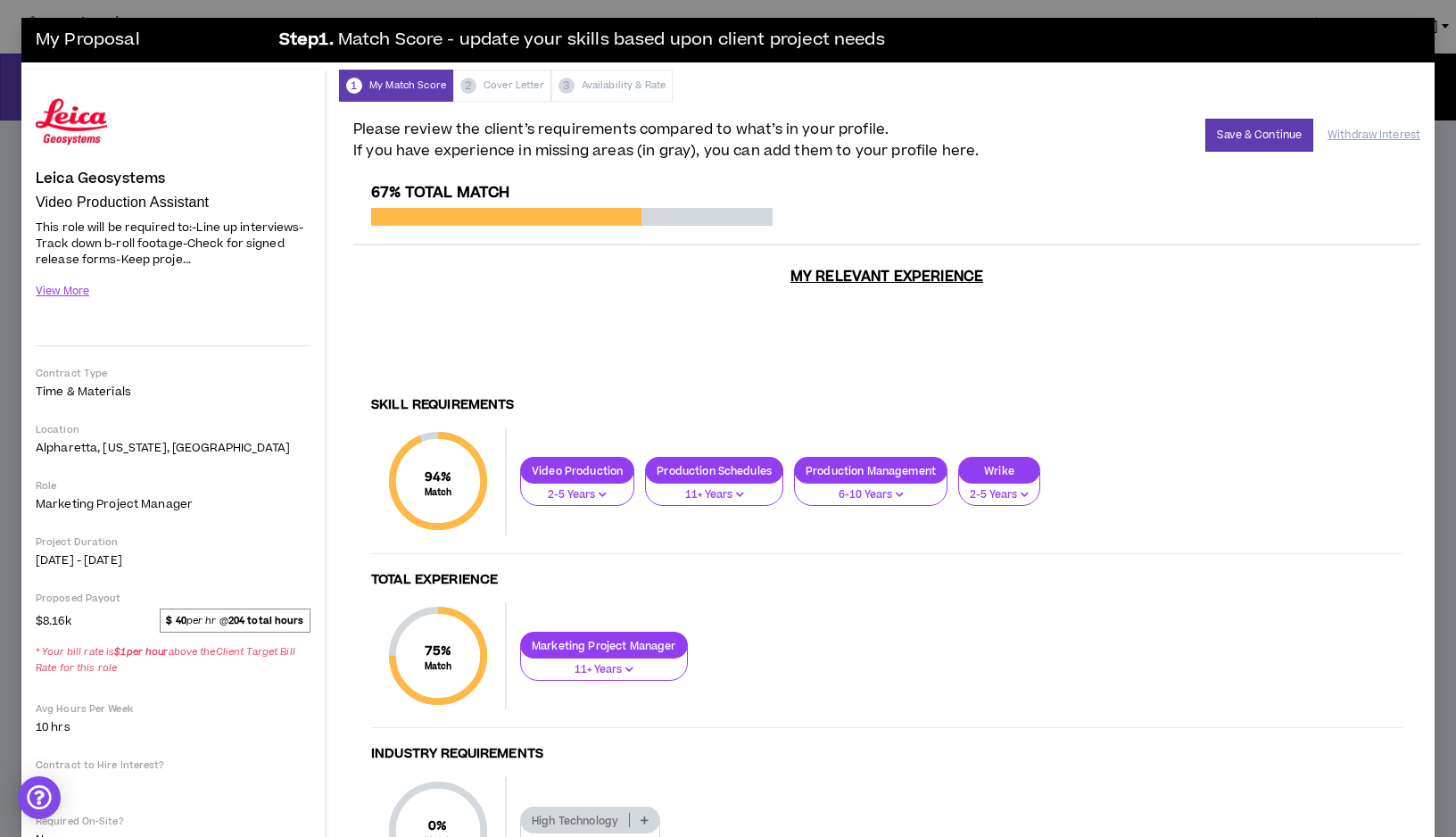
click at [204, 631] on span "$ 40 per hr @ 204 total hours" at bounding box center [235, 620] width 151 height 23
click at [76, 624] on span "$8.16k $ 40 per hr @ 204 total hours * Your bill rate is $ 1 per hour above the…" at bounding box center [173, 646] width 284 height 75
click at [176, 619] on strong "$ 40" at bounding box center [176, 620] width 20 height 13
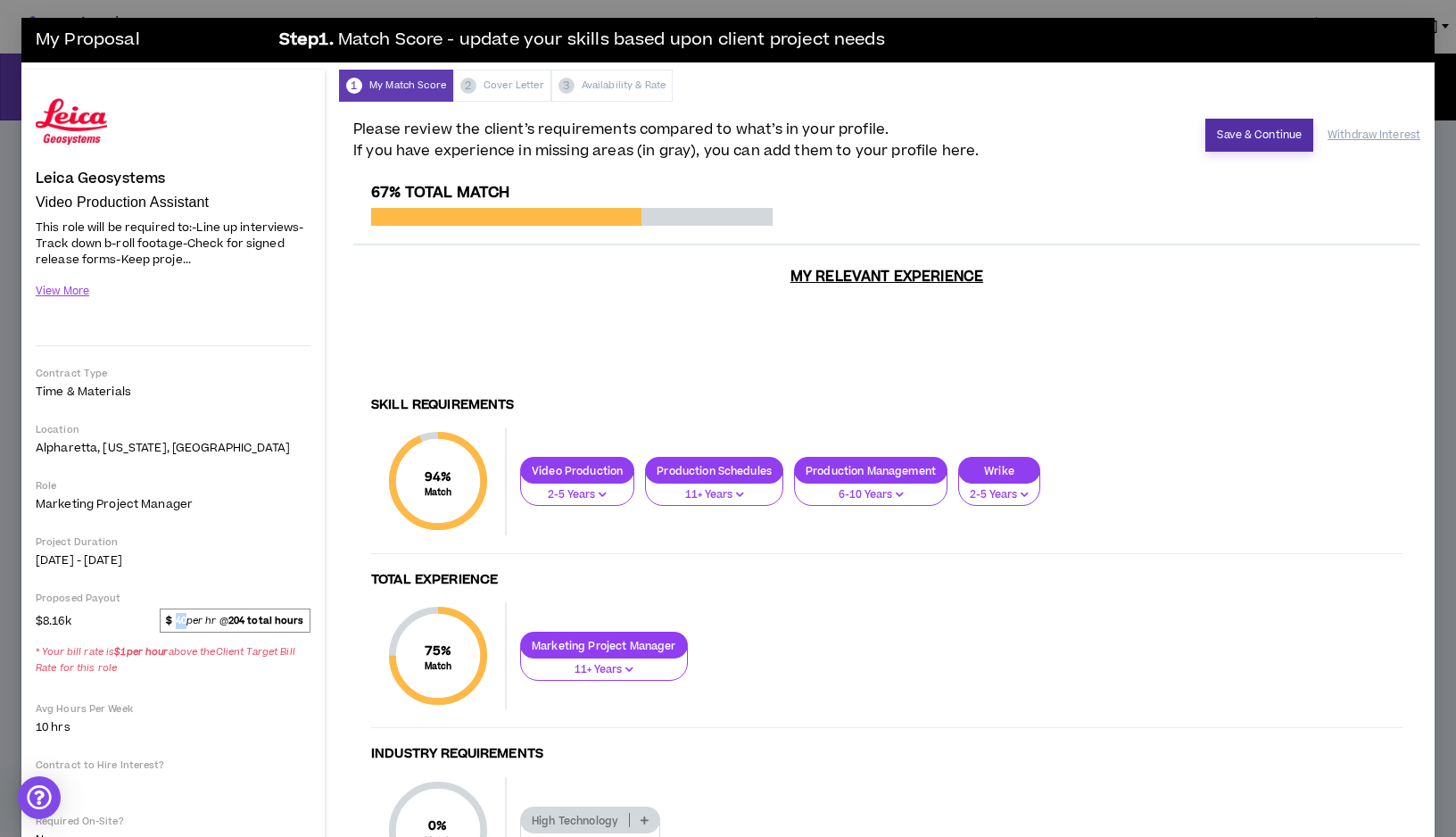
click at [1240, 131] on button "Save & Continue" at bounding box center [1259, 135] width 108 height 33
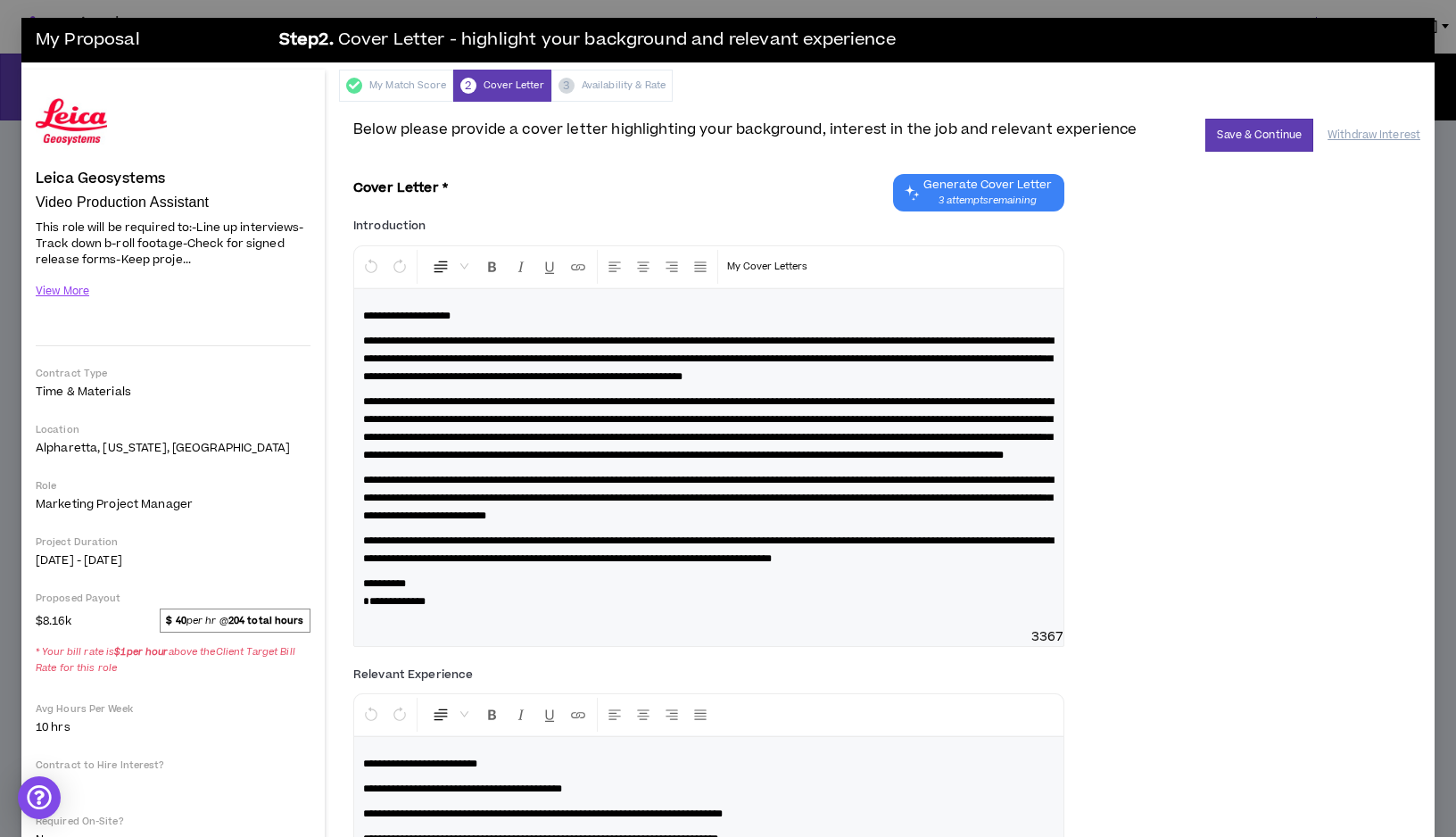
scroll to position [16, 0]
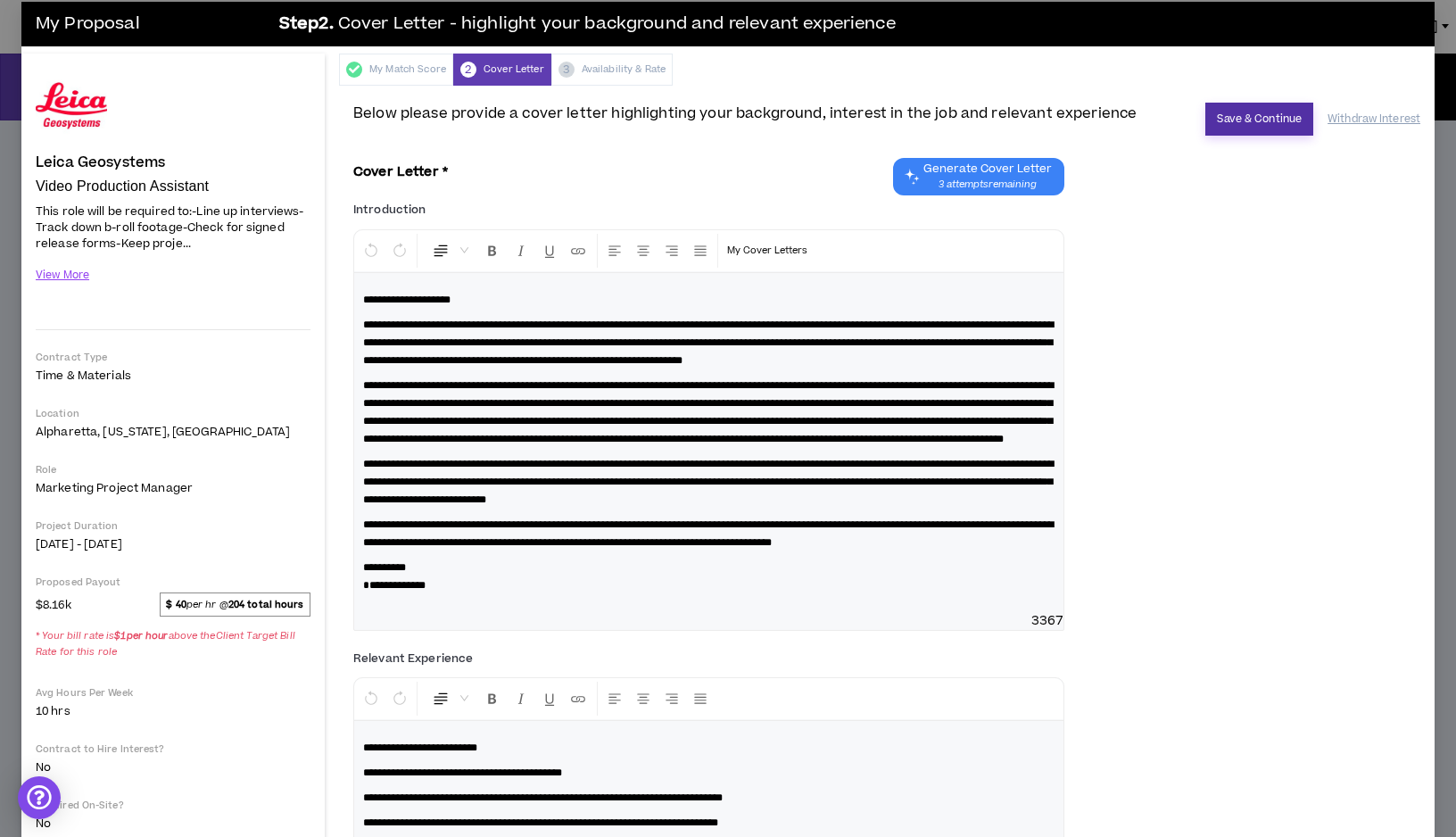
click at [1248, 124] on button "Save & Continue" at bounding box center [1259, 119] width 108 height 33
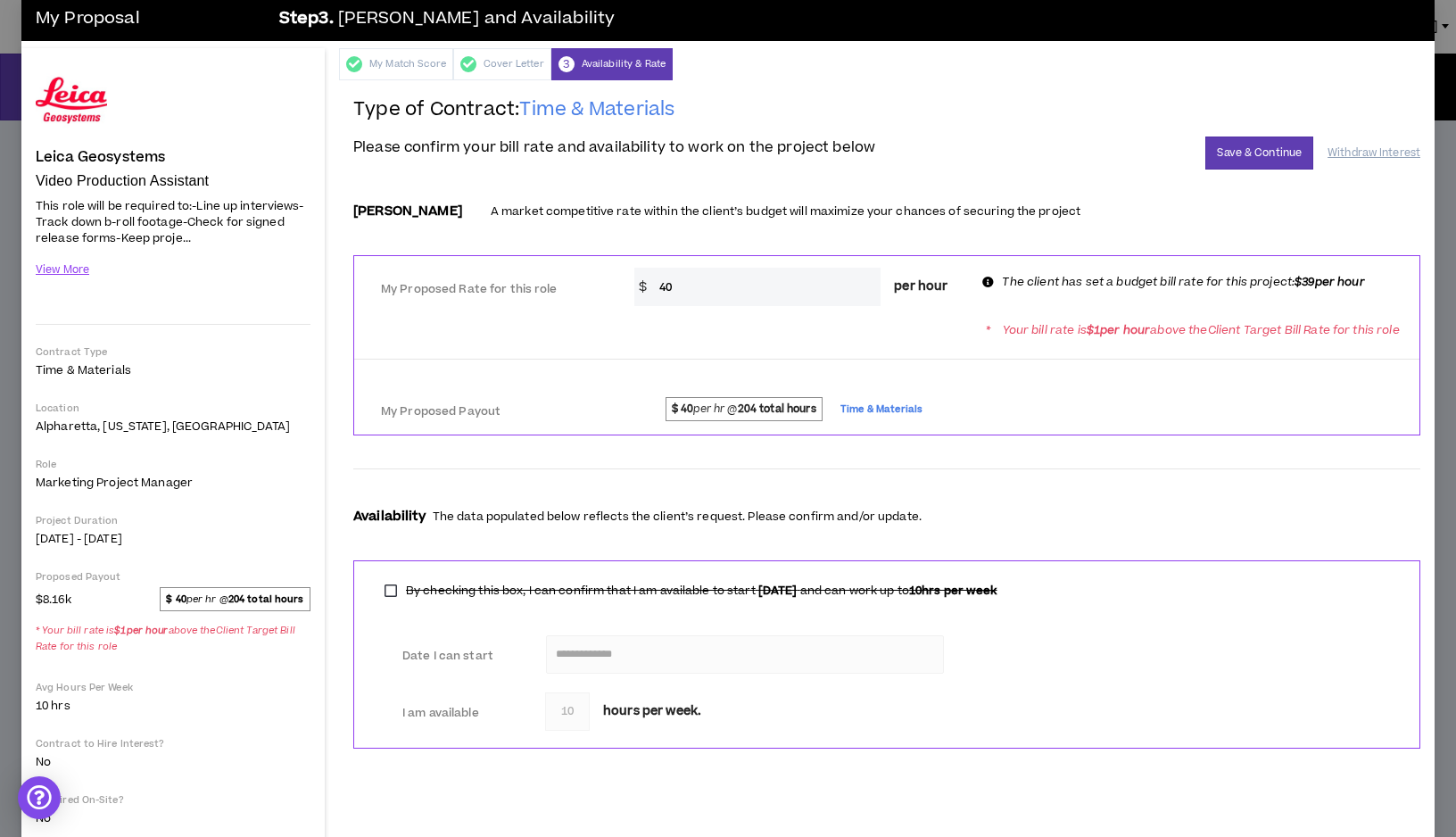
scroll to position [17, 0]
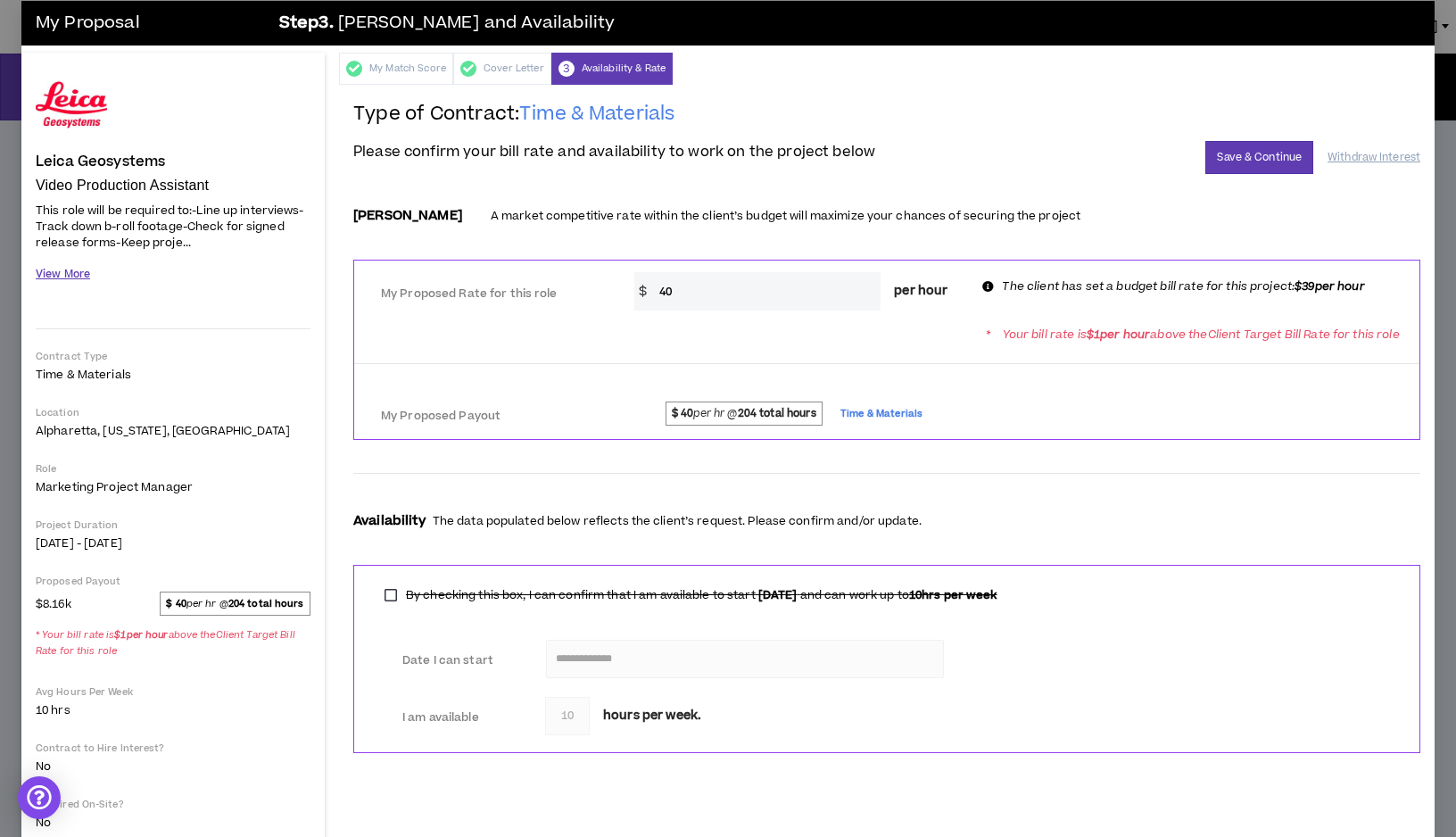
click at [77, 272] on button "View More" at bounding box center [63, 274] width 54 height 31
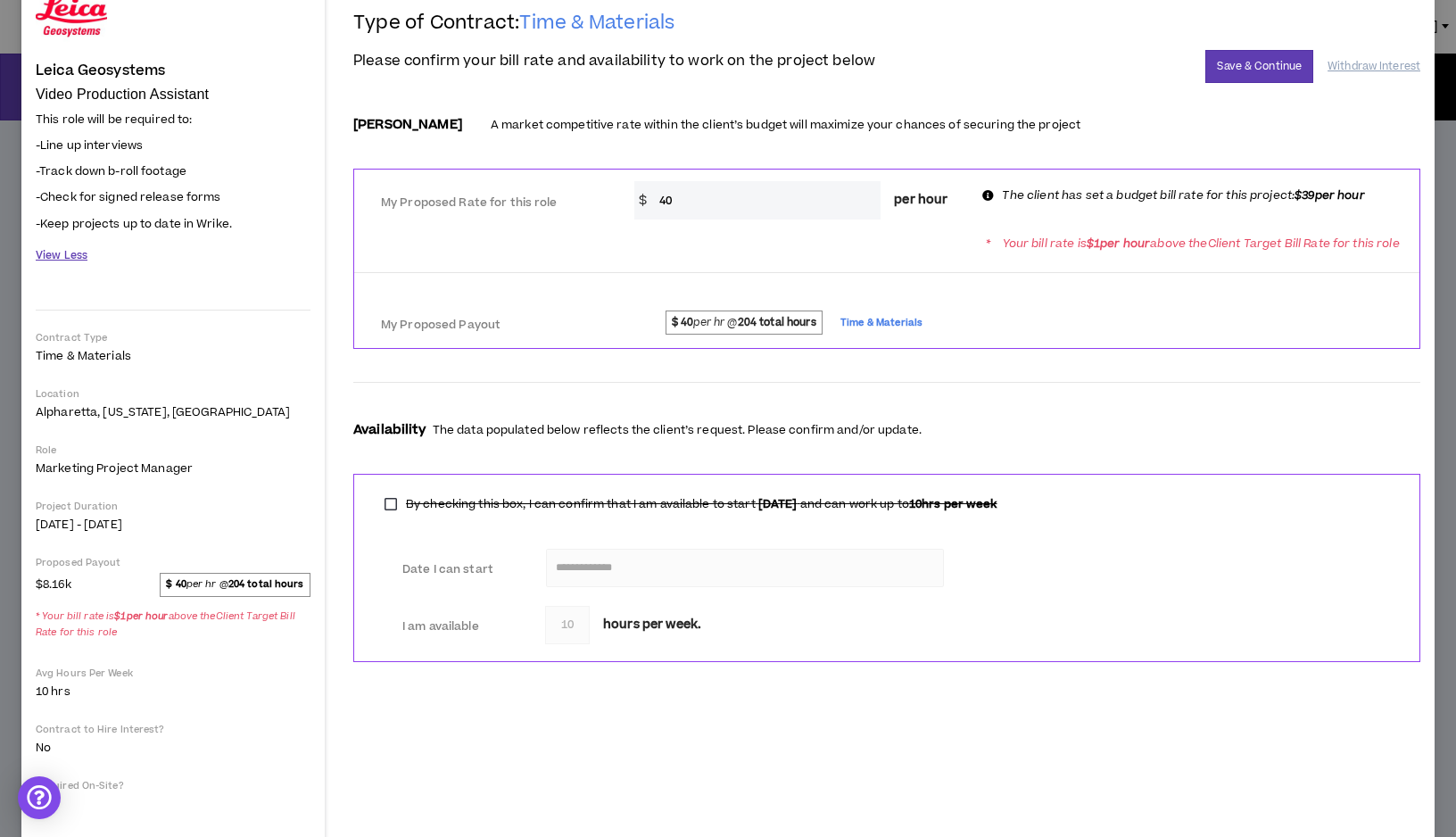
scroll to position [0, 0]
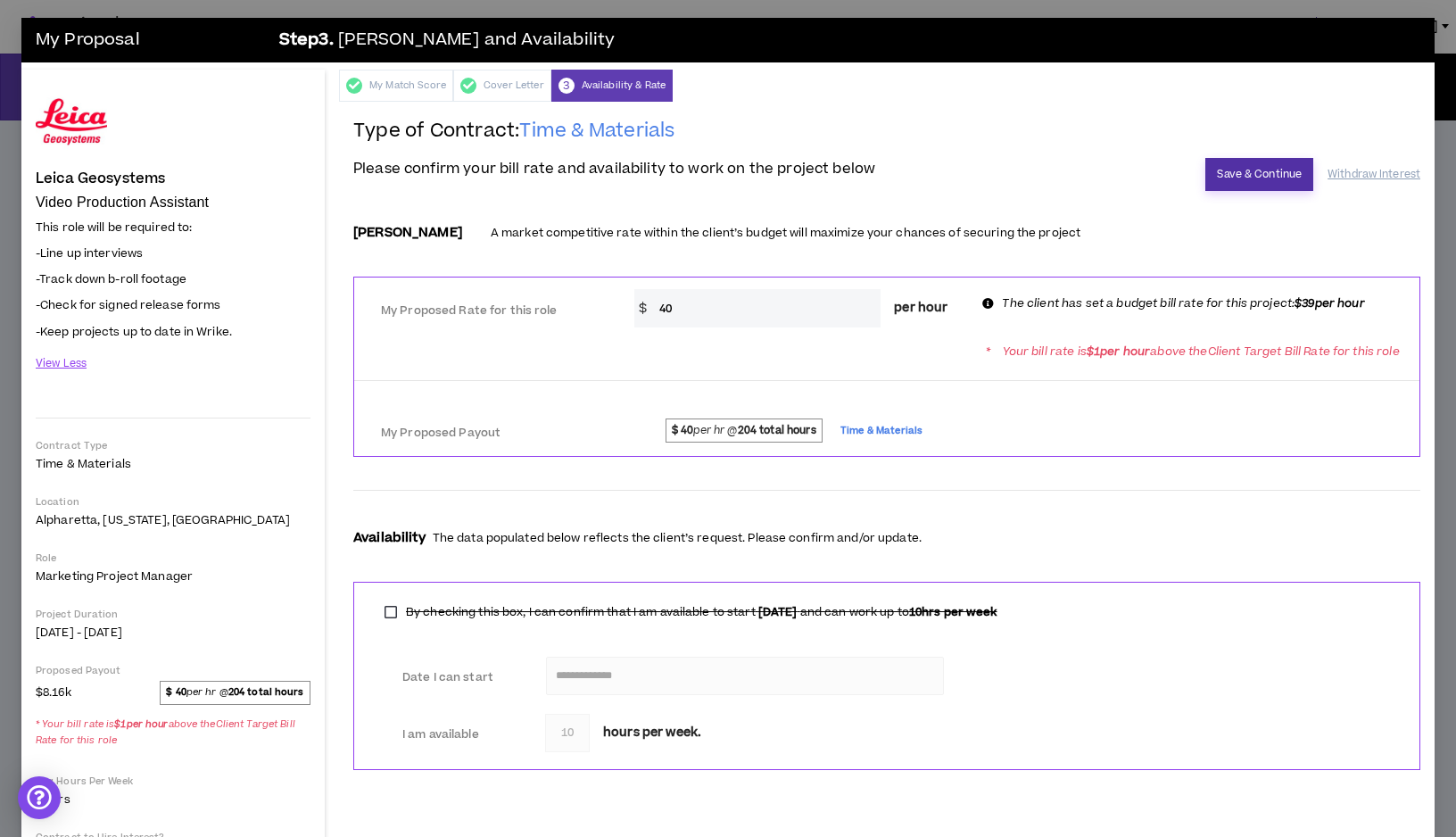
click at [1264, 174] on button "Save & Continue" at bounding box center [1259, 174] width 108 height 33
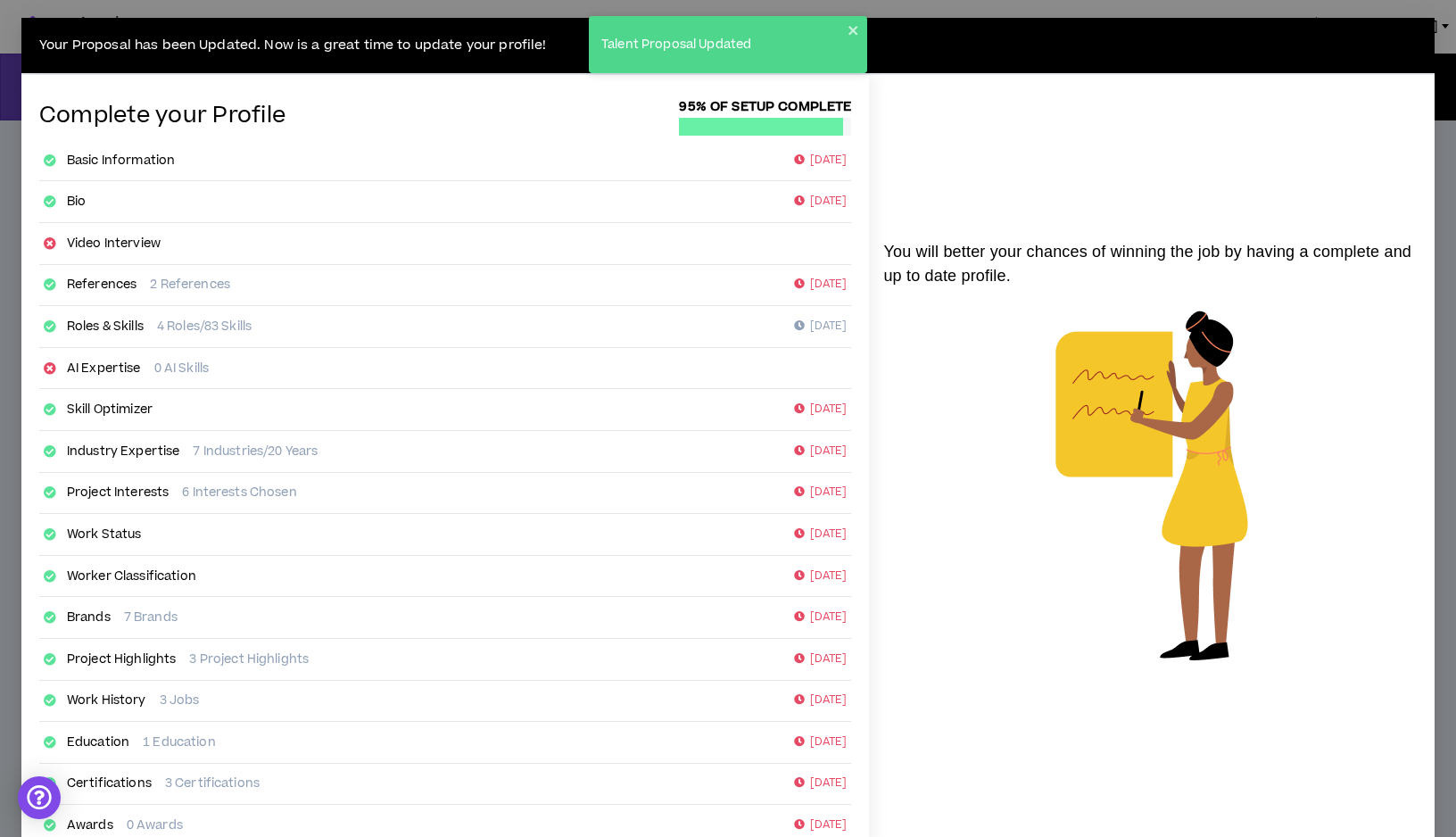
scroll to position [102, 0]
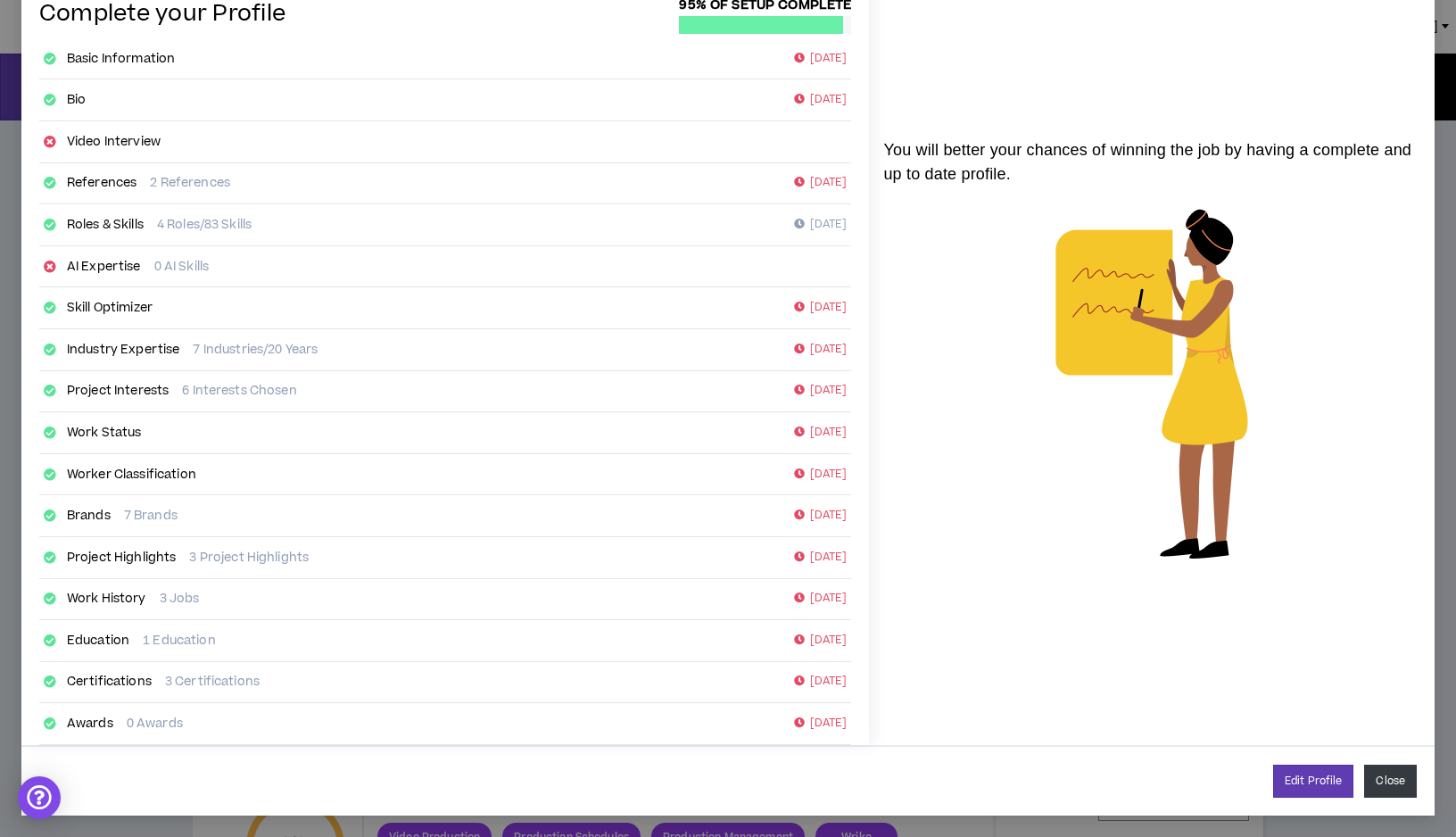
click at [1394, 788] on button "Close" at bounding box center [1391, 781] width 53 height 33
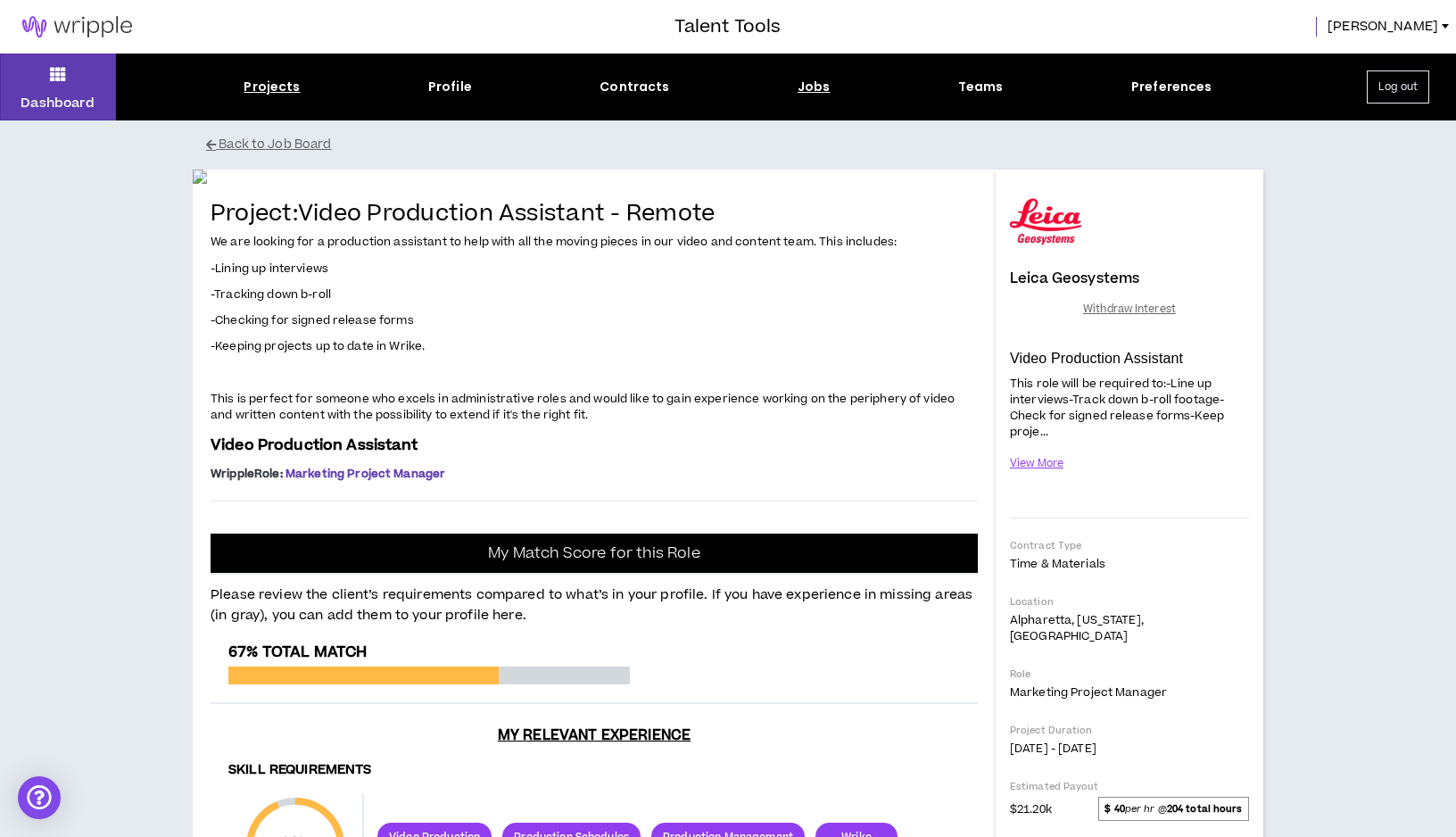
click at [292, 80] on div "Projects" at bounding box center [272, 87] width 56 height 19
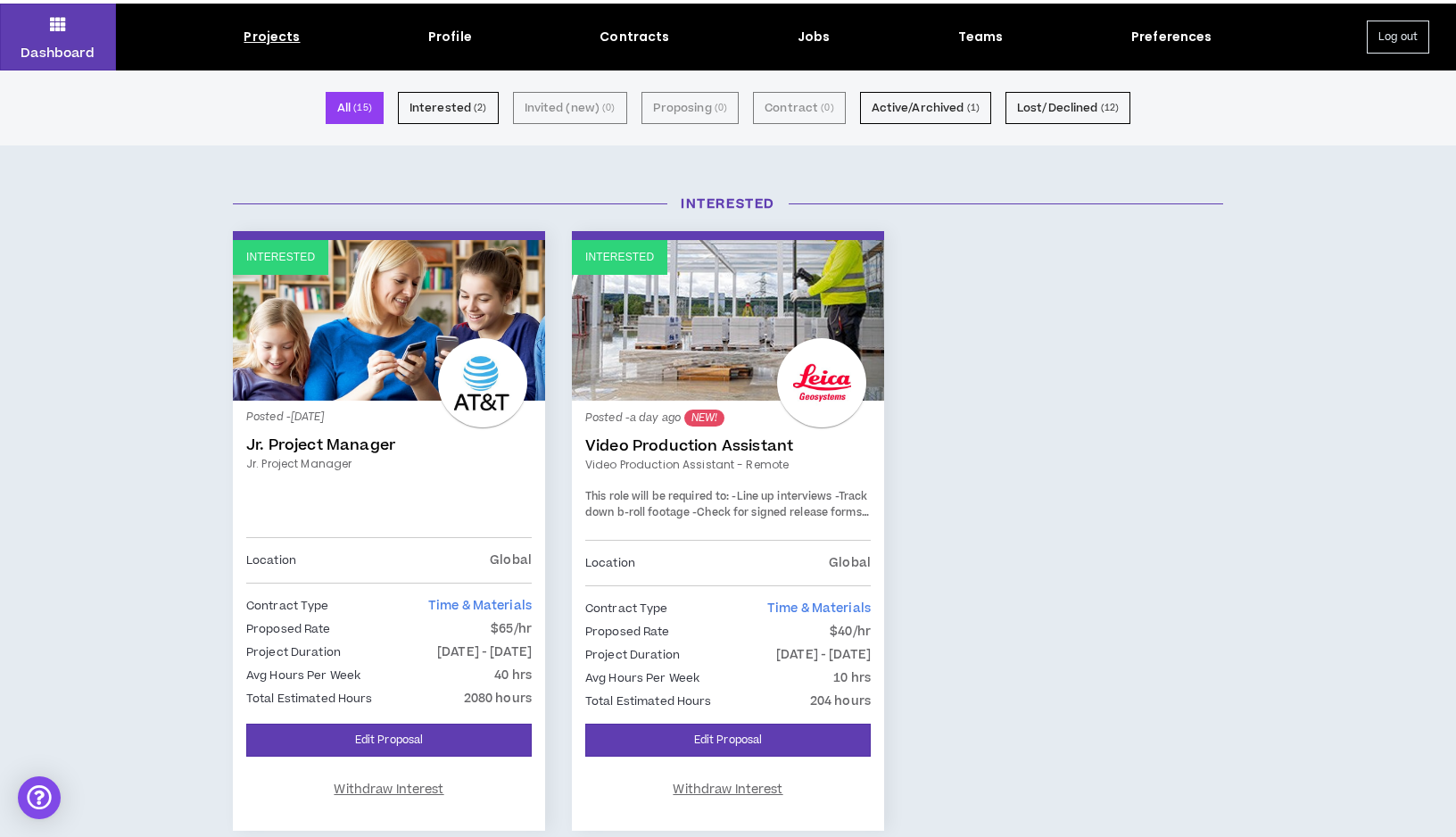
scroll to position [51, 0]
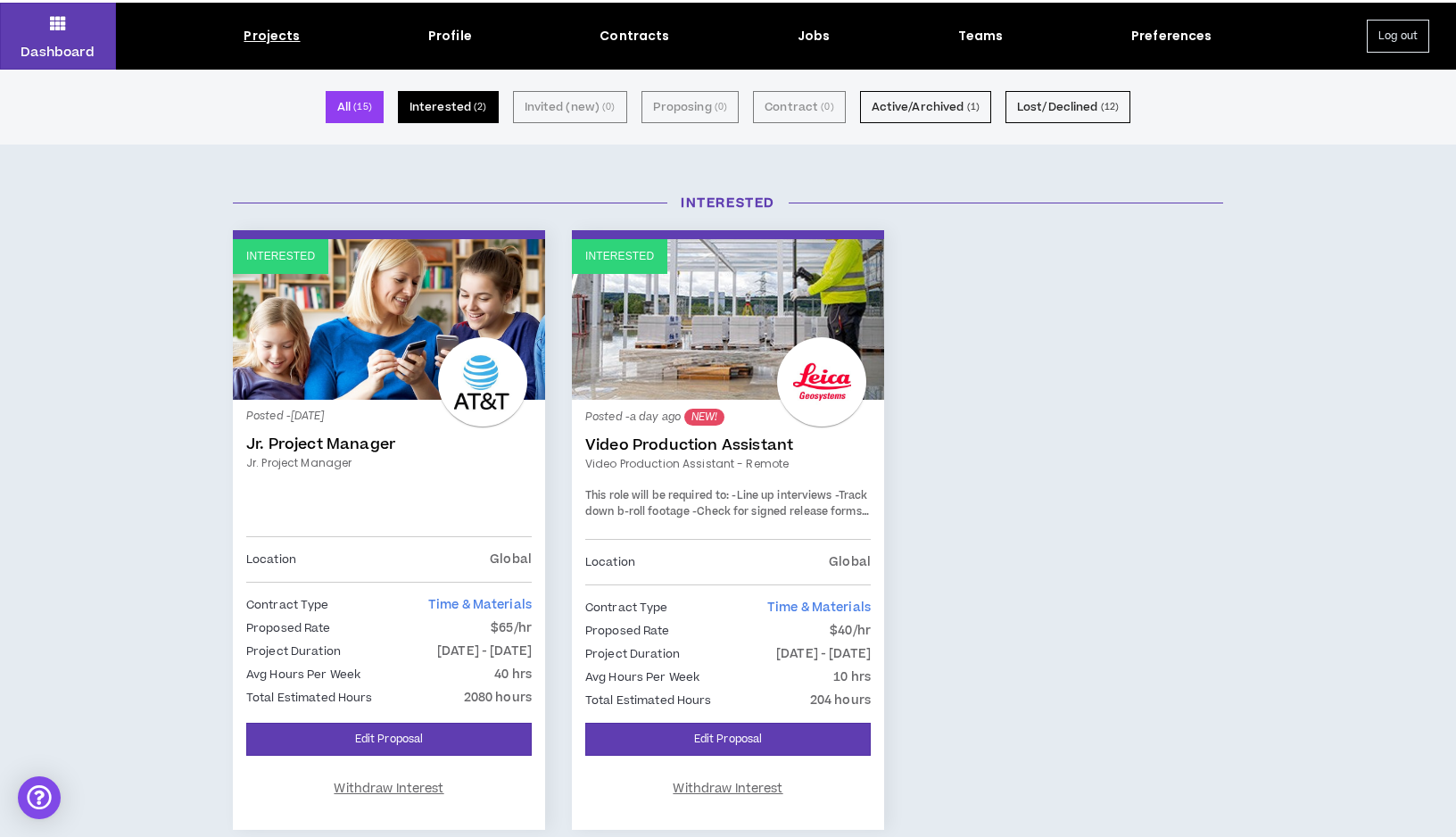
click at [470, 106] on button "Interested ( 2 )" at bounding box center [448, 107] width 101 height 32
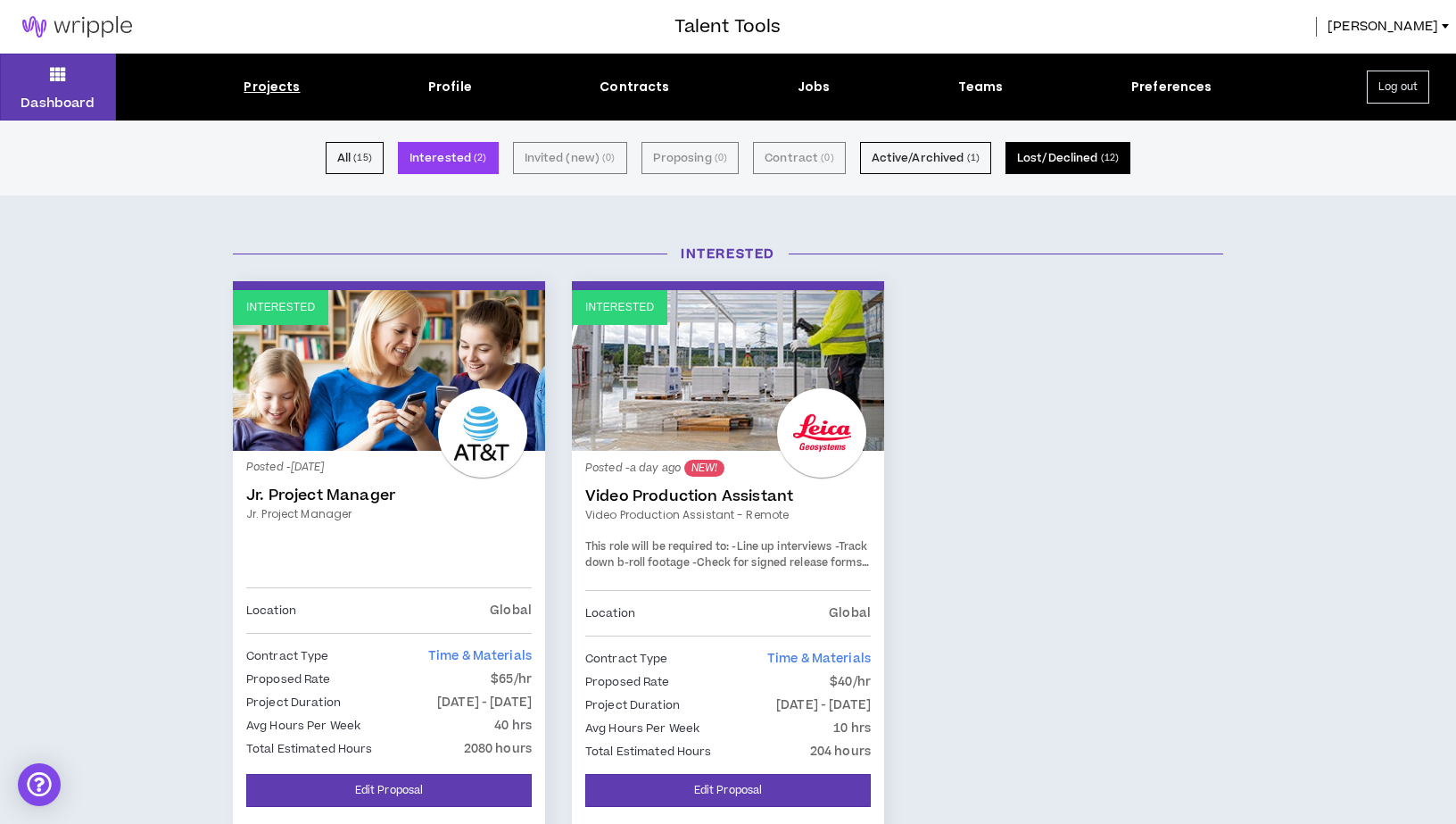
click at [1059, 160] on button "Lost/Declined ( 12 )" at bounding box center [1068, 158] width 125 height 32
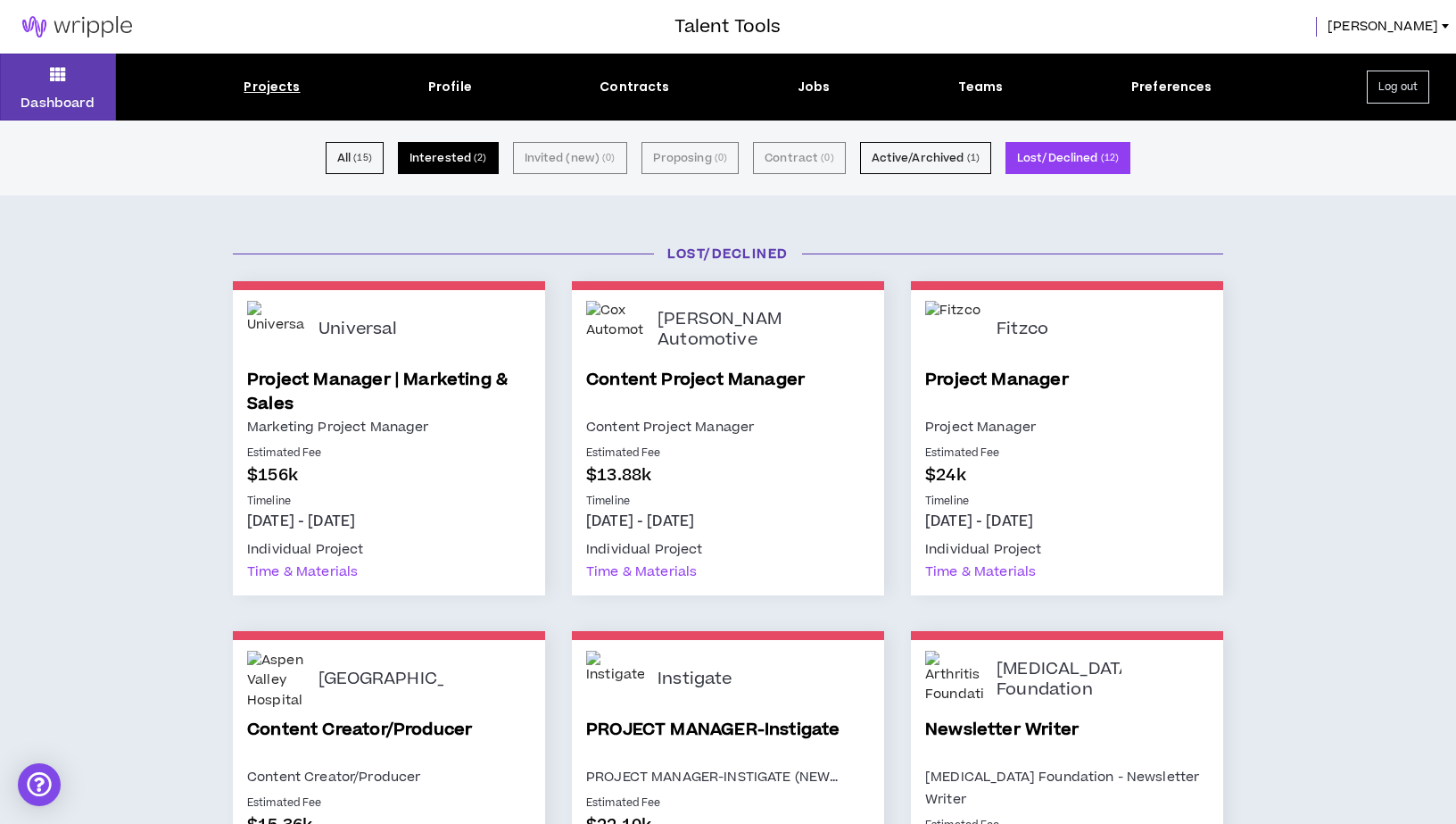
click at [435, 163] on button "Interested ( 2 )" at bounding box center [448, 158] width 101 height 32
